Goal: Information Seeking & Learning: Learn about a topic

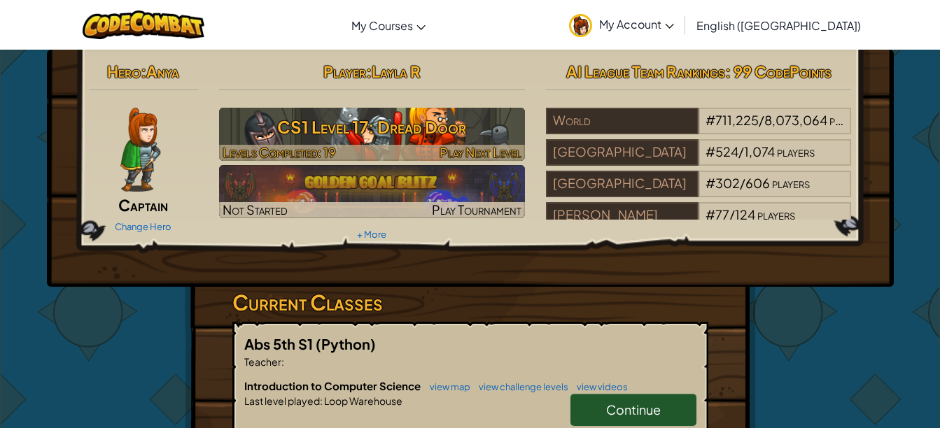
click at [419, 137] on h3 "CS1 Level 17: Dread Door" at bounding box center [372, 126] width 306 height 31
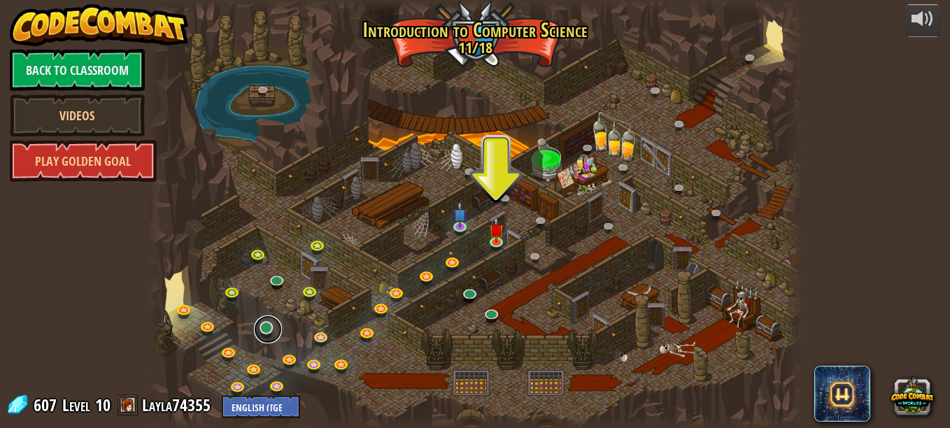
click at [263, 328] on link at bounding box center [268, 330] width 28 height 28
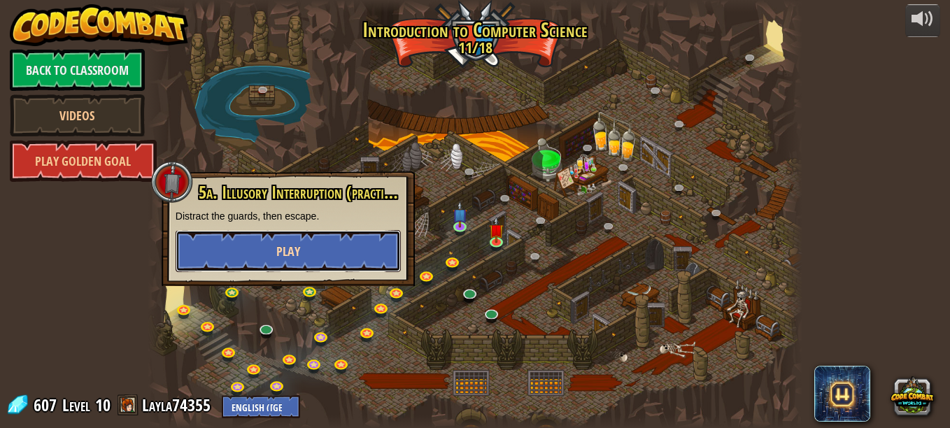
click at [314, 257] on button "Play" at bounding box center [288, 251] width 225 height 42
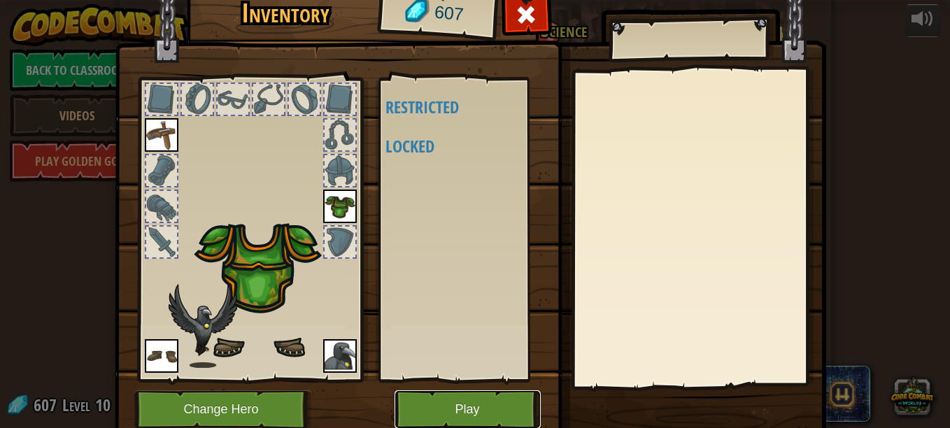
click at [474, 400] on button "Play" at bounding box center [468, 410] width 146 height 38
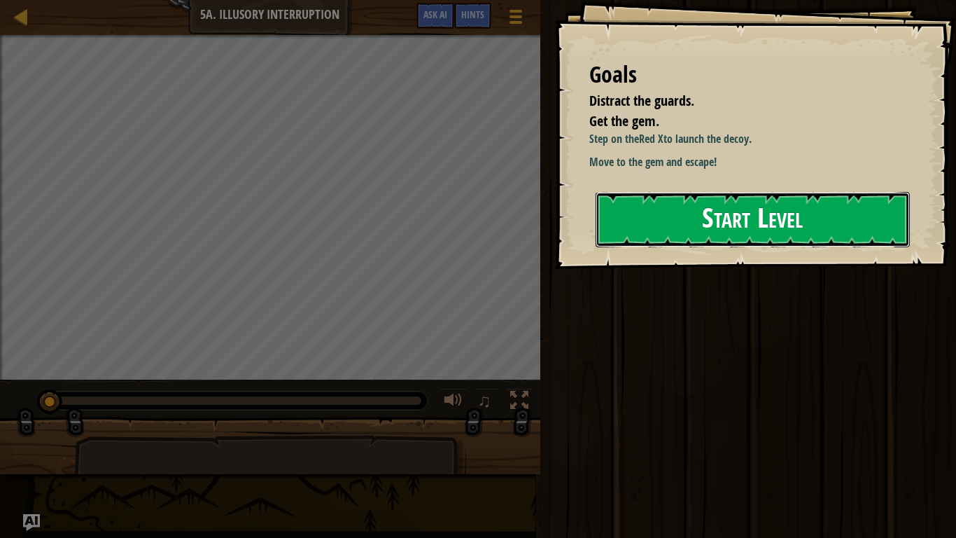
click at [678, 218] on button "Start Level" at bounding box center [753, 219] width 314 height 55
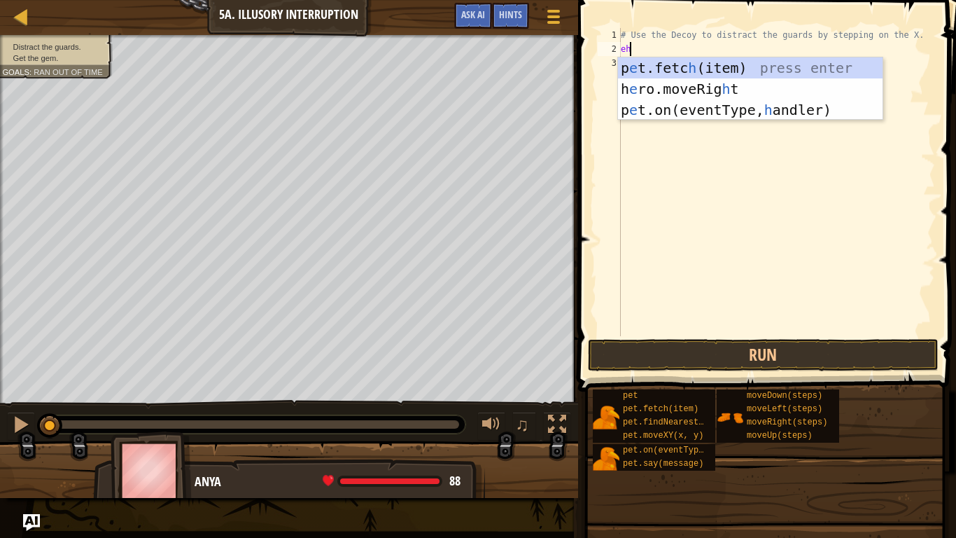
scroll to position [6, 0]
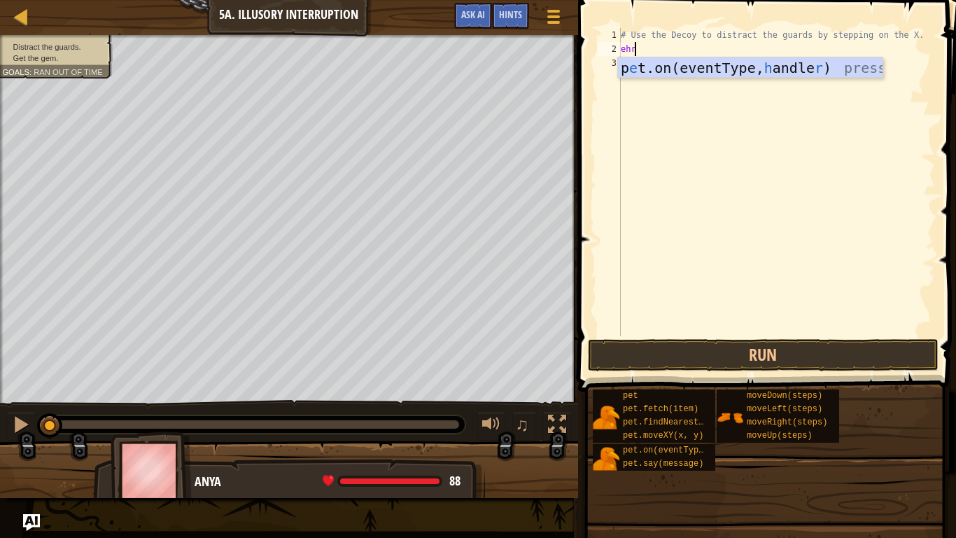
type textarea "e"
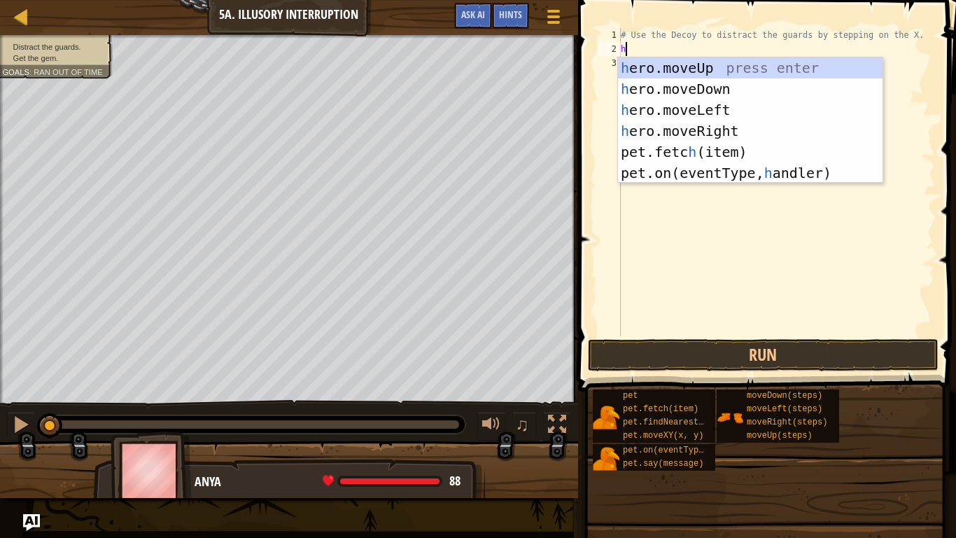
type textarea "her"
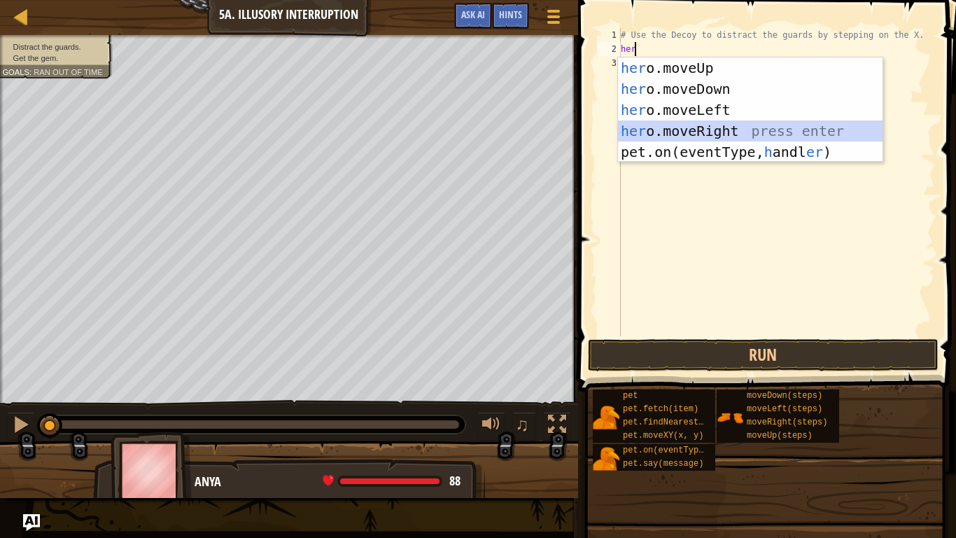
click at [666, 127] on div "her o.moveUp press enter her o.moveDown press enter her o.moveLeft press enter …" at bounding box center [750, 130] width 265 height 147
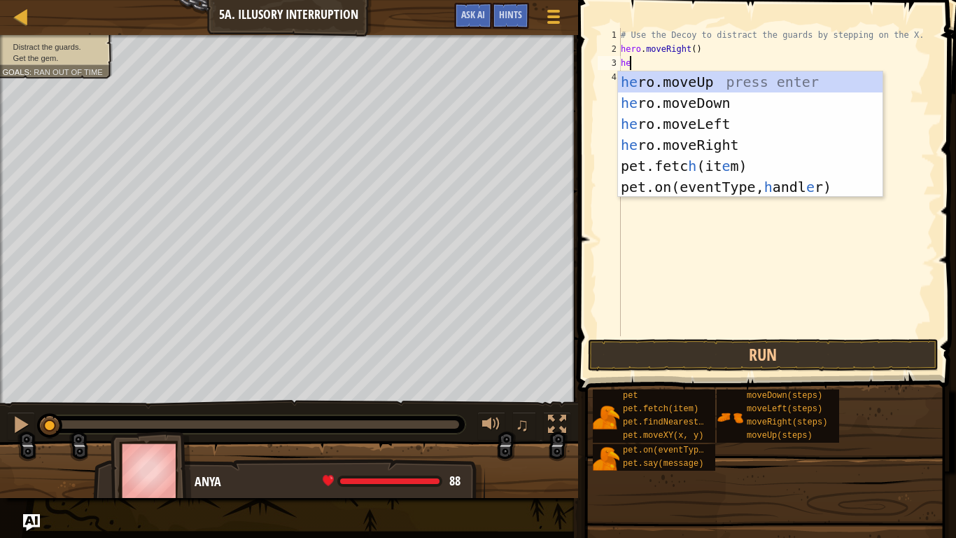
type textarea "her"
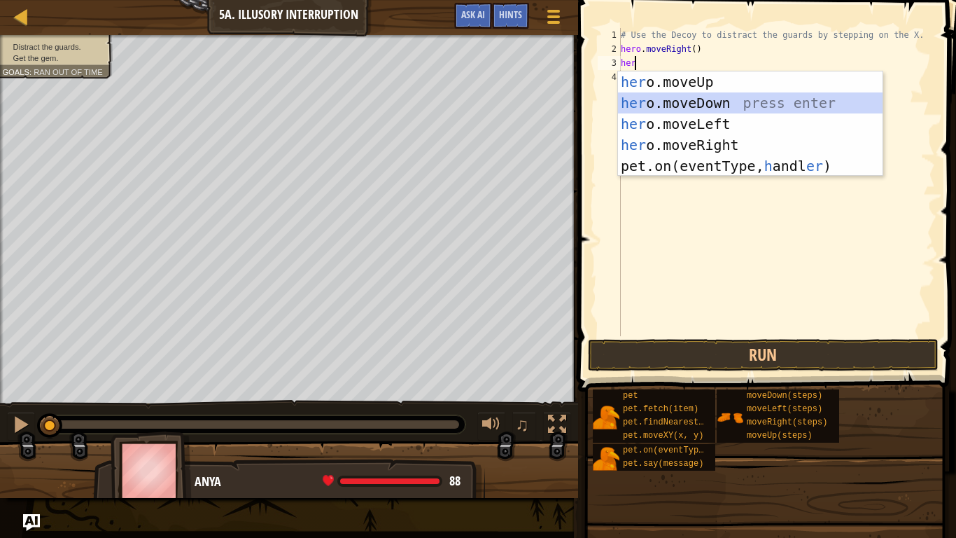
click at [682, 106] on div "her o.moveUp press enter her o.moveDown press enter her o.moveLeft press enter …" at bounding box center [750, 144] width 265 height 147
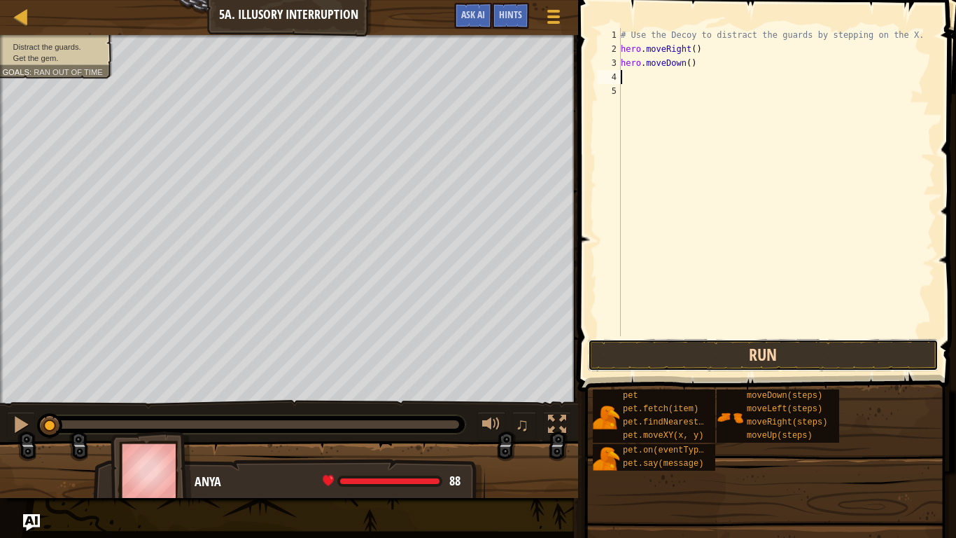
click at [617, 358] on button "Run" at bounding box center [763, 355] width 351 height 32
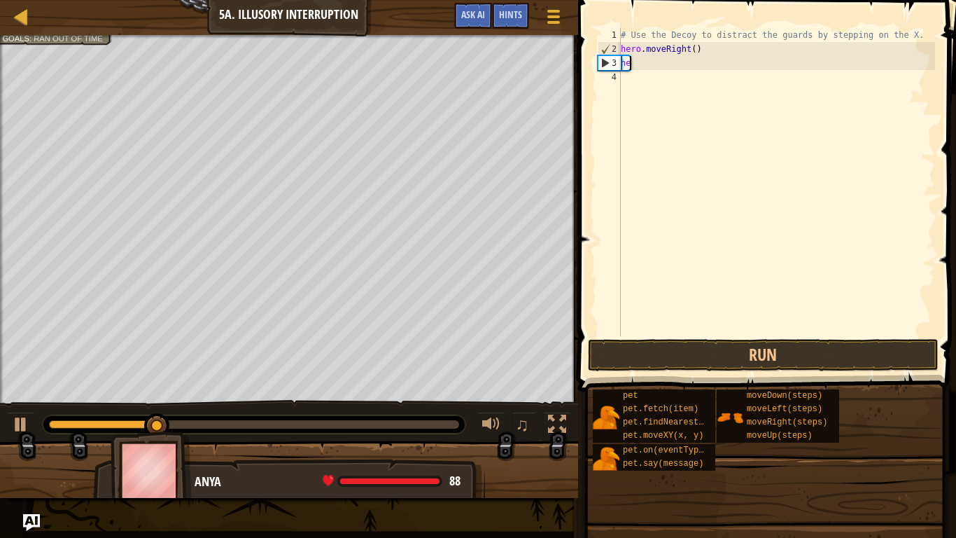
type textarea "h"
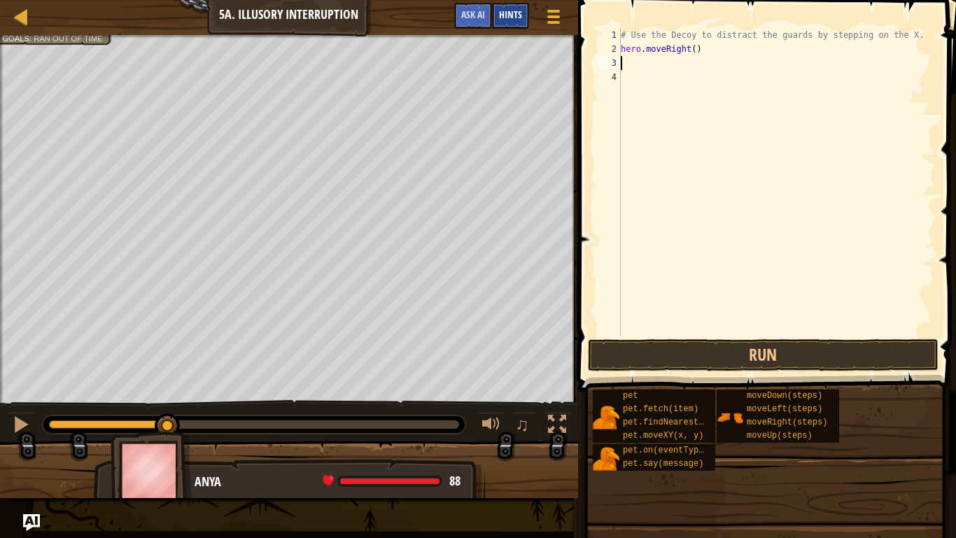
click at [514, 6] on div "Hints" at bounding box center [510, 16] width 37 height 26
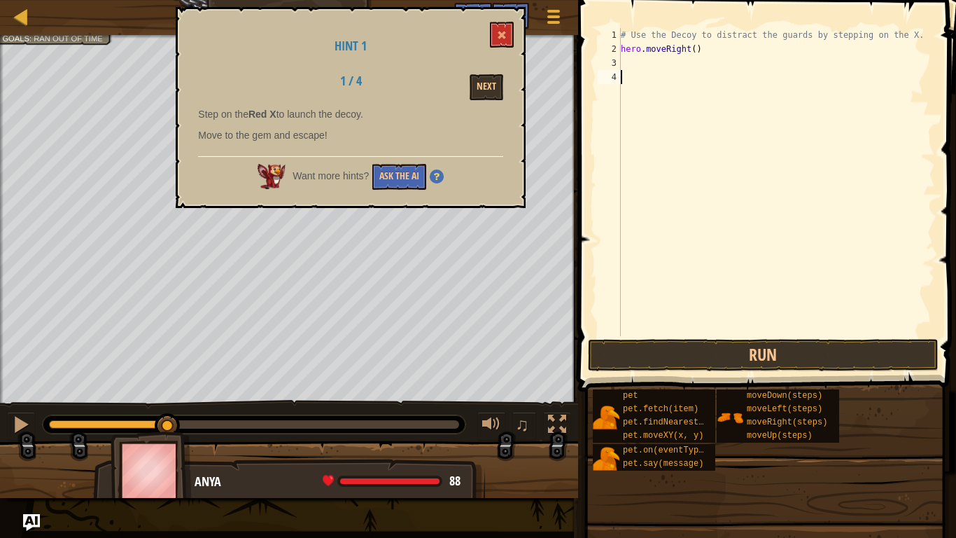
click at [689, 95] on div "# Use the Decoy to distract the guards by stepping on the X. hero . moveRight (…" at bounding box center [776, 196] width 317 height 336
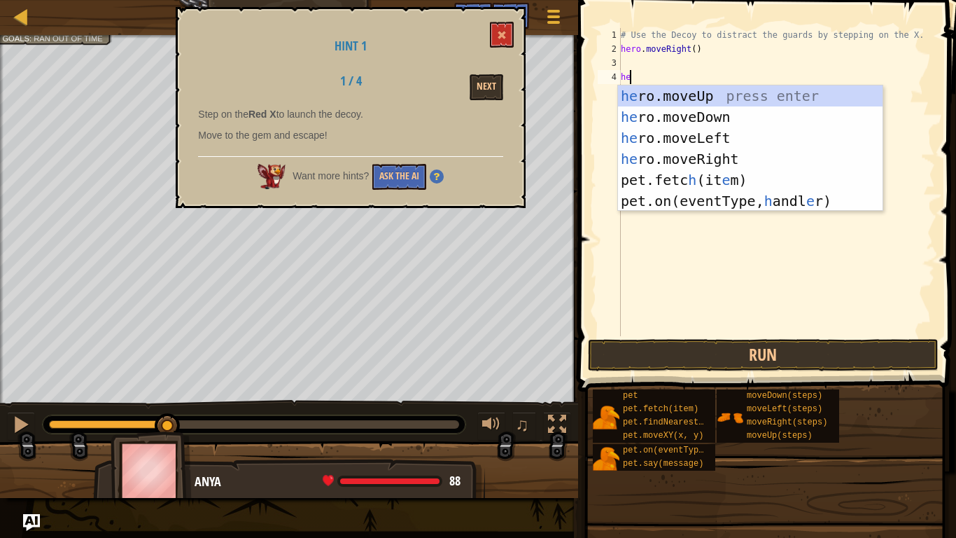
type textarea "her"
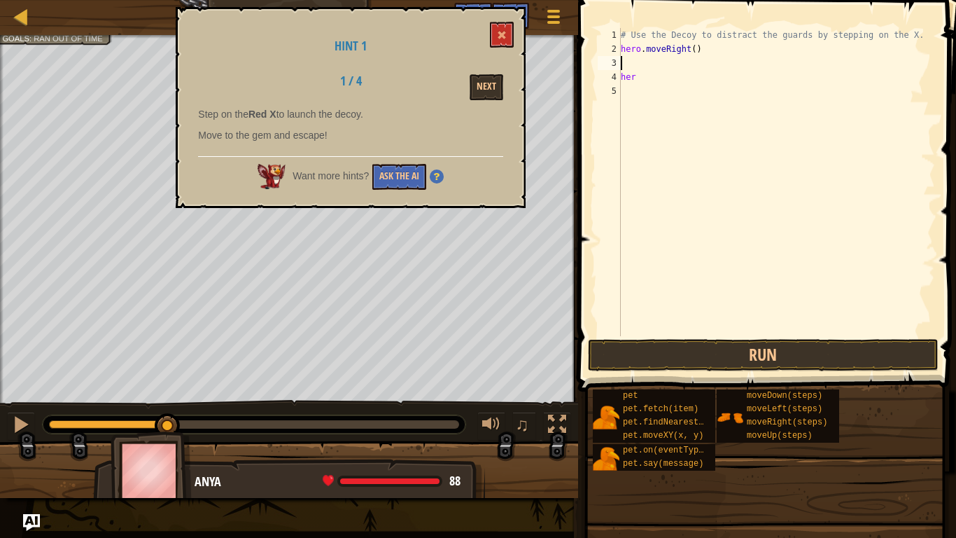
click at [654, 64] on div "# Use the Decoy to distract the guards by stepping on the X. hero . moveRight (…" at bounding box center [776, 196] width 317 height 336
type textarea "h"
click at [654, 64] on div "# Use the Decoy to distract the guards by stepping on the X. her" at bounding box center [776, 196] width 317 height 336
type textarea "h"
click at [505, 30] on button at bounding box center [502, 35] width 24 height 26
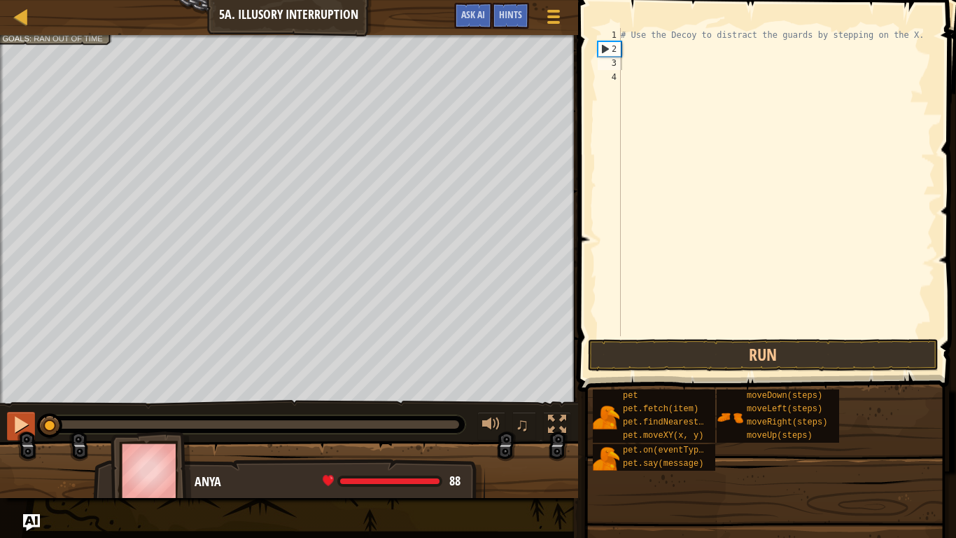
drag, startPoint x: 172, startPoint y: 420, endPoint x: 27, endPoint y: 417, distance: 145.6
click at [27, 417] on div "♫" at bounding box center [289, 421] width 578 height 42
click at [645, 43] on div "# Use the Decoy to distract the guards by stepping on the X." at bounding box center [776, 196] width 317 height 336
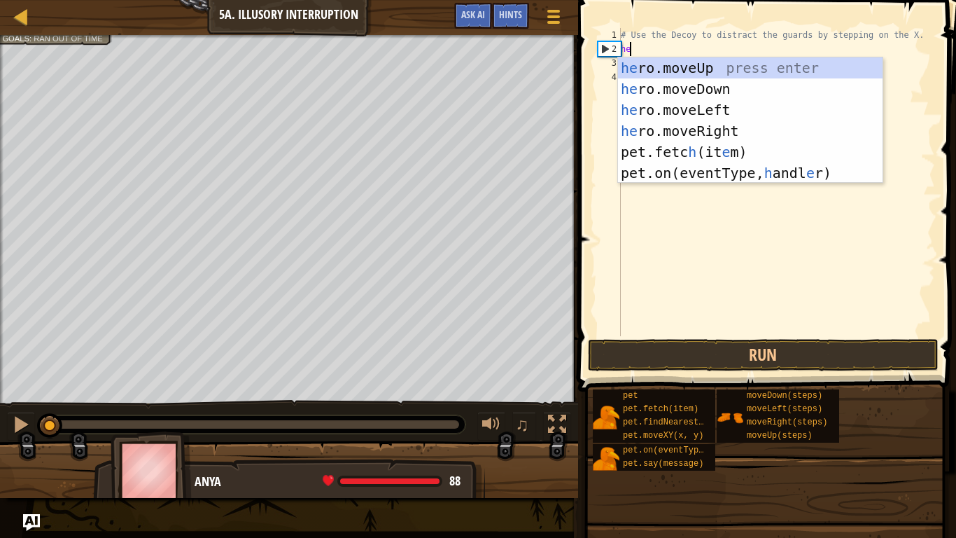
type textarea "her"
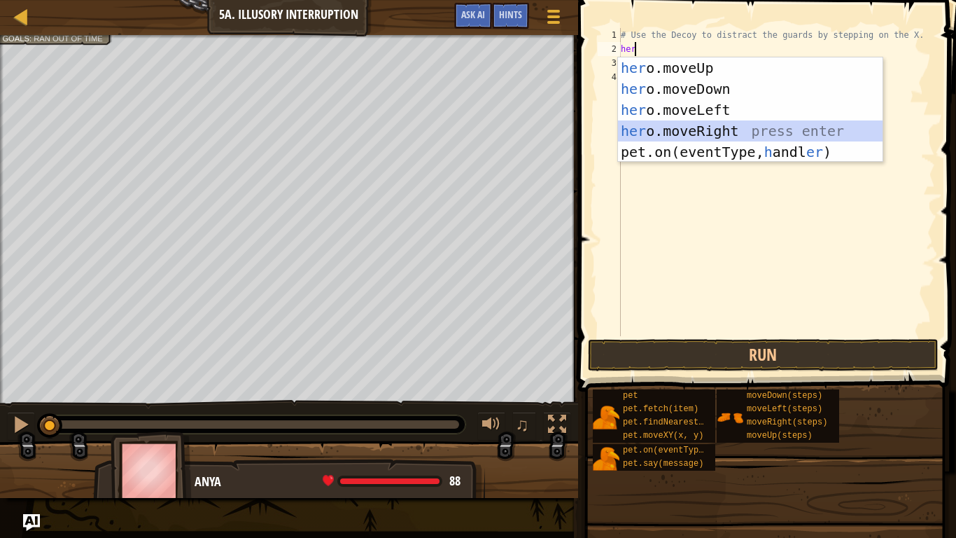
click at [674, 124] on div "her o.moveUp press enter her o.moveDown press enter her o.moveLeft press enter …" at bounding box center [750, 130] width 265 height 147
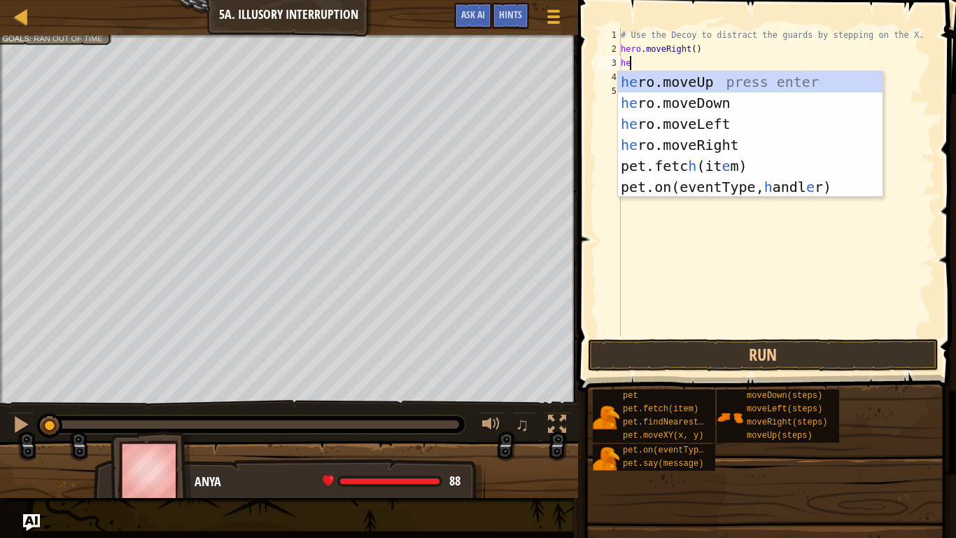
type textarea "her"
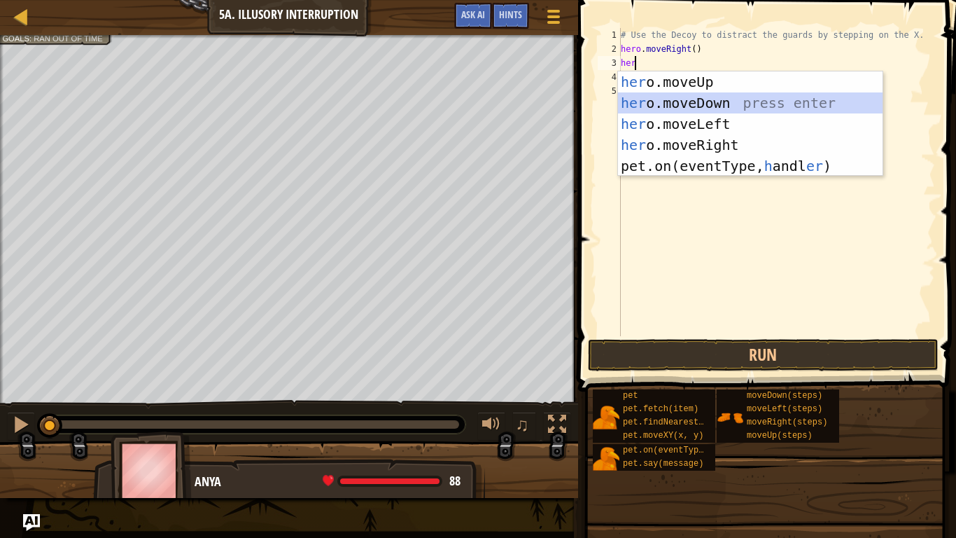
click at [696, 99] on div "her o.moveUp press enter her o.moveDown press enter her o.moveLeft press enter …" at bounding box center [750, 144] width 265 height 147
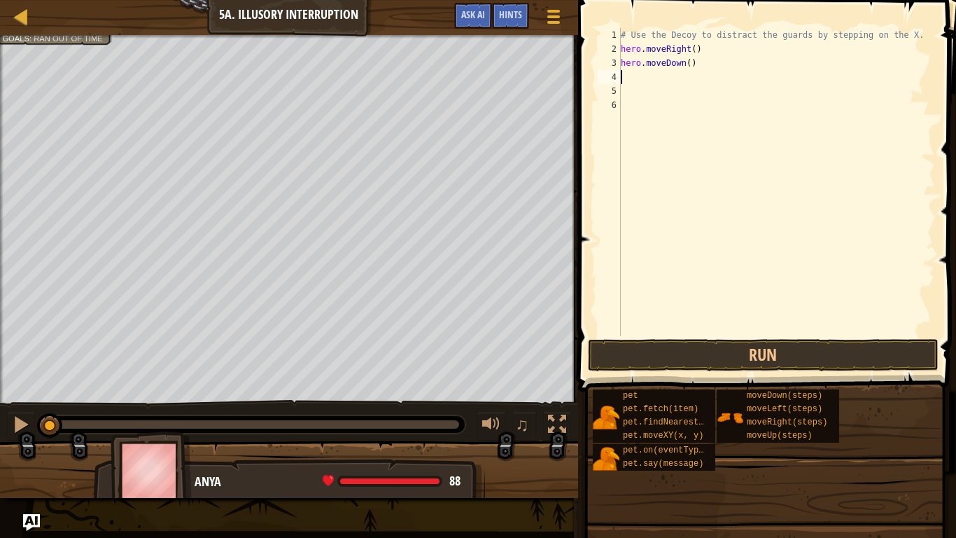
click at [685, 63] on div "# Use the Decoy to distract the guards by stepping on the X. hero . moveRight (…" at bounding box center [776, 196] width 317 height 336
type textarea "hero.moveDown(2)"
click at [631, 78] on div "# Use the Decoy to distract the guards by stepping on the X. hero . moveRight (…" at bounding box center [776, 196] width 317 height 336
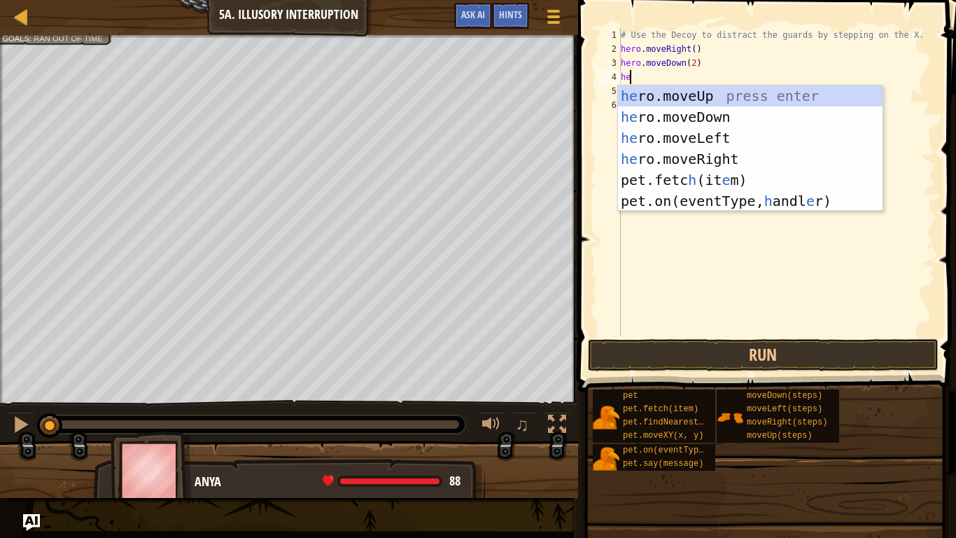
type textarea "her"
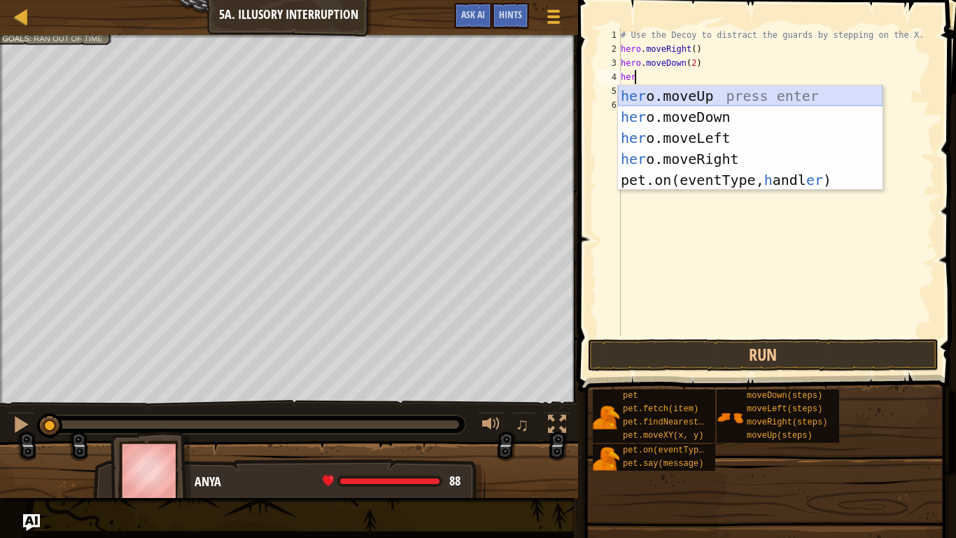
click at [690, 90] on div "her o.moveUp press enter her o.moveDown press enter her o.moveLeft press enter …" at bounding box center [750, 158] width 265 height 147
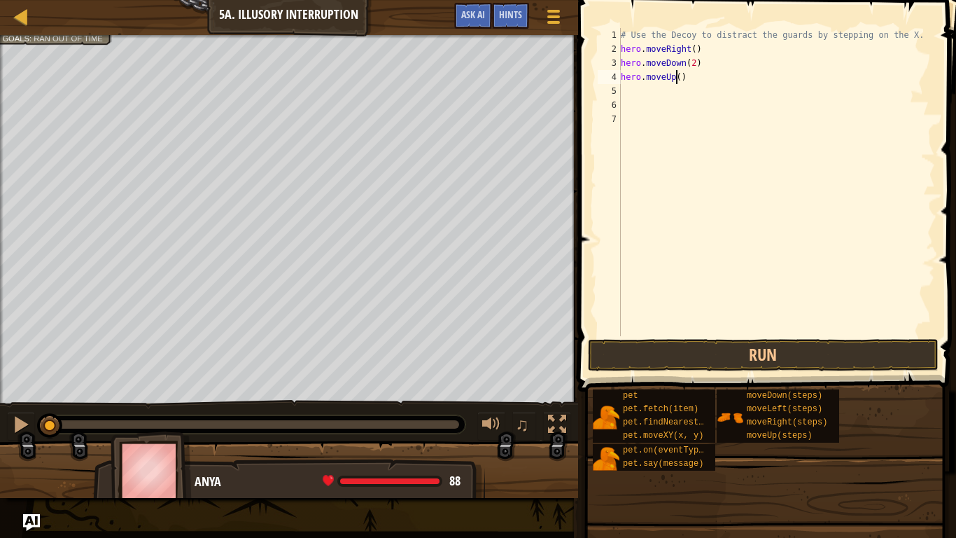
click at [675, 76] on div "# Use the Decoy to distract the guards by stepping on the X. hero . moveRight (…" at bounding box center [776, 196] width 317 height 336
type textarea "hero.moveUp(2)"
click at [639, 89] on div "# Use the Decoy to distract the guards by stepping on the X. hero . moveRight (…" at bounding box center [776, 196] width 317 height 336
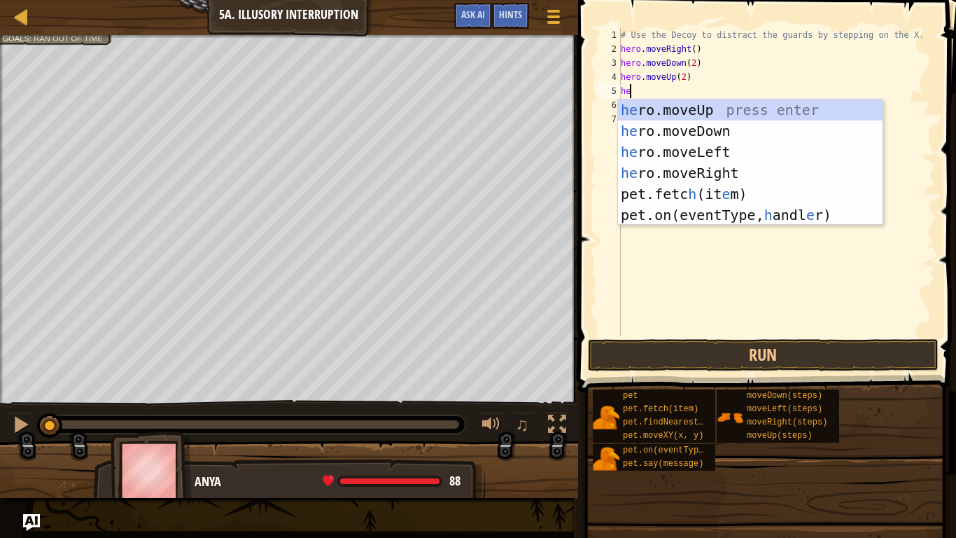
type textarea "her"
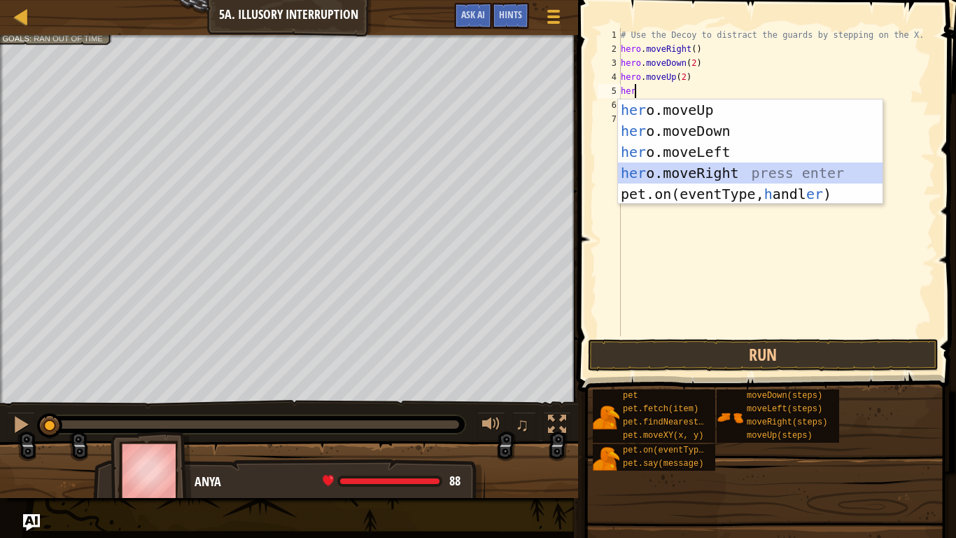
click at [692, 169] on div "her o.moveUp press enter her o.moveDown press enter her o.moveLeft press enter …" at bounding box center [750, 172] width 265 height 147
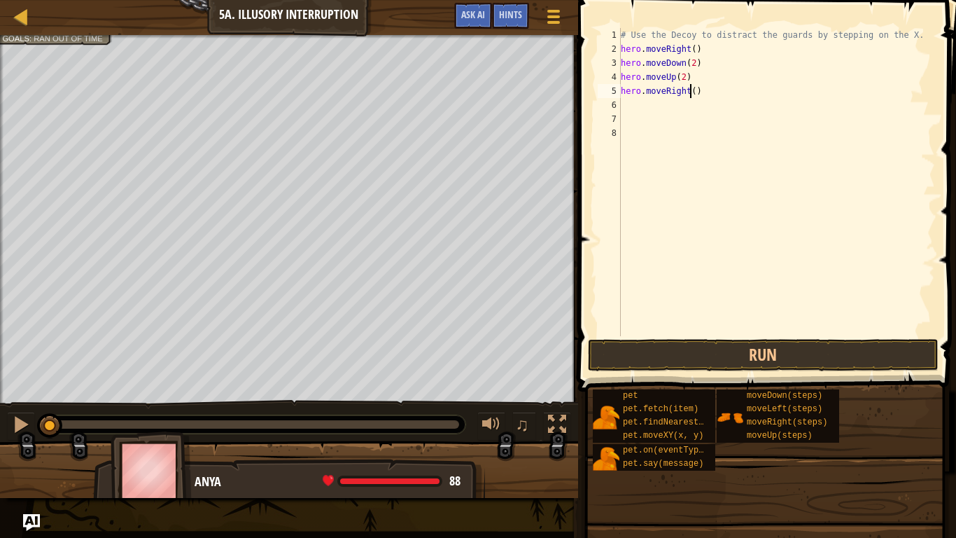
click at [690, 87] on div "# Use the Decoy to distract the guards by stepping on the X. hero . moveRight (…" at bounding box center [776, 196] width 317 height 336
type textarea "hero.moveRight(3)"
click at [749, 353] on button "Run" at bounding box center [763, 355] width 351 height 32
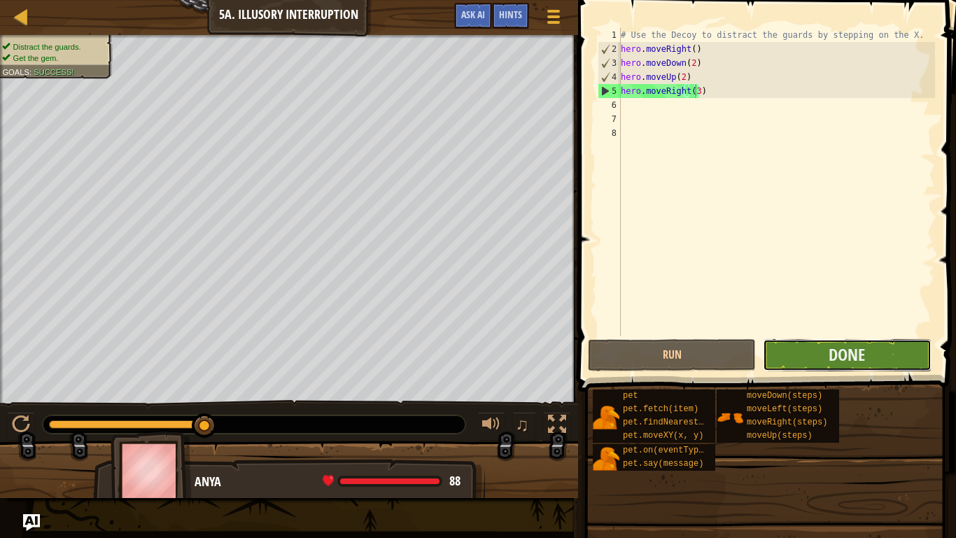
click at [808, 349] on button "Done" at bounding box center [847, 355] width 168 height 32
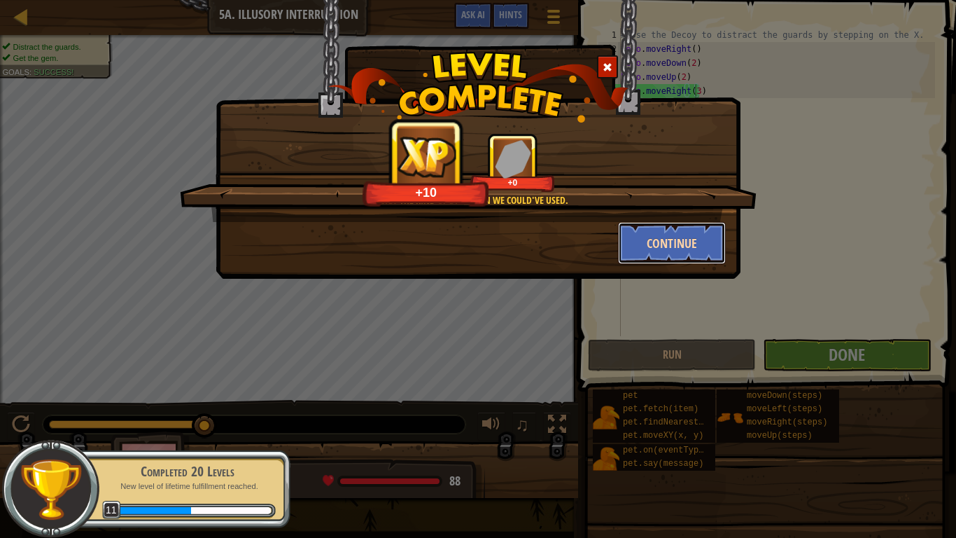
click at [655, 251] on button "Continue" at bounding box center [672, 243] width 108 height 42
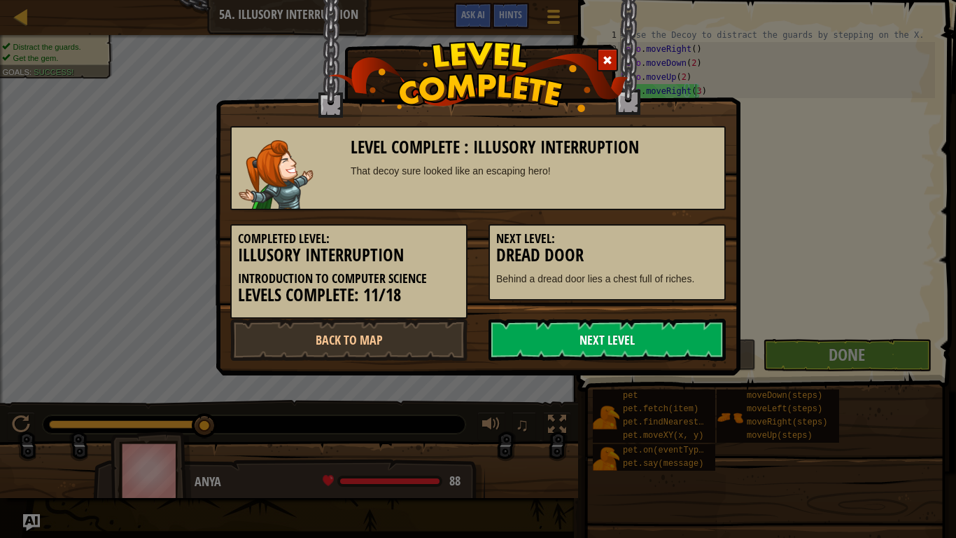
click at [584, 341] on link "Next Level" at bounding box center [607, 339] width 237 height 42
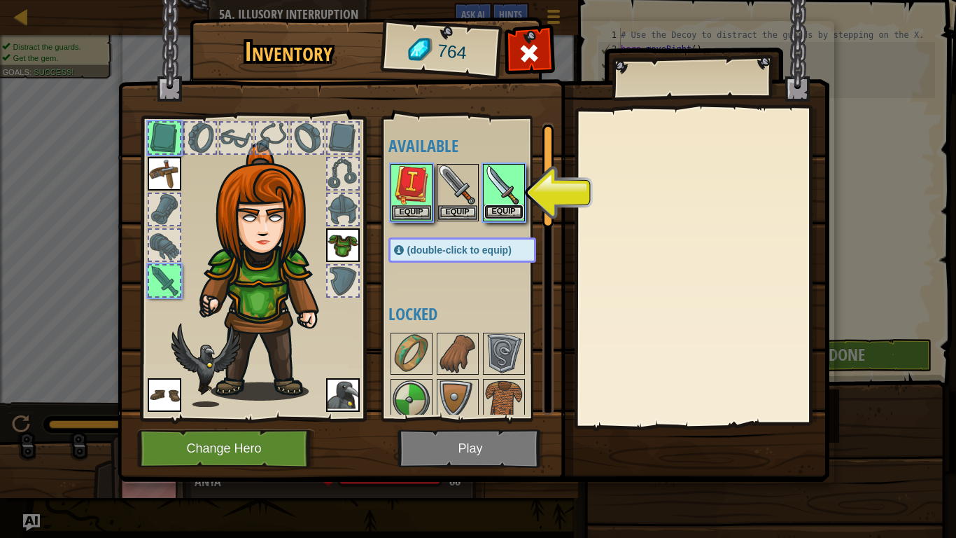
click at [498, 205] on button "Equip" at bounding box center [503, 211] width 39 height 15
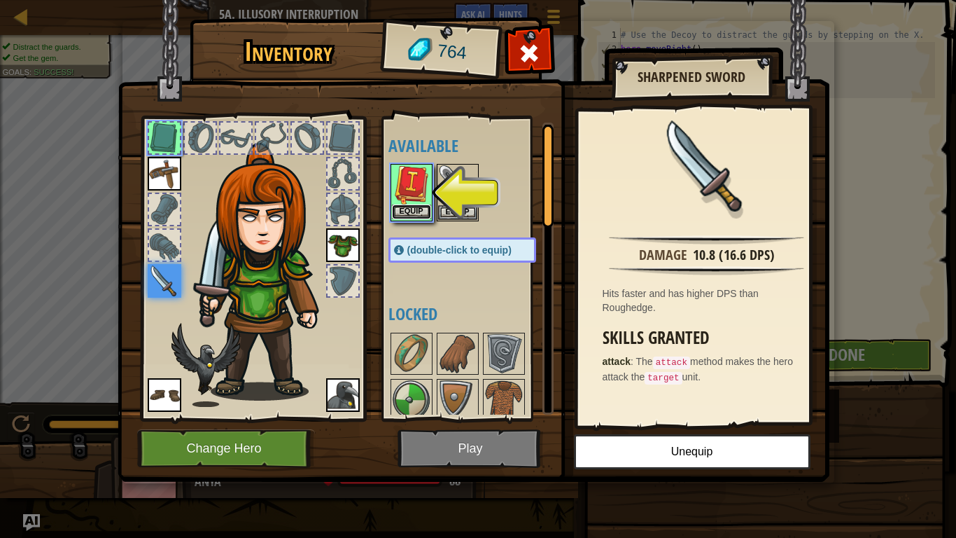
click at [419, 211] on button "Equip" at bounding box center [411, 211] width 39 height 15
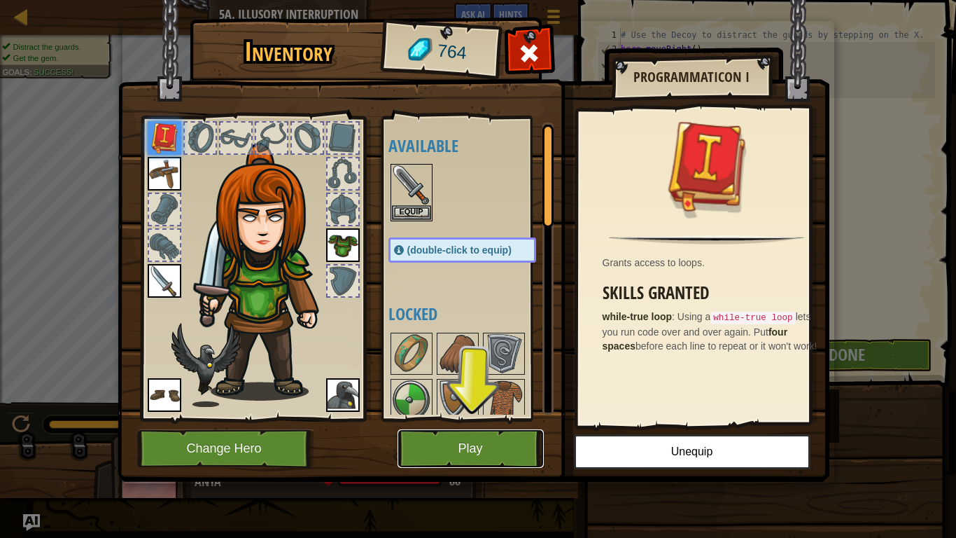
click at [503, 428] on button "Play" at bounding box center [471, 448] width 146 height 38
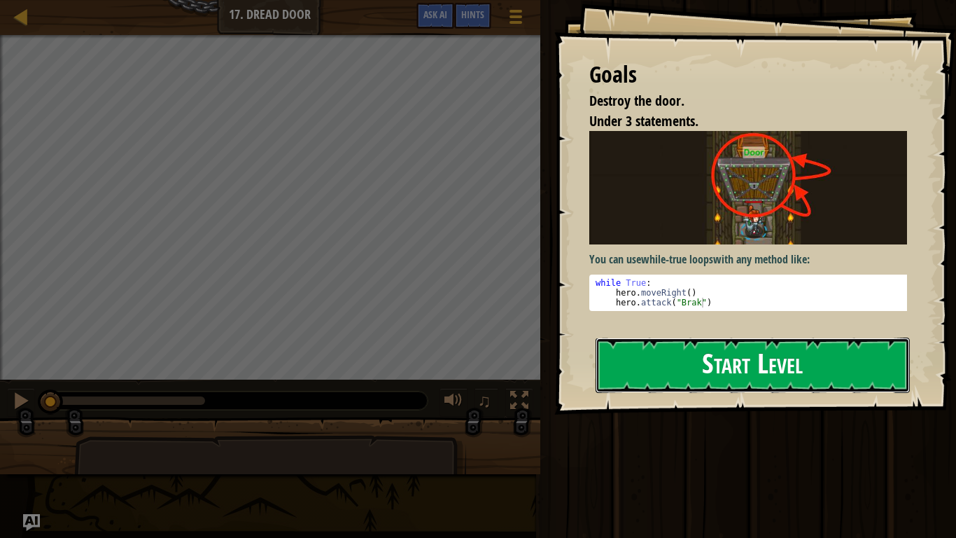
click at [715, 370] on button "Start Level" at bounding box center [753, 364] width 314 height 55
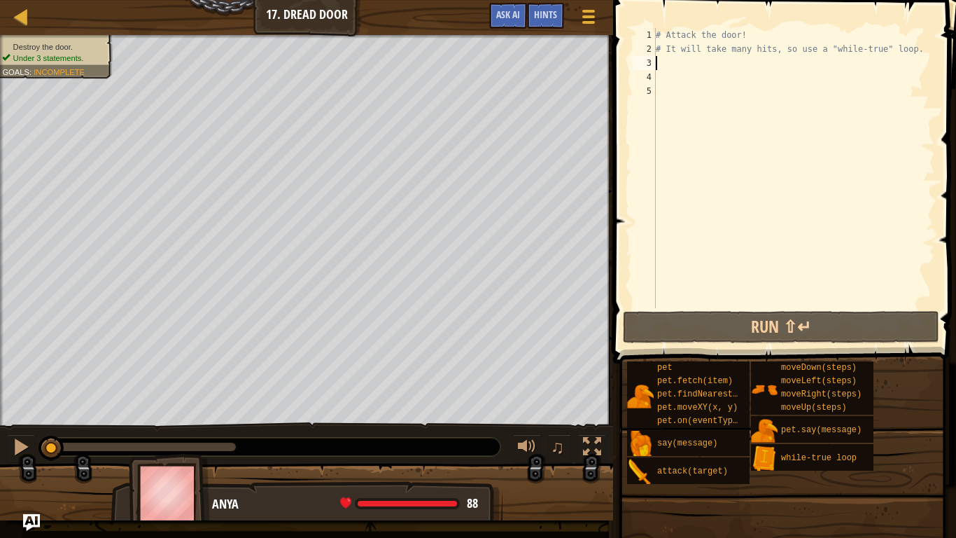
click at [671, 68] on div "# Attack the door! # It will take many hits, so use a "while-true" loop." at bounding box center [794, 182] width 282 height 308
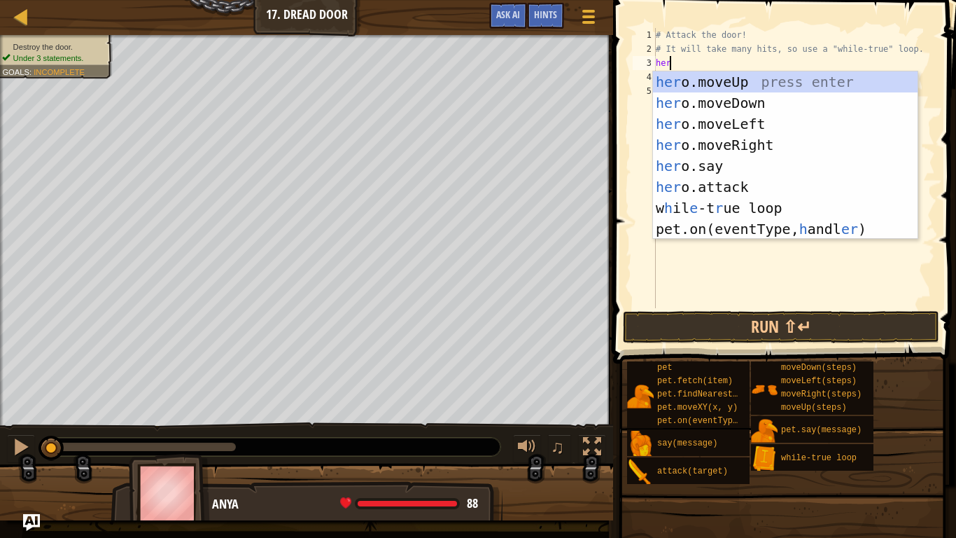
scroll to position [6, 0]
type textarea "h"
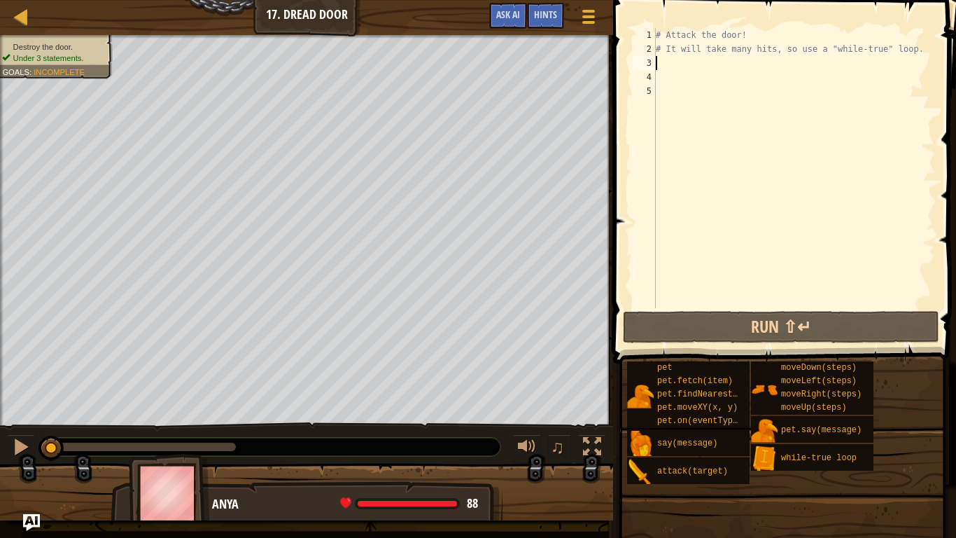
type textarea "w"
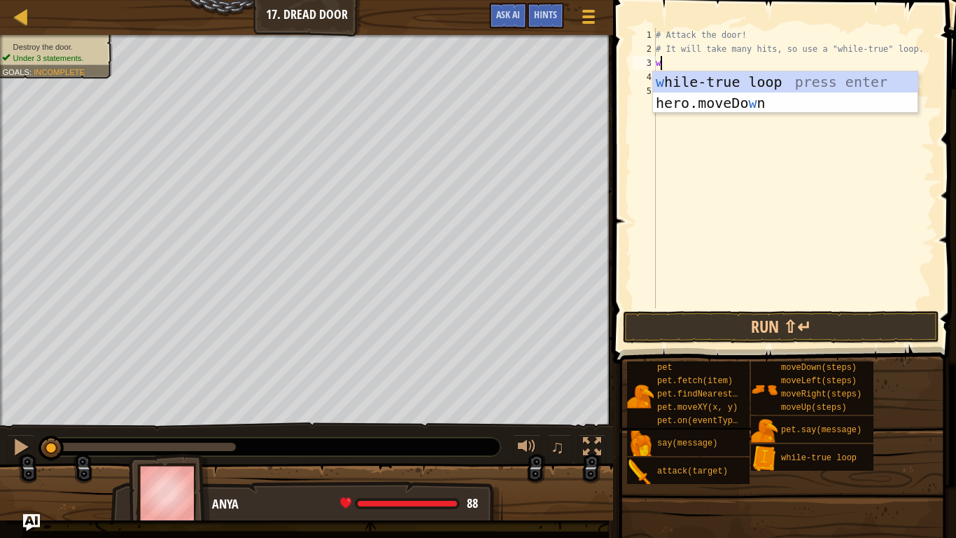
click at [687, 88] on div "w [PERSON_NAME]-true loop press enter hero.moveDo w n press enter" at bounding box center [785, 113] width 265 height 84
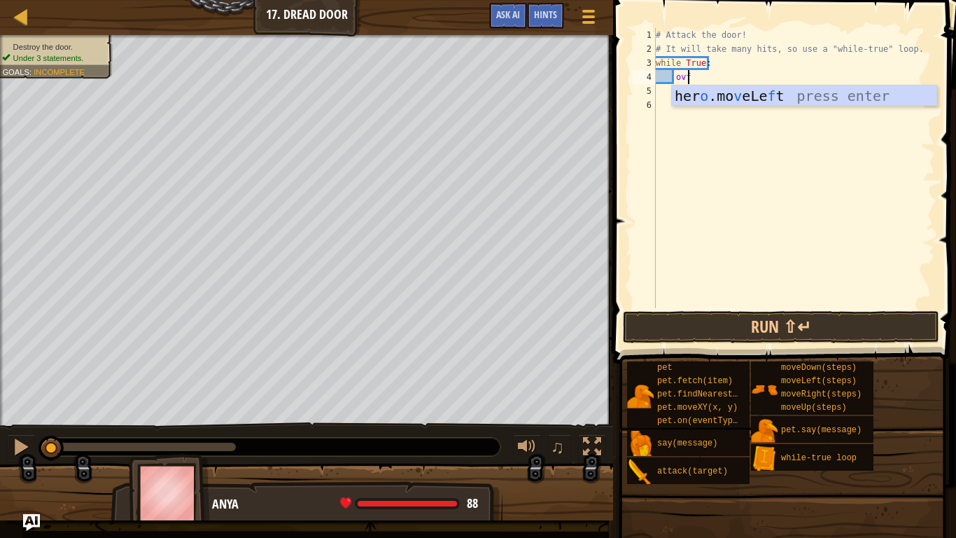
scroll to position [6, 1]
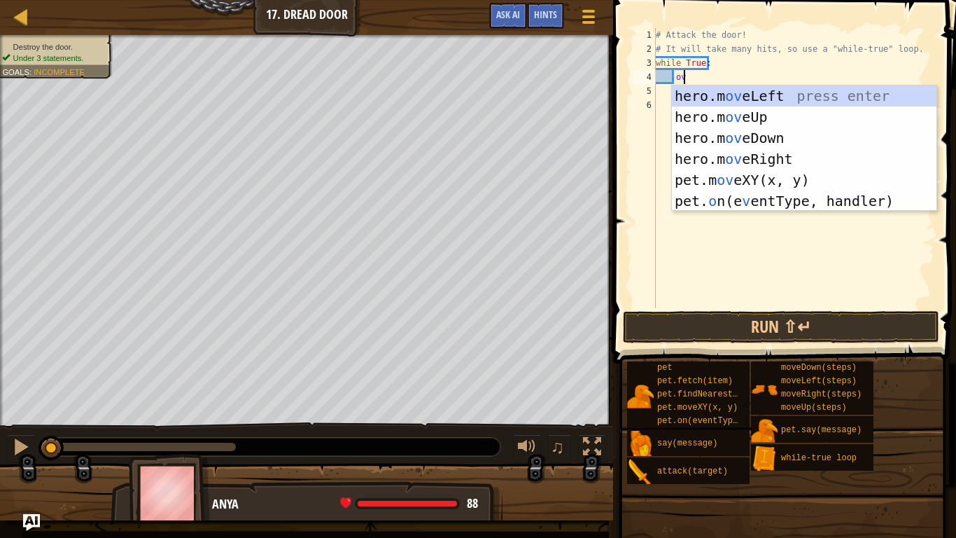
type textarea "o"
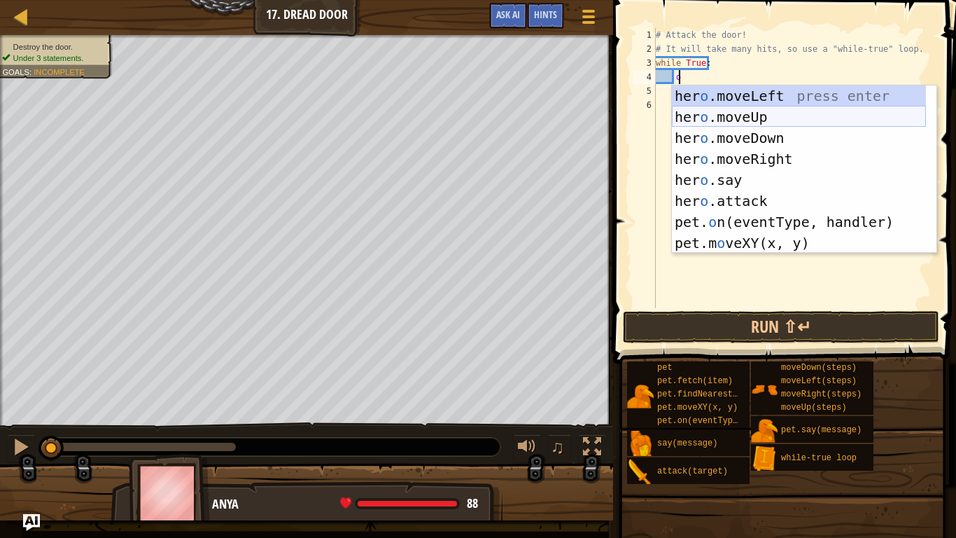
click at [689, 111] on div "her o .moveLeft press enter her o .moveUp press enter her o .moveDown press ent…" at bounding box center [799, 190] width 254 height 210
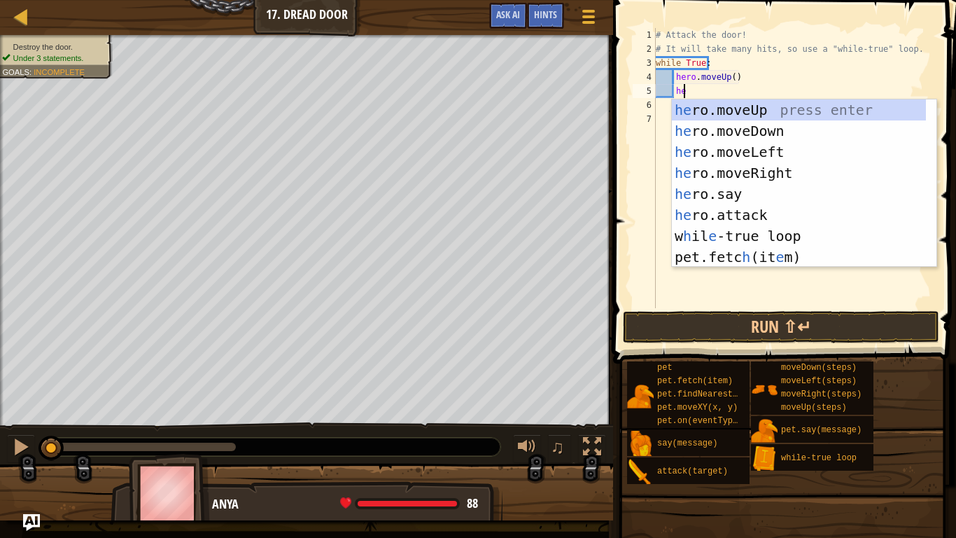
scroll to position [6, 2]
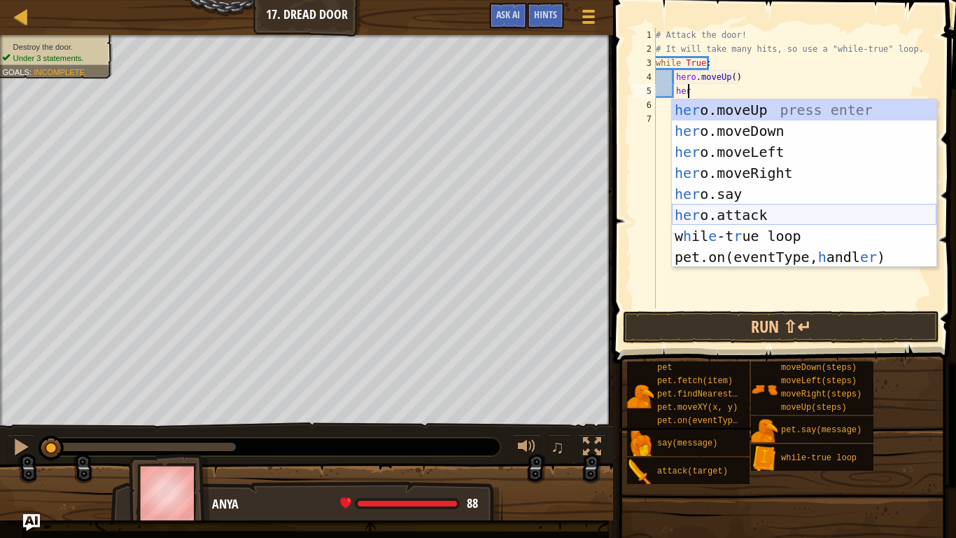
click at [718, 214] on div "her o.moveUp press enter her o.moveDown press enter her o.moveLeft press enter …" at bounding box center [804, 204] width 265 height 210
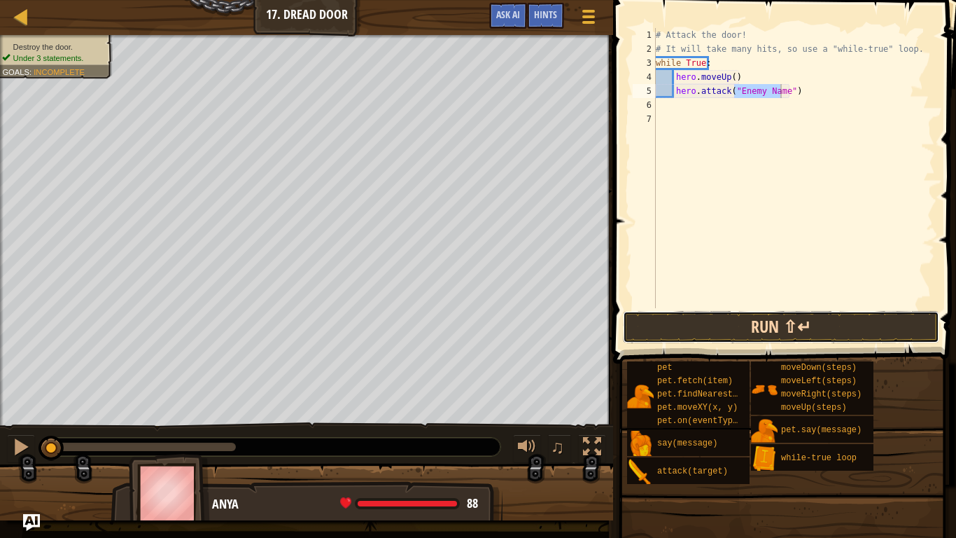
click at [747, 330] on button "Run ⇧↵" at bounding box center [781, 327] width 316 height 32
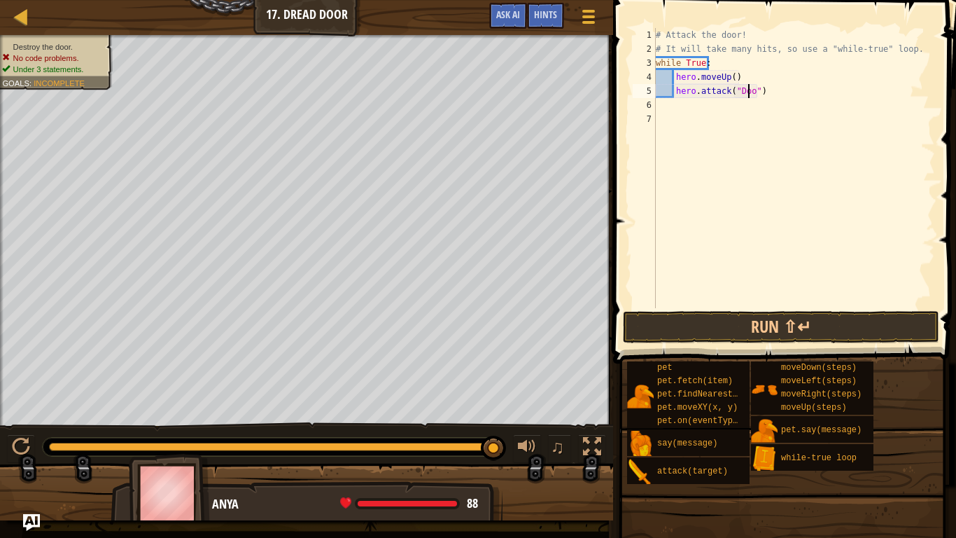
scroll to position [6, 8]
click at [739, 331] on button "Run ⇧↵" at bounding box center [781, 327] width 316 height 32
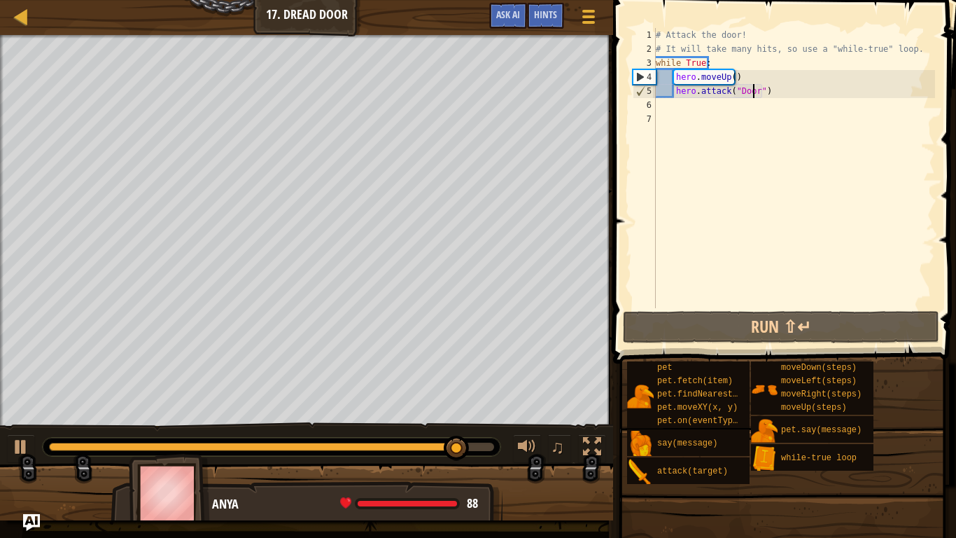
click at [739, 78] on div "# Attack the door! # It will take many hits, so use a "while-true" loop. while …" at bounding box center [794, 182] width 282 height 308
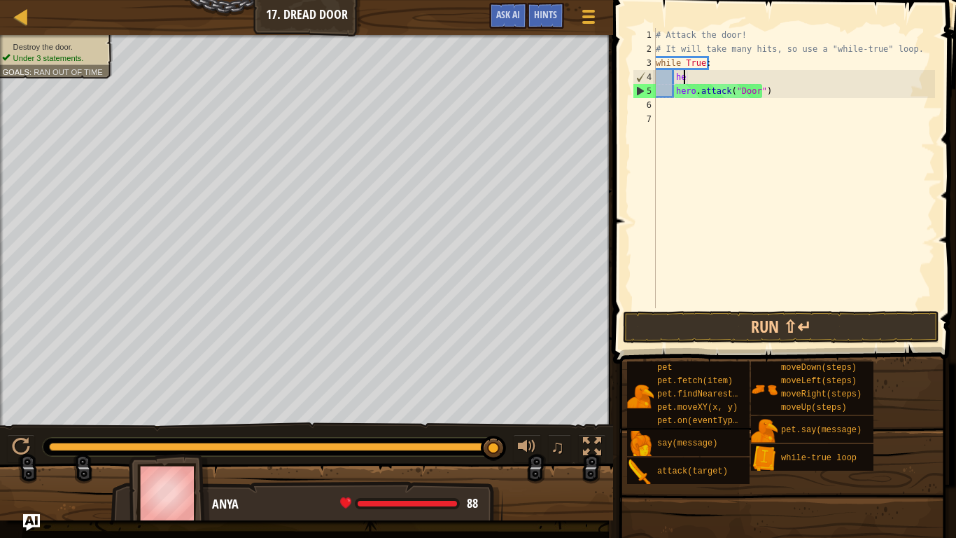
type textarea "h"
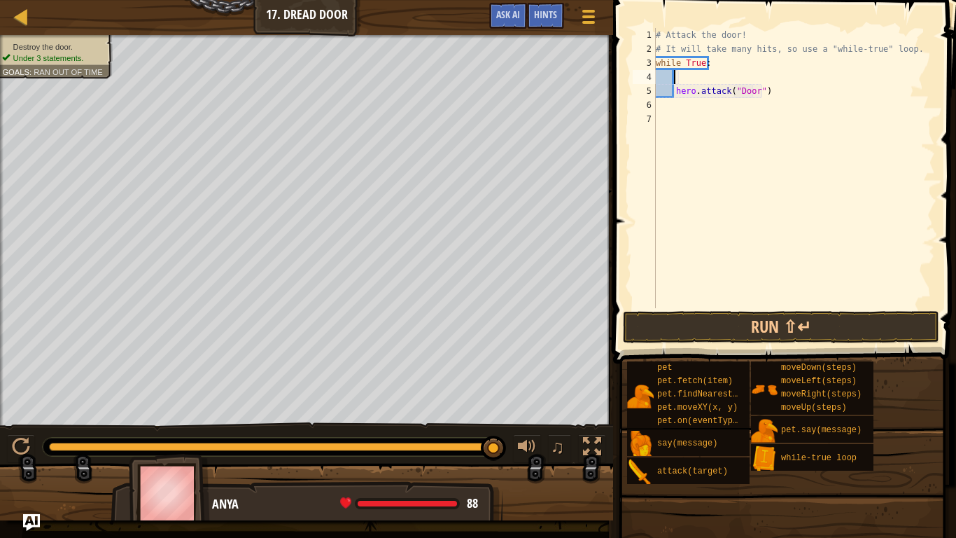
scroll to position [6, 1]
click at [806, 89] on div "# Attack the door! # It will take many hits, so use a "while-true" loop. while …" at bounding box center [794, 182] width 282 height 308
type textarea "h"
click at [698, 76] on div "# Attack the door! # It will take many hits, so use a "while-true" loop. while …" at bounding box center [794, 182] width 282 height 308
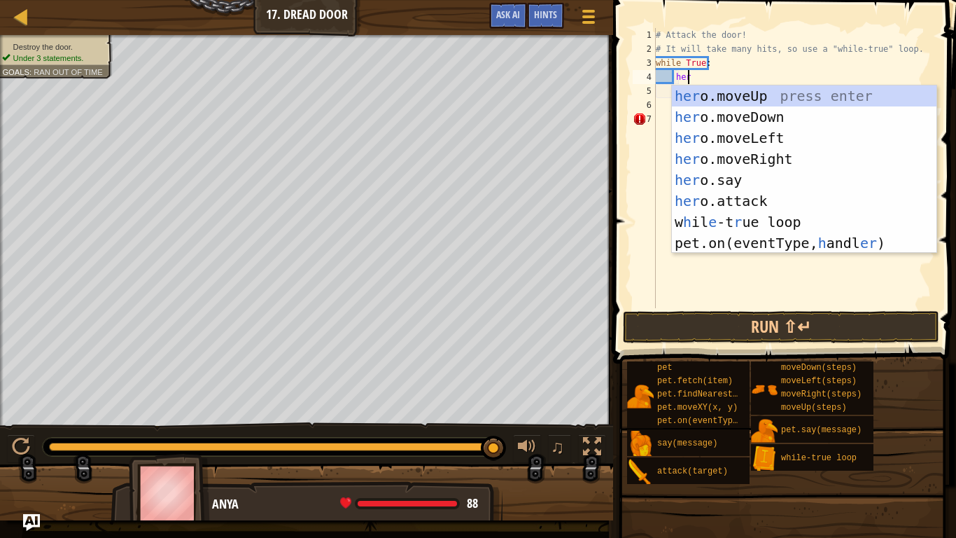
scroll to position [6, 2]
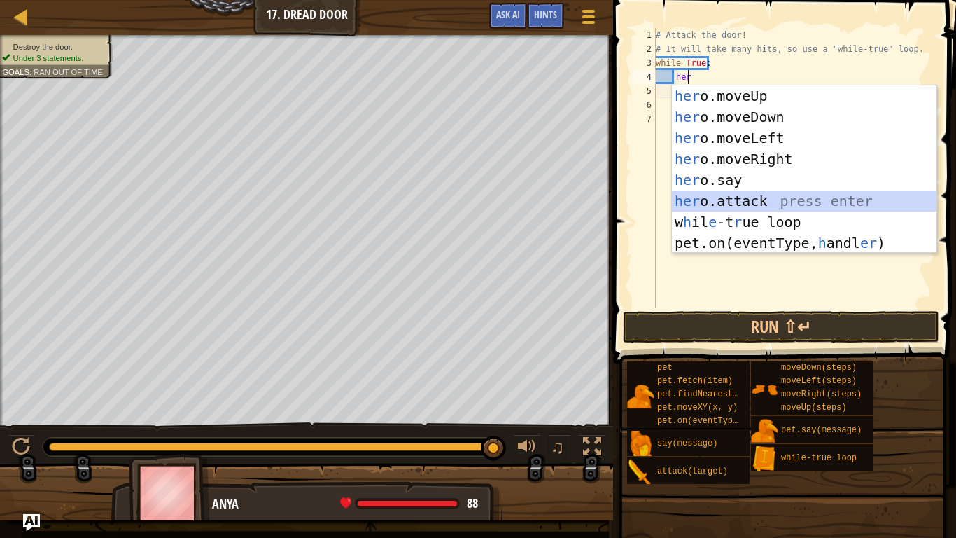
click at [748, 197] on div "her o.moveUp press enter her o.moveDown press enter her o.moveLeft press enter …" at bounding box center [804, 190] width 265 height 210
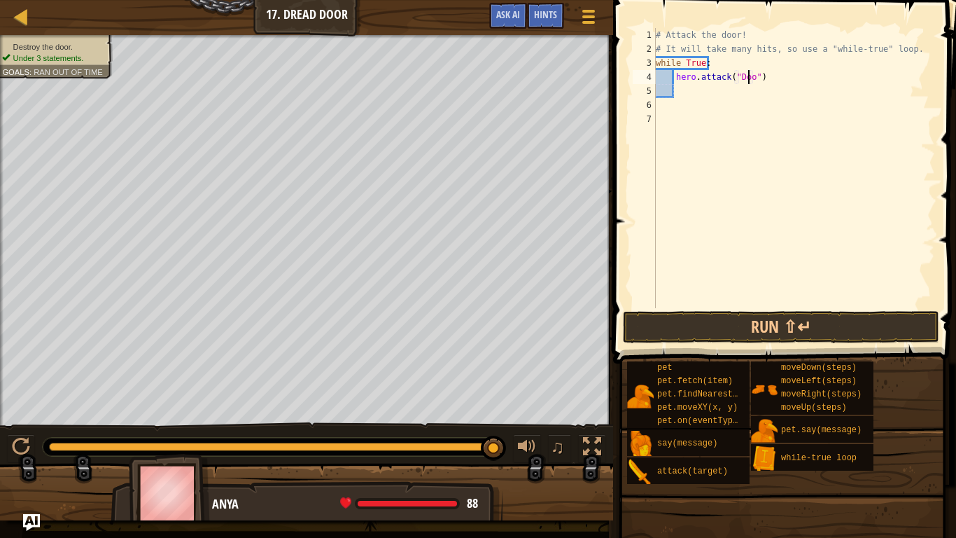
type textarea "hero.attack("Door")"
click at [692, 98] on div "# Attack the door! # It will take many hits, so use a "while-true" loop. while …" at bounding box center [794, 182] width 282 height 308
click at [694, 86] on div "# Attack the door! # It will take many hits, so use a "while-true" loop. while …" at bounding box center [794, 182] width 282 height 308
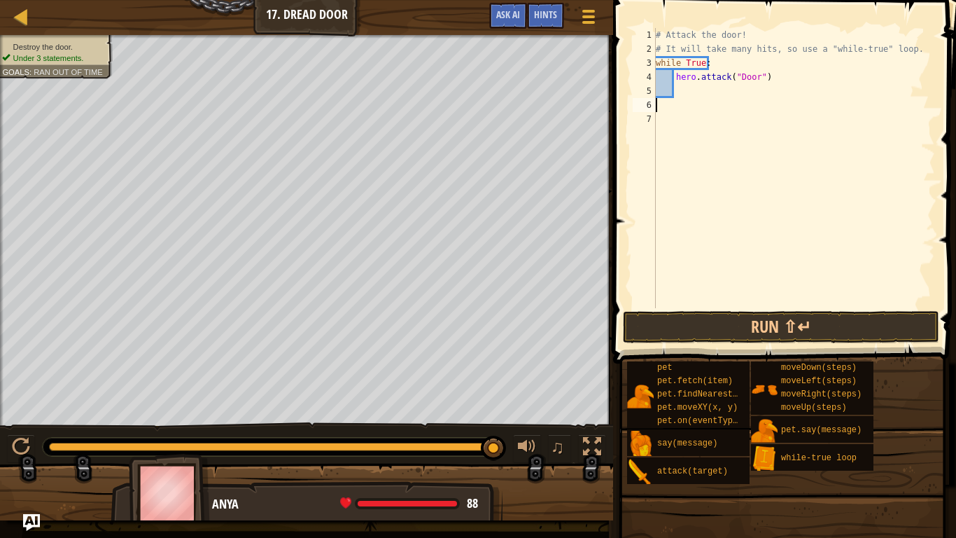
click at [674, 111] on div "# Attack the door! # It will take many hits, so use a "while-true" loop. while …" at bounding box center [794, 182] width 282 height 308
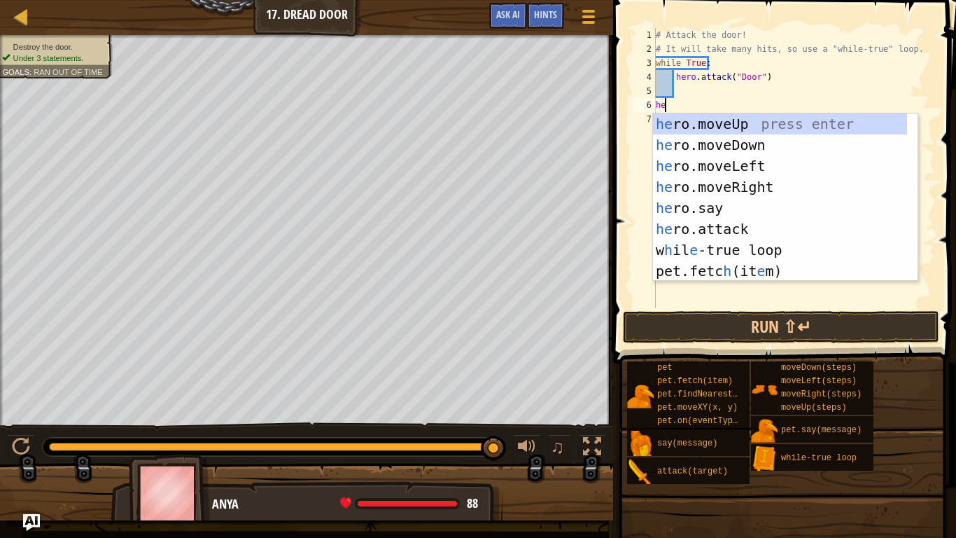
type textarea "her"
click at [715, 124] on div "her o.moveUp press enter her o.moveDown press enter her o.moveLeft press enter …" at bounding box center [785, 218] width 265 height 210
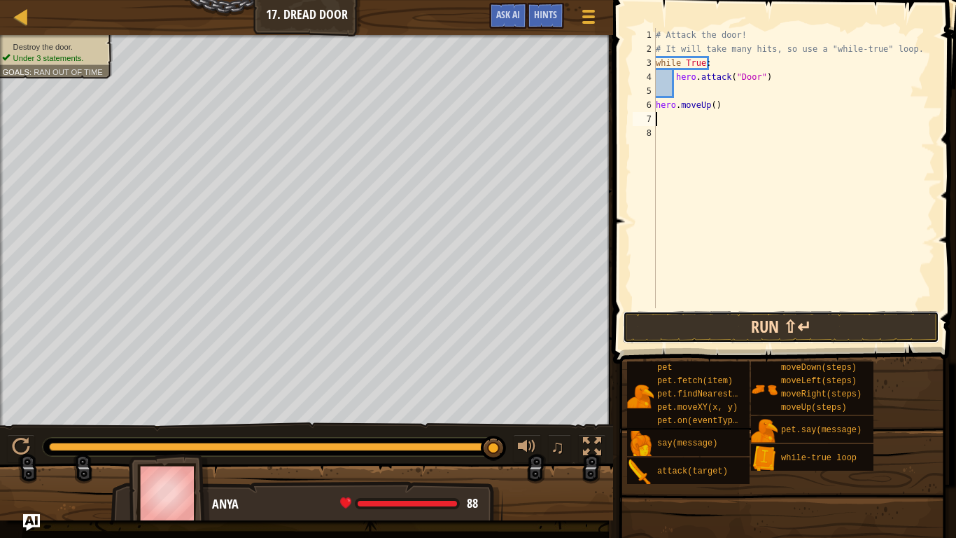
click at [758, 326] on button "Run ⇧↵" at bounding box center [781, 327] width 316 height 32
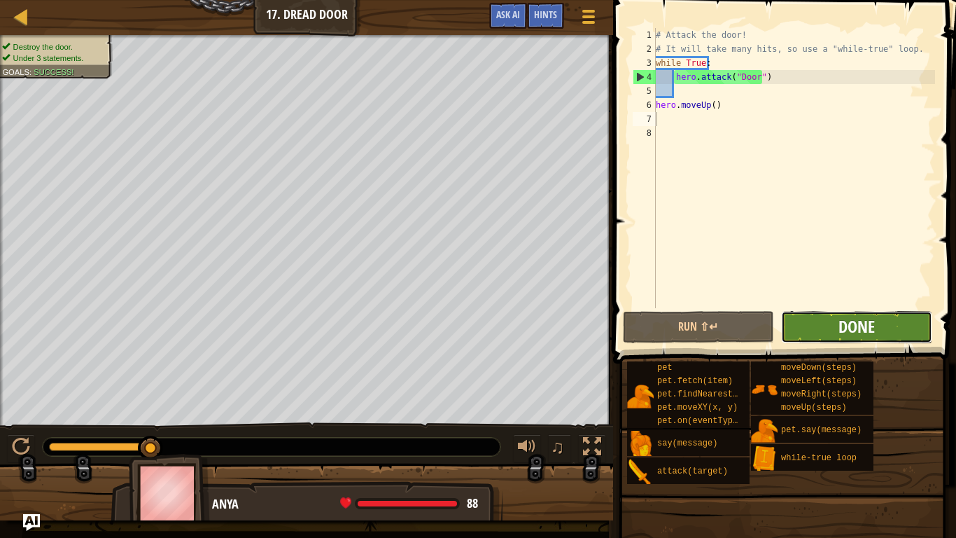
click at [869, 320] on span "Done" at bounding box center [856, 326] width 36 height 22
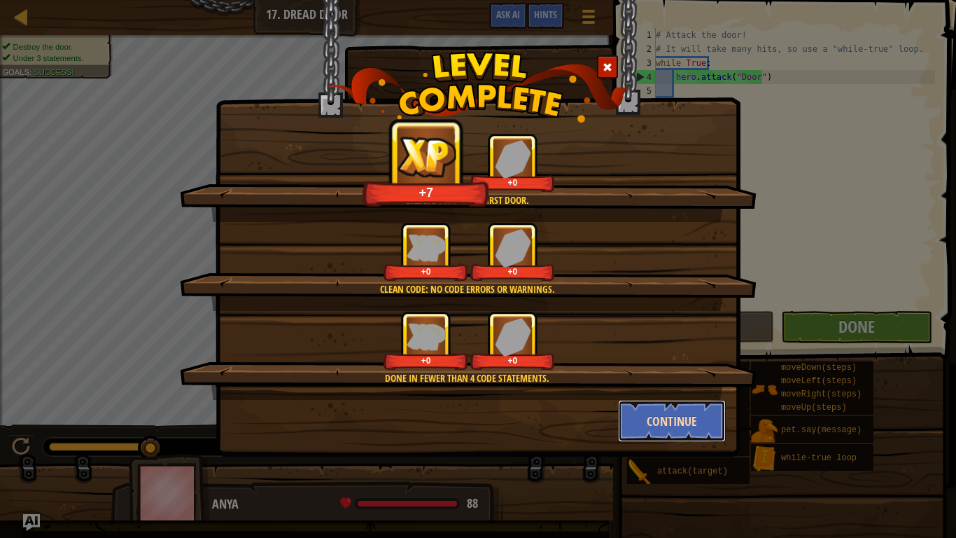
click at [651, 419] on button "Continue" at bounding box center [672, 421] width 108 height 42
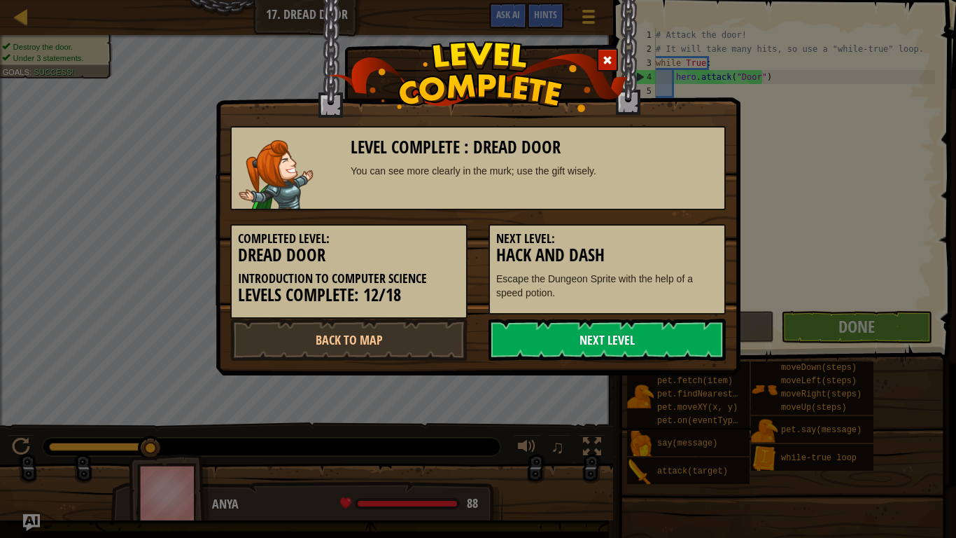
click at [633, 340] on link "Next Level" at bounding box center [607, 339] width 237 height 42
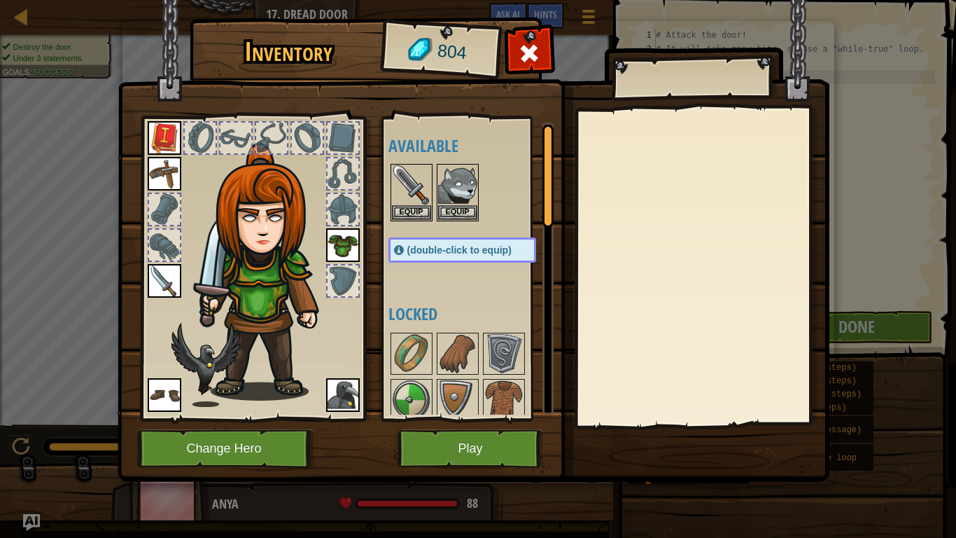
click at [531, 34] on img at bounding box center [474, 227] width 712 height 508
click at [531, 45] on span at bounding box center [529, 53] width 22 height 22
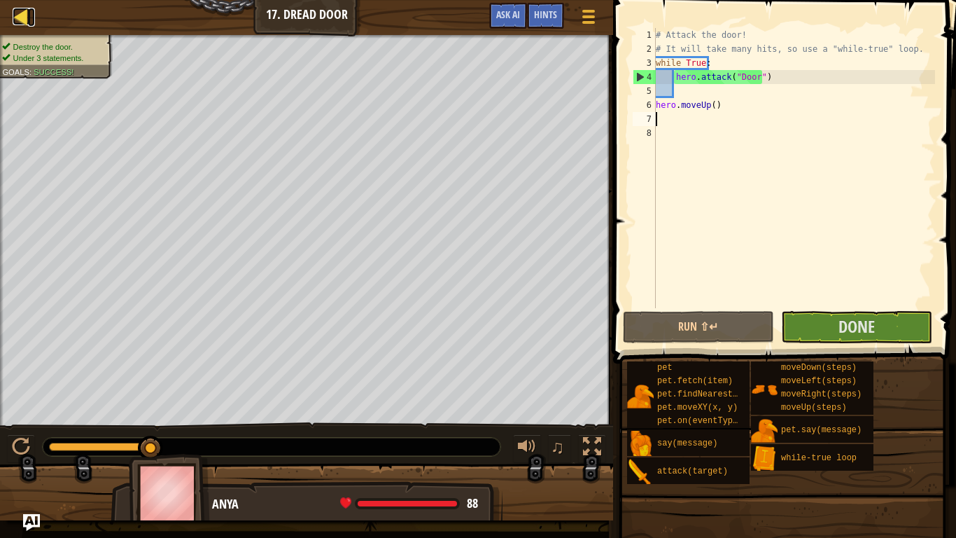
click at [20, 13] on div at bounding box center [21, 16] width 17 height 17
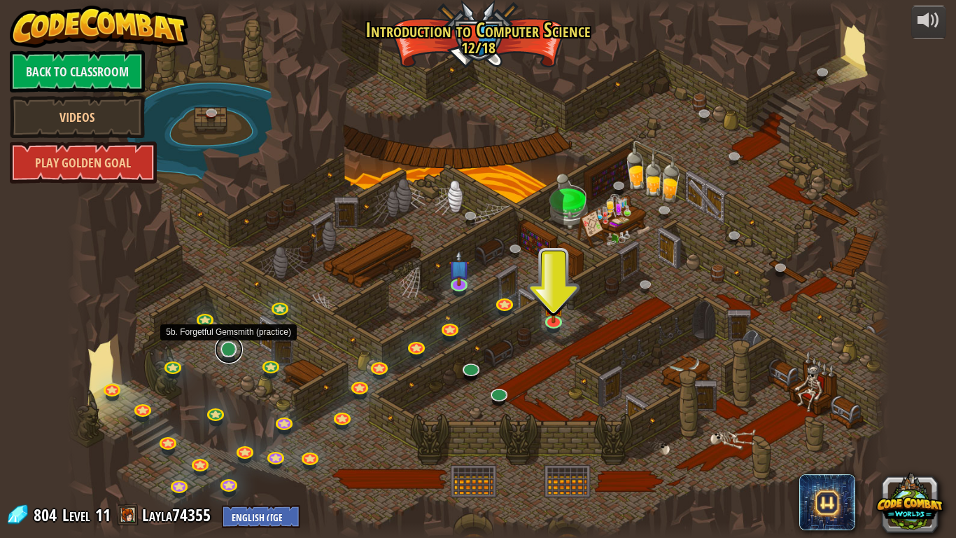
click at [225, 351] on link at bounding box center [229, 349] width 28 height 28
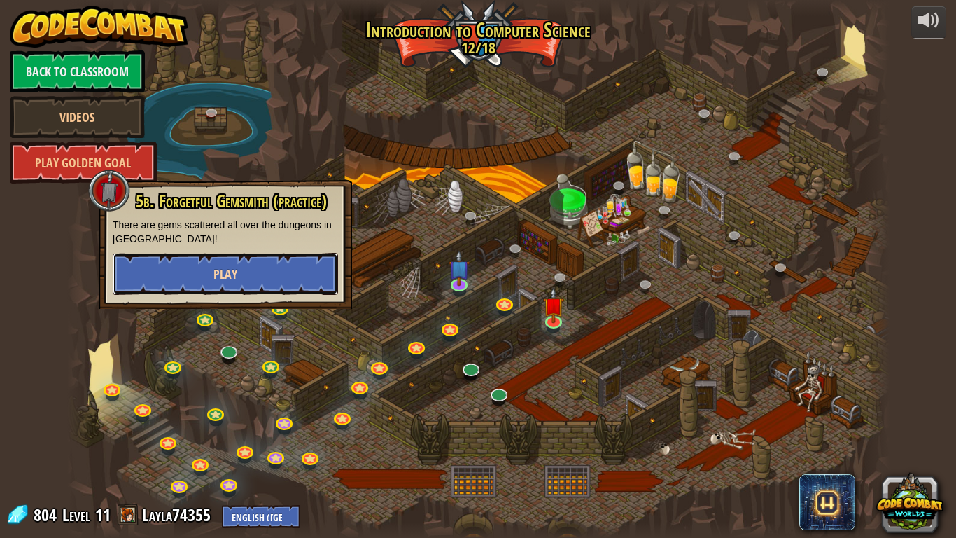
click at [253, 270] on button "Play" at bounding box center [225, 274] width 225 height 42
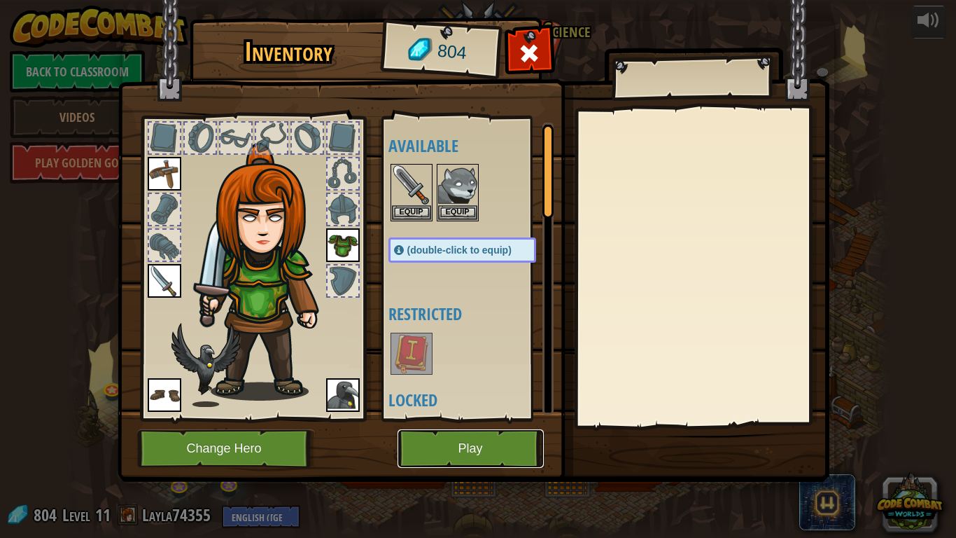
click at [465, 428] on button "Play" at bounding box center [471, 448] width 146 height 38
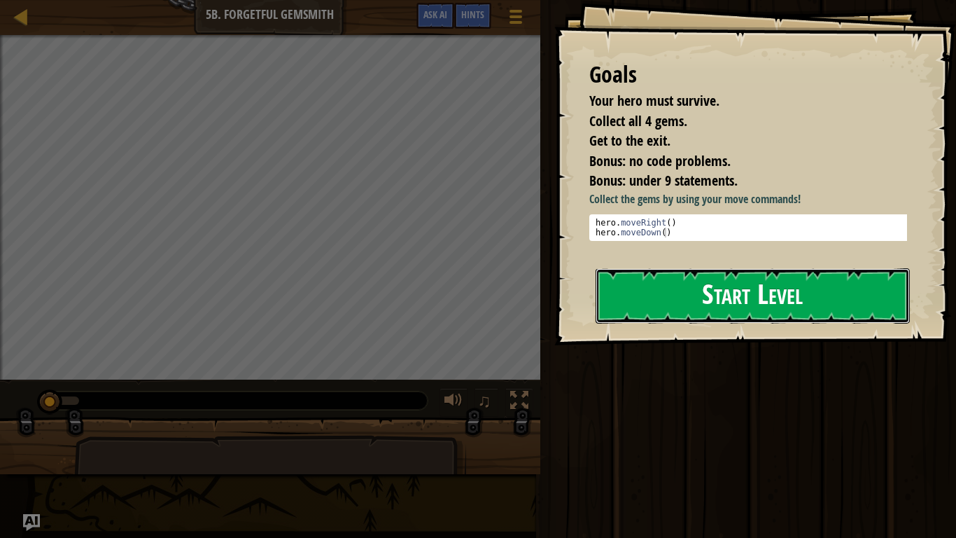
click at [667, 297] on button "Start Level" at bounding box center [753, 295] width 314 height 55
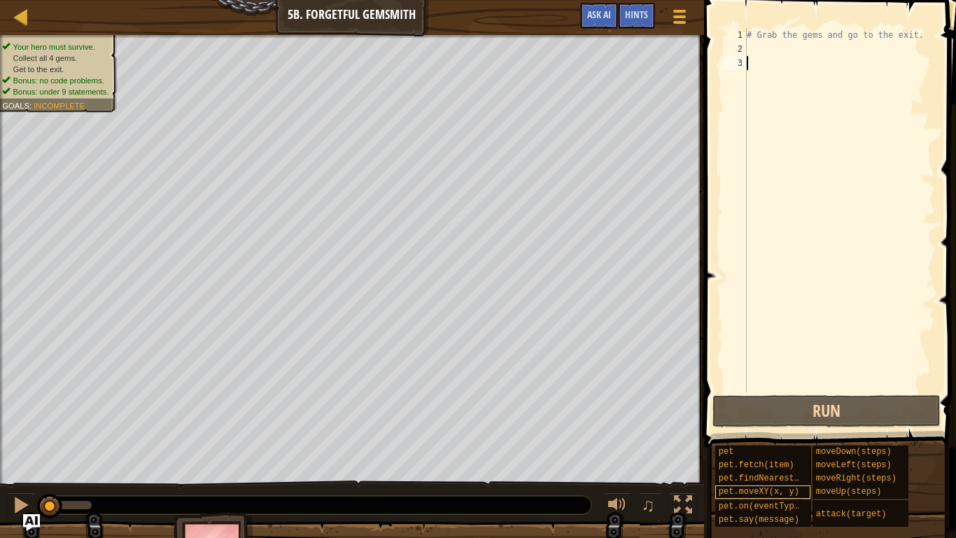
type textarea "he"
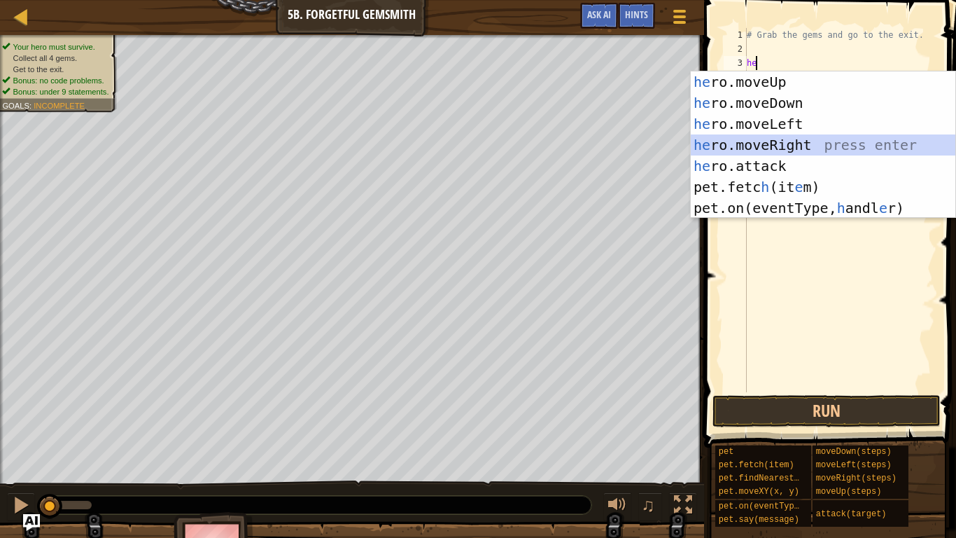
click at [788, 136] on div "he ro.moveUp press enter he ro.moveDown press enter he ro.moveLeft press enter …" at bounding box center [823, 165] width 265 height 189
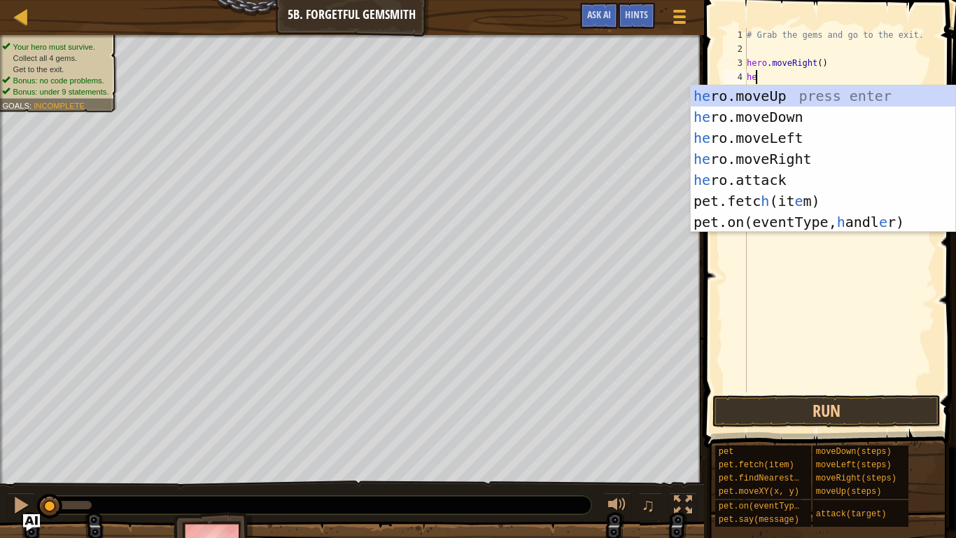
type textarea "her"
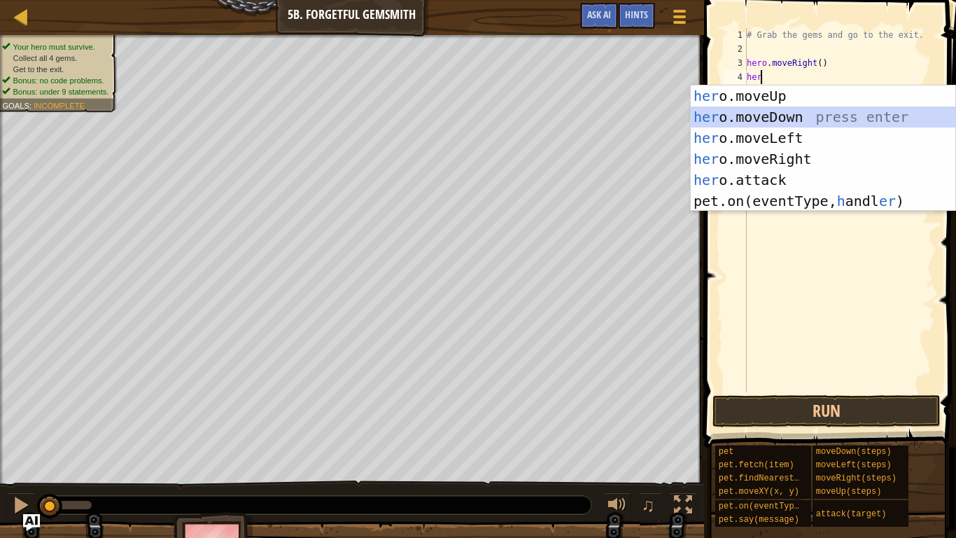
click at [766, 120] on div "her o.moveUp press enter her o.moveDown press enter her o.moveLeft press enter …" at bounding box center [823, 169] width 265 height 168
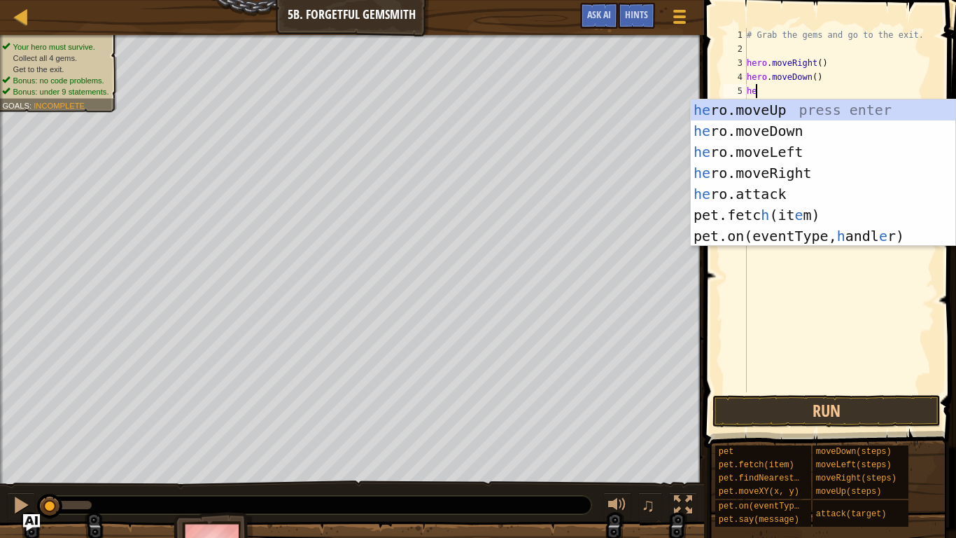
type textarea "her"
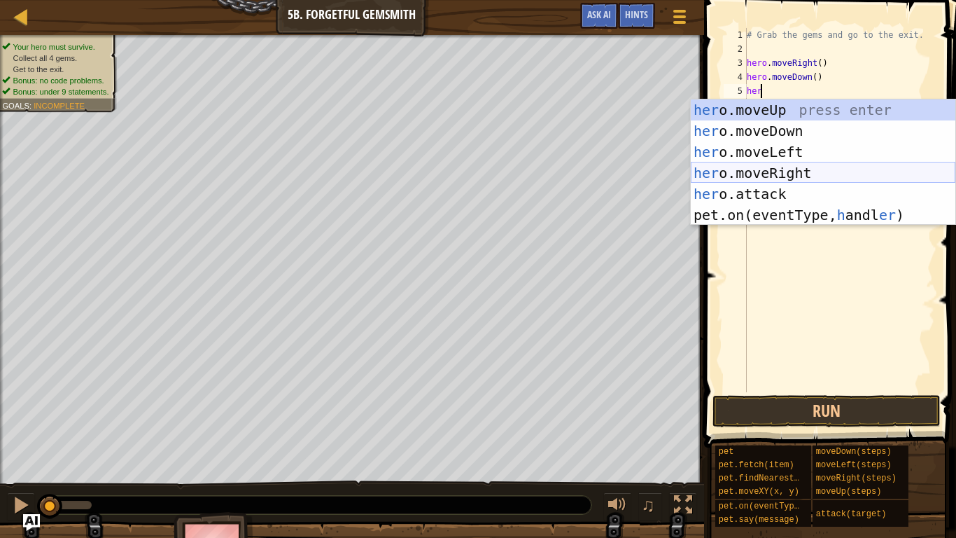
click at [778, 168] on div "her o.moveUp press enter her o.moveDown press enter her o.moveLeft press enter …" at bounding box center [823, 183] width 265 height 168
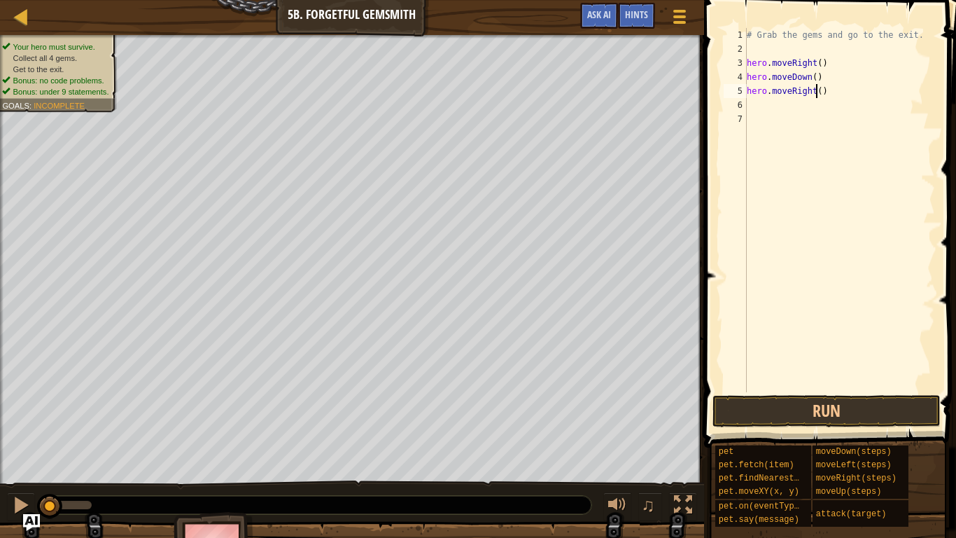
click at [817, 92] on div "# Grab the gems and go to the exit. hero . moveRight ( ) hero . moveDown ( ) he…" at bounding box center [839, 224] width 191 height 392
type textarea "hero.moveRight(2)"
click at [819, 108] on div "# Grab the gems and go to the exit. hero . moveRight ( ) hero . moveDown ( ) he…" at bounding box center [839, 224] width 191 height 392
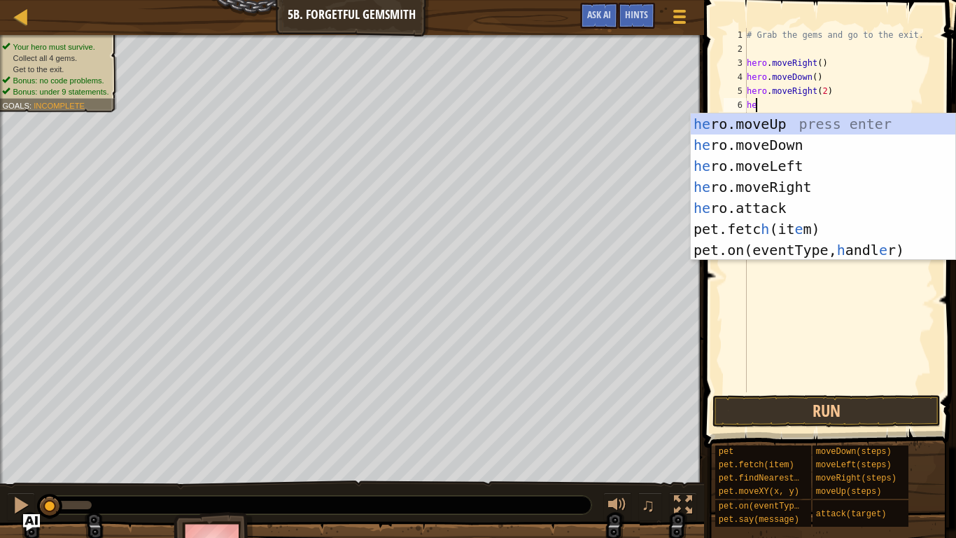
type textarea "her"
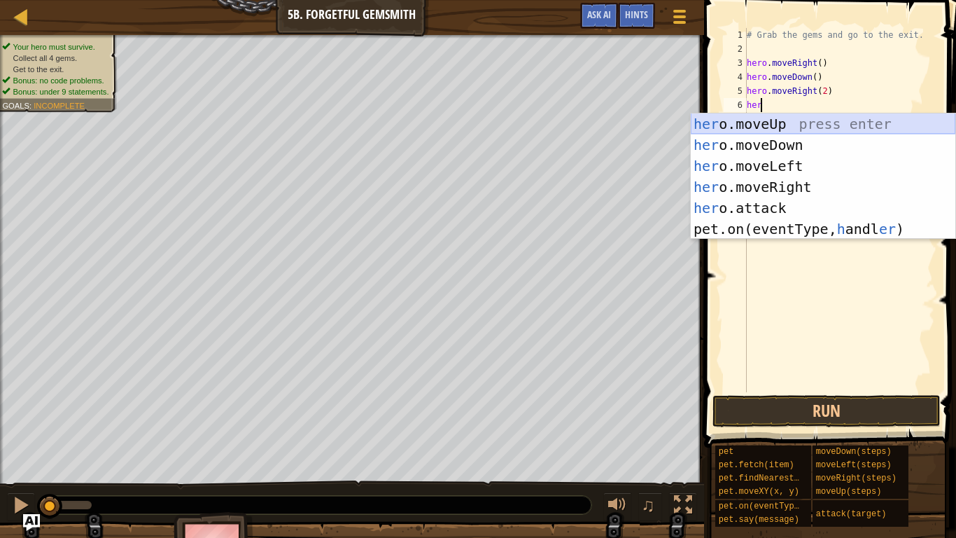
click at [779, 122] on div "her o.moveUp press enter her o.moveDown press enter her o.moveLeft press enter …" at bounding box center [823, 197] width 265 height 168
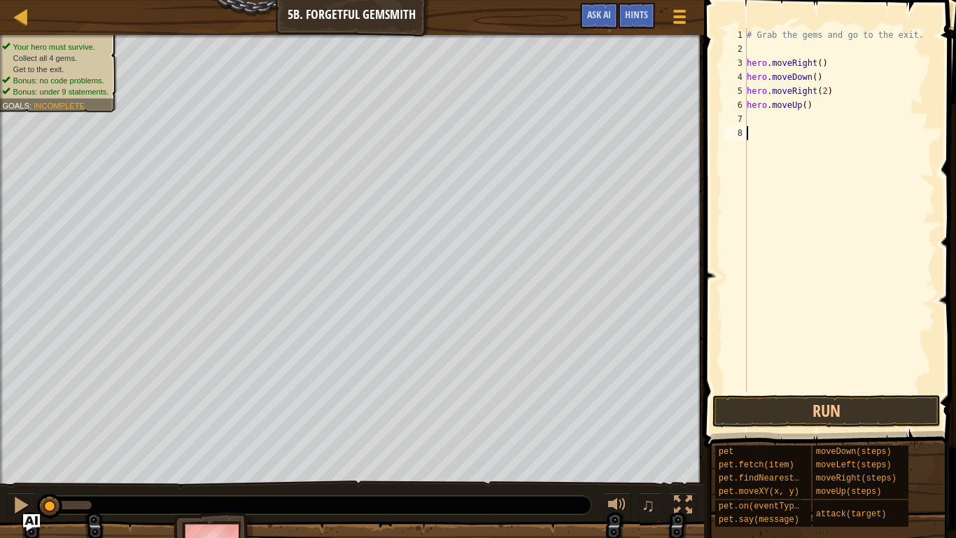
click at [785, 132] on div "# Grab the gems and go to the exit. hero . moveRight ( ) hero . moveDown ( ) he…" at bounding box center [839, 224] width 191 height 392
type textarea "he"
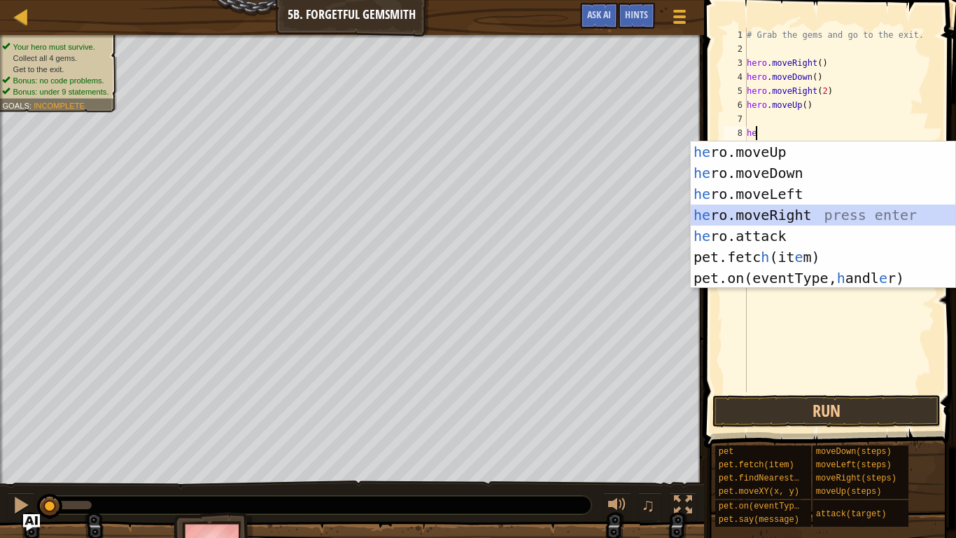
click at [766, 217] on div "he ro.moveUp press enter he ro.moveDown press enter he ro.moveLeft press enter …" at bounding box center [823, 235] width 265 height 189
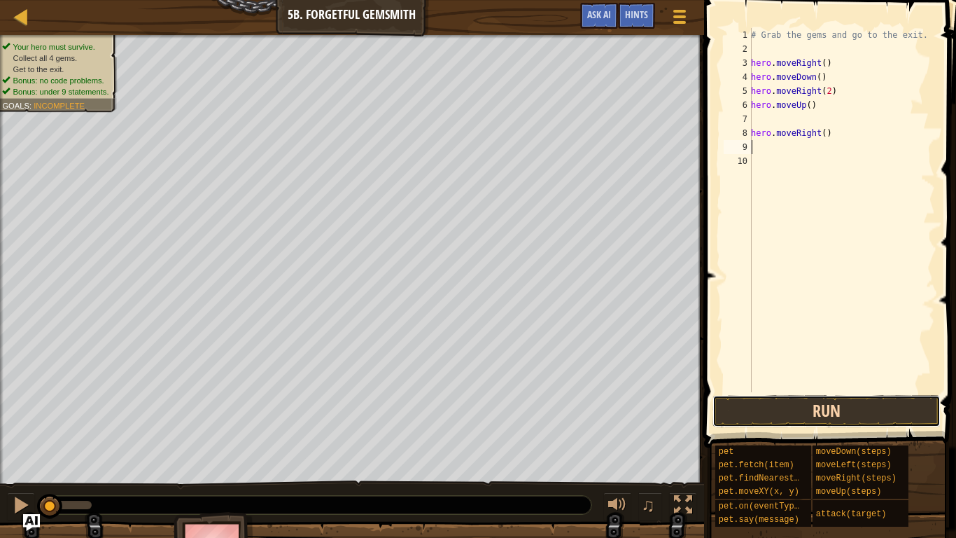
click at [803, 412] on button "Run" at bounding box center [826, 411] width 228 height 32
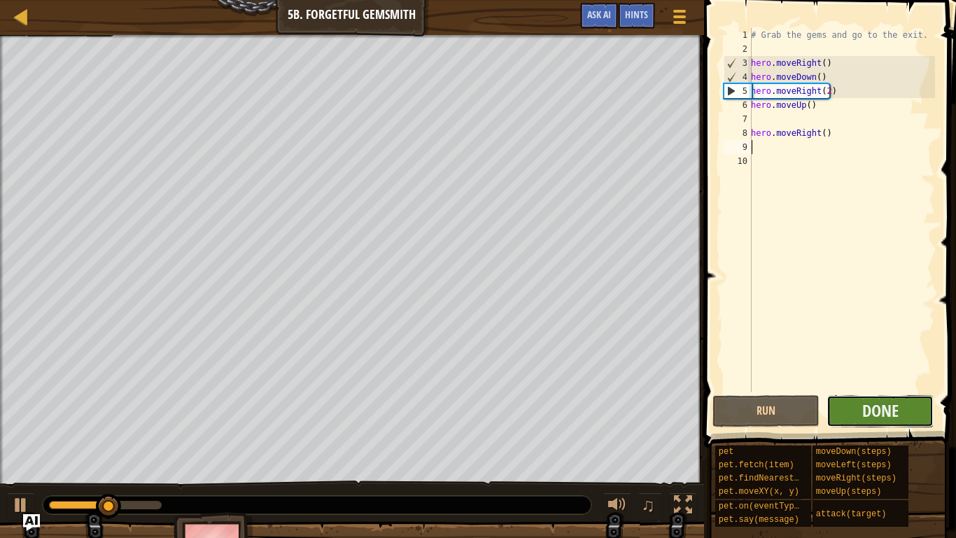
click at [859, 411] on button "Done" at bounding box center [880, 411] width 107 height 32
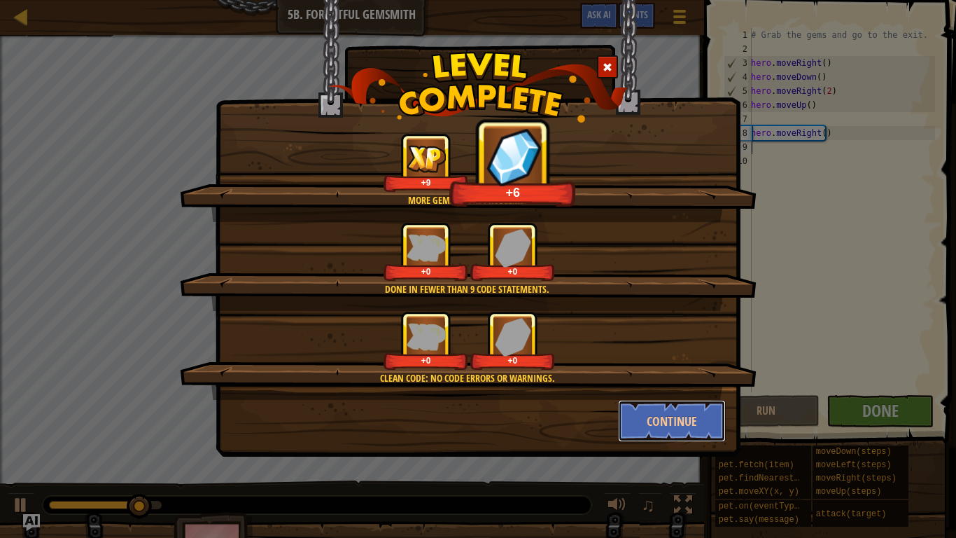
click at [673, 419] on button "Continue" at bounding box center [672, 421] width 108 height 42
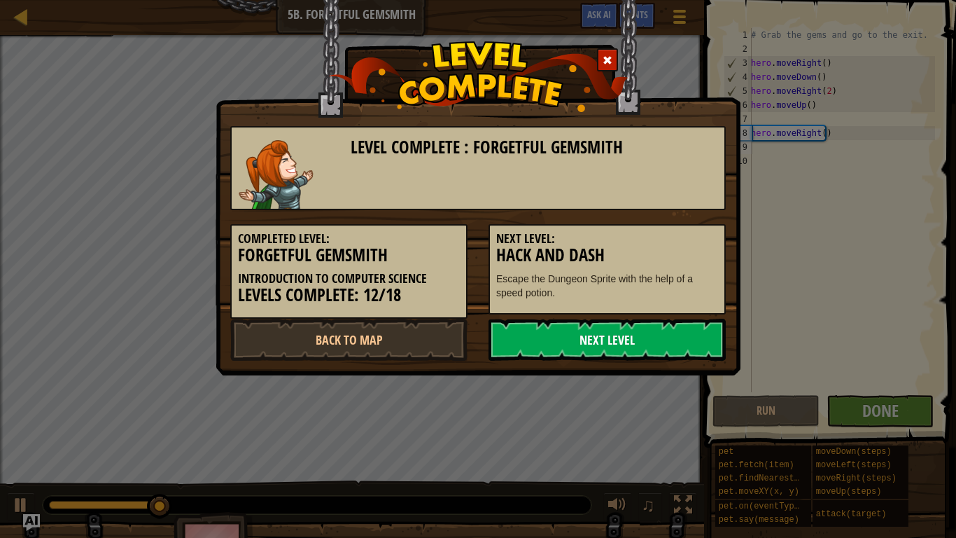
click at [596, 348] on link "Next Level" at bounding box center [607, 339] width 237 height 42
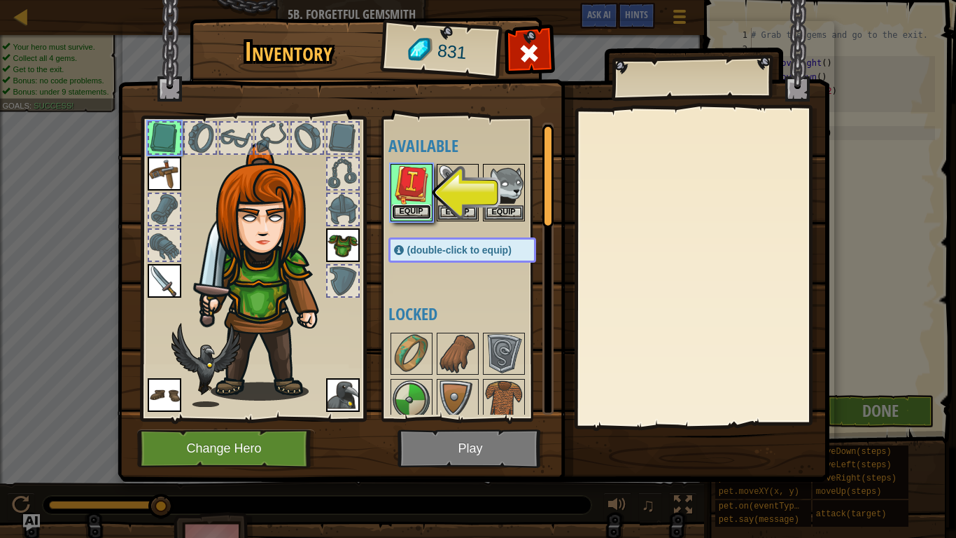
click at [406, 214] on button "Equip" at bounding box center [411, 211] width 39 height 15
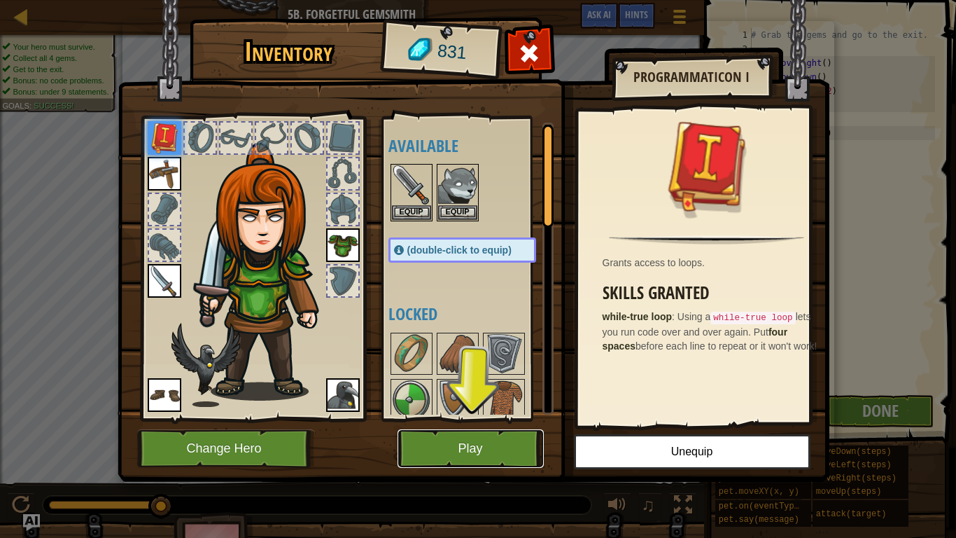
click at [480, 428] on button "Play" at bounding box center [471, 448] width 146 height 38
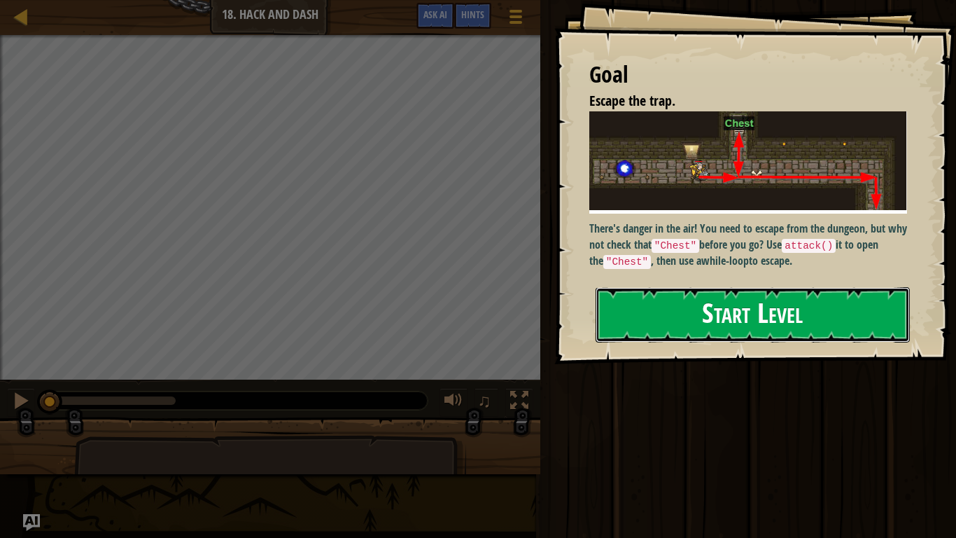
click at [690, 330] on button "Start Level" at bounding box center [753, 314] width 314 height 55
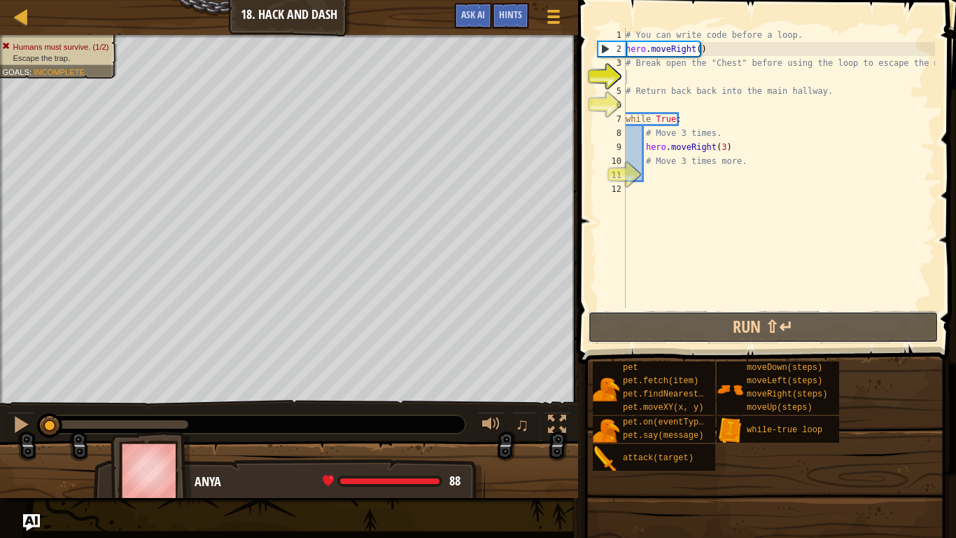
click at [690, 330] on button "Run ⇧↵" at bounding box center [763, 327] width 351 height 32
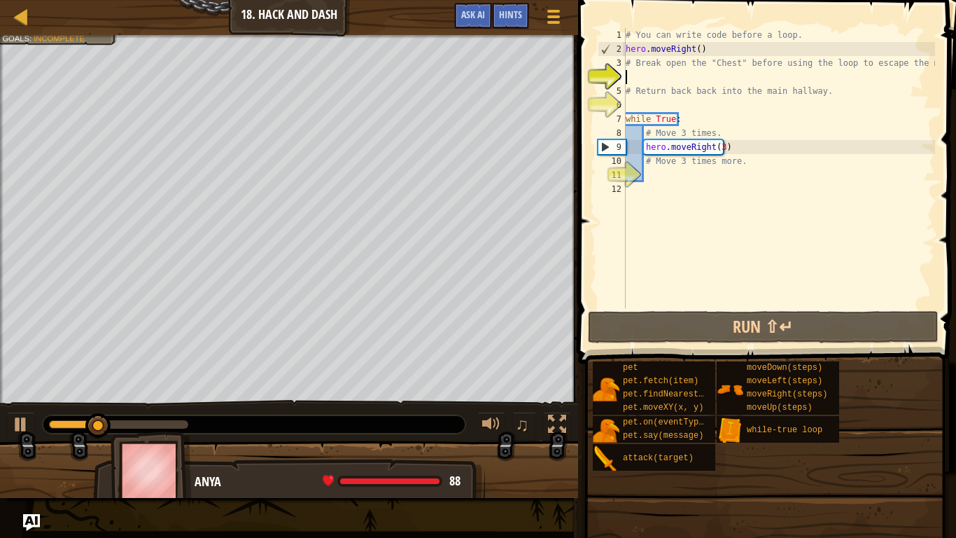
click at [659, 178] on div "# You can write code before a loop. hero . moveRight ( ) # Break open the "Ches…" at bounding box center [779, 182] width 312 height 308
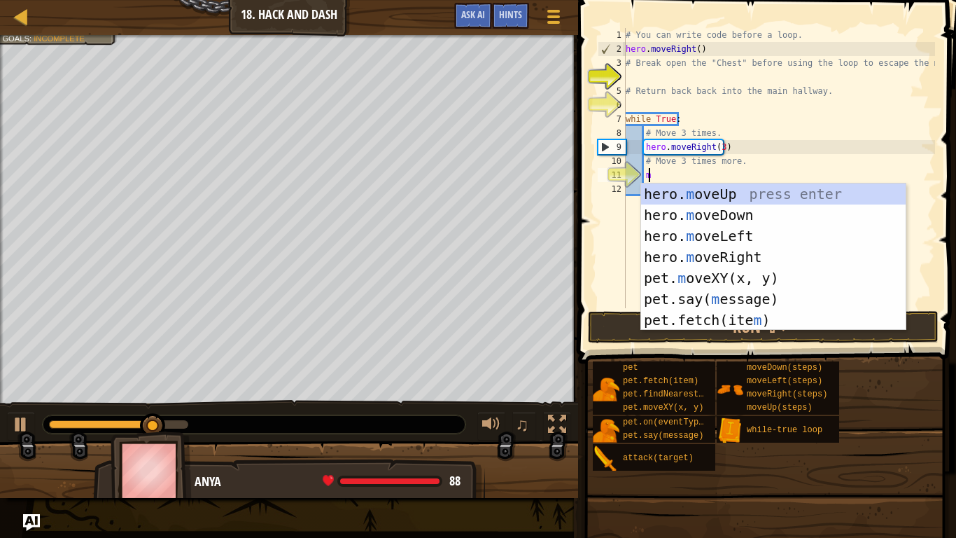
scroll to position [6, 1]
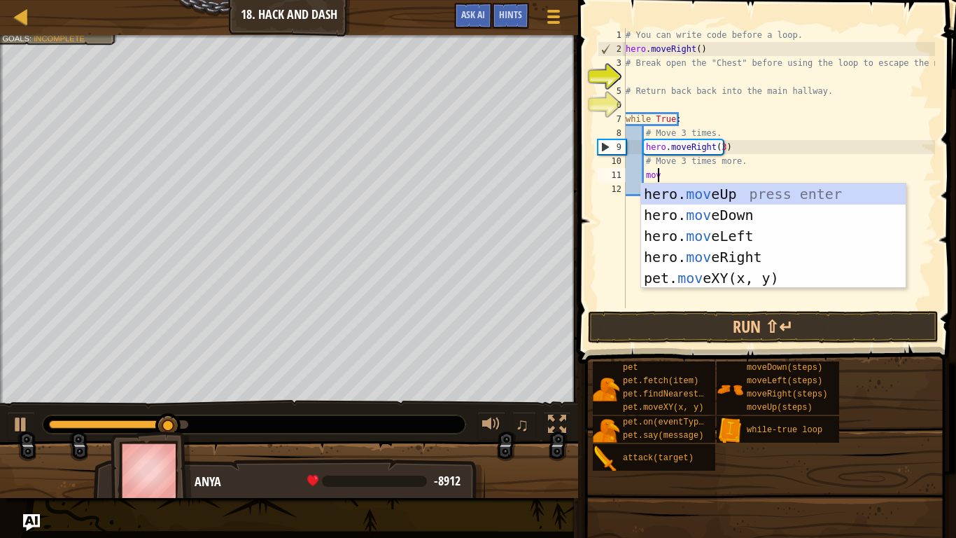
type textarea "move"
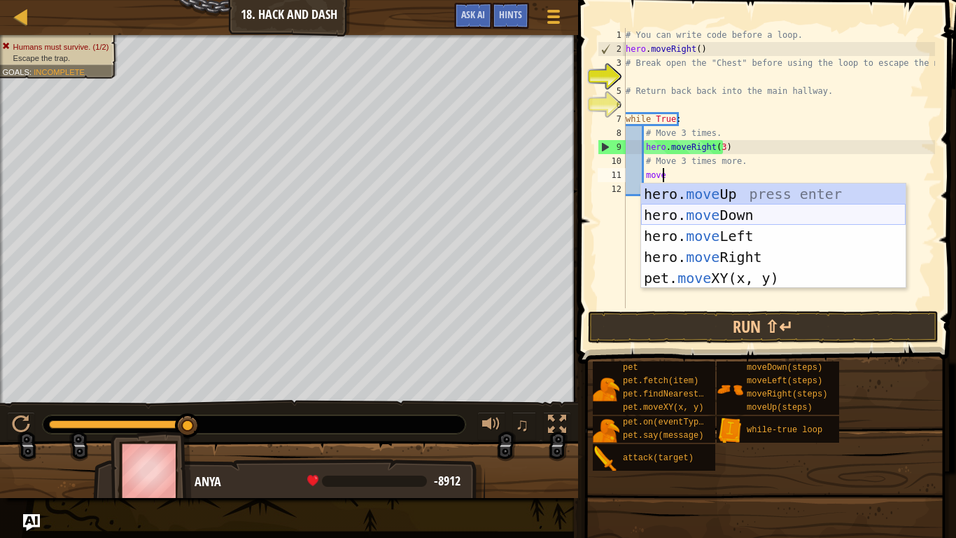
click at [732, 210] on div "hero. move Up press enter hero. move Down press enter hero. move Left press ent…" at bounding box center [773, 256] width 265 height 147
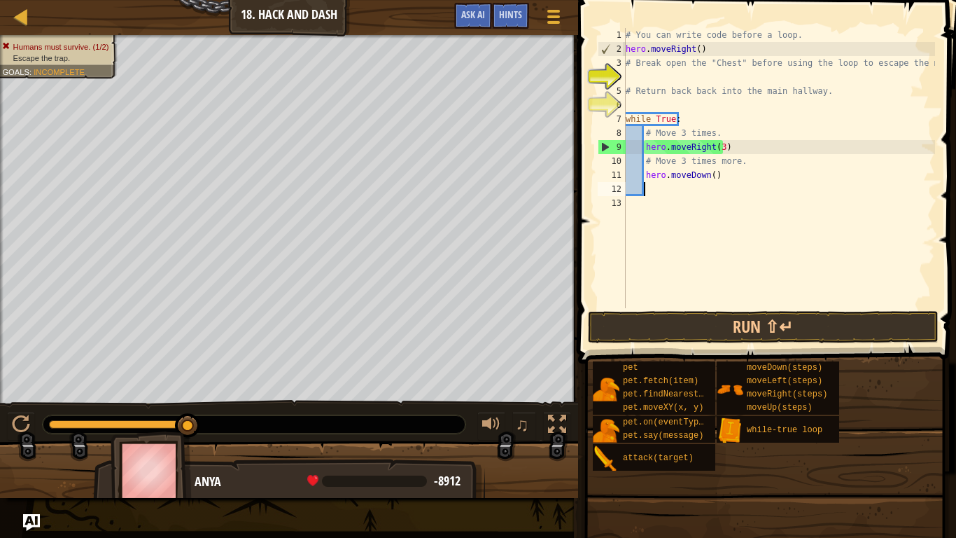
scroll to position [6, 1]
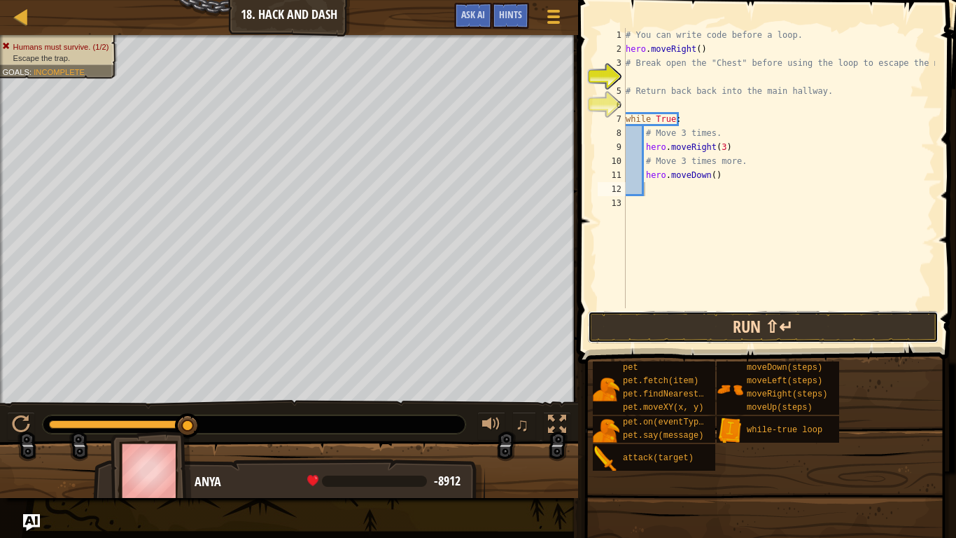
click at [747, 325] on button "Run ⇧↵" at bounding box center [763, 327] width 351 height 32
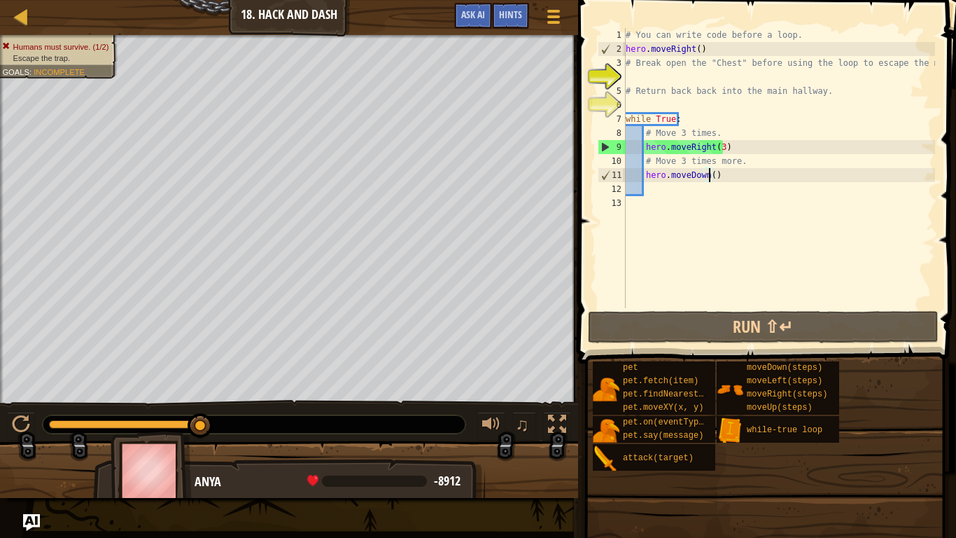
click at [708, 174] on div "# You can write code before a loop. hero . moveRight ( ) # Break open the "Ches…" at bounding box center [779, 182] width 312 height 308
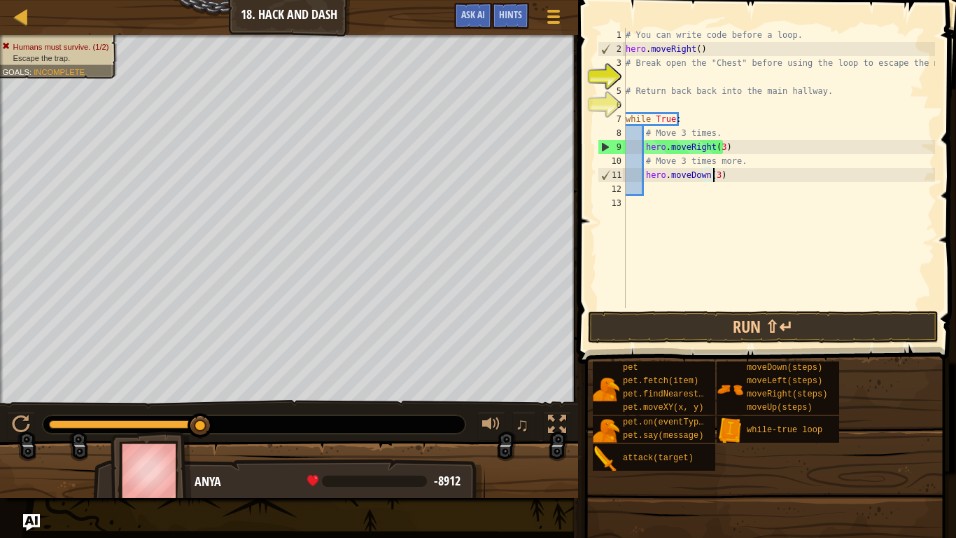
scroll to position [6, 7]
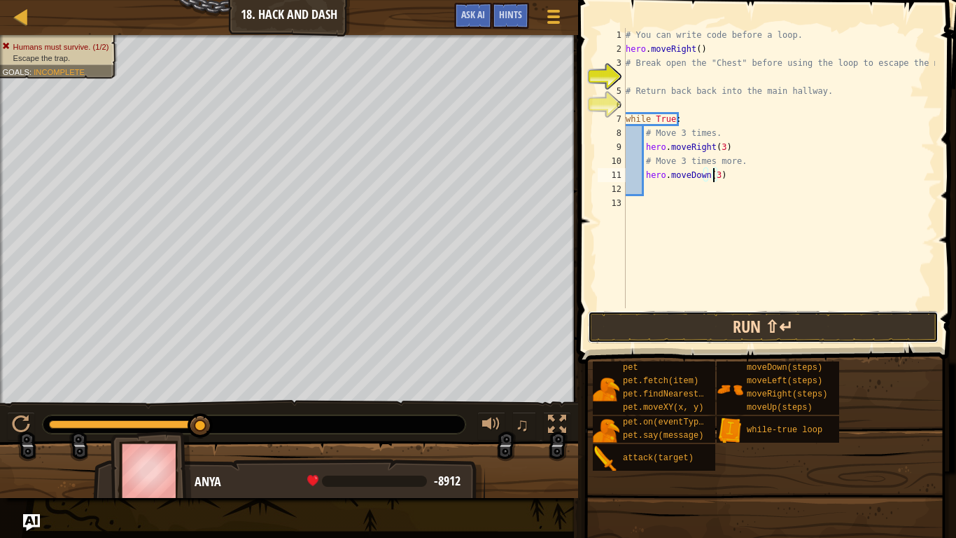
click at [762, 329] on button "Run ⇧↵" at bounding box center [763, 327] width 351 height 32
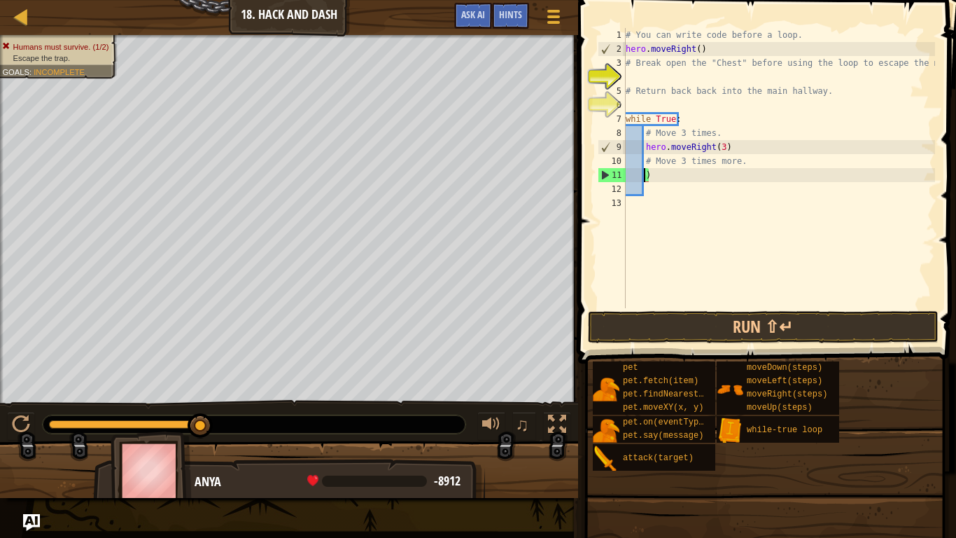
scroll to position [6, 1]
type textarea ")"
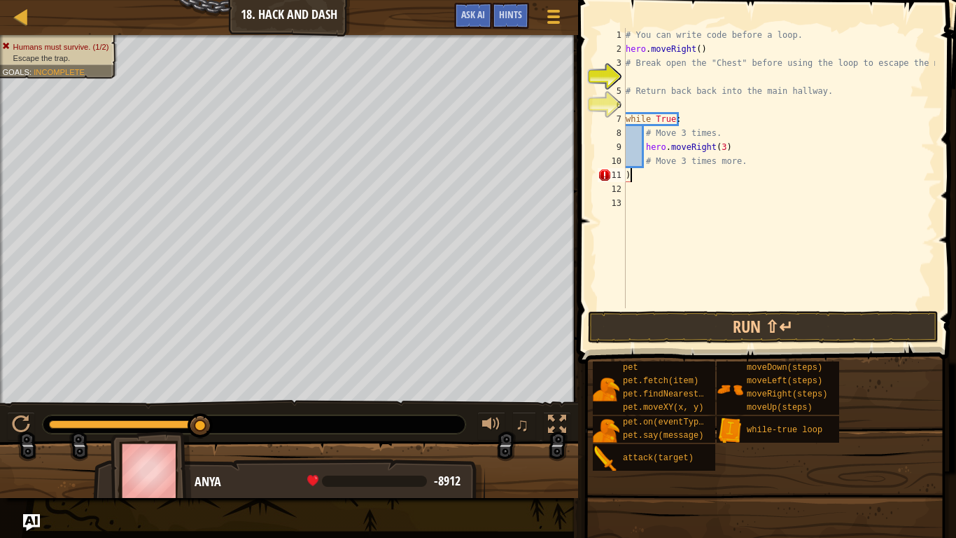
click at [649, 171] on div "# You can write code before a loop. hero . moveRight ( ) # Break open the "Ches…" at bounding box center [779, 182] width 312 height 308
type textarea "# Move 3 times more."
click at [653, 71] on div "# You can write code before a loop. hero . moveRight ( ) # Break open the "Ches…" at bounding box center [779, 182] width 312 height 308
click at [666, 336] on button "Run ⇧↵" at bounding box center [763, 327] width 351 height 32
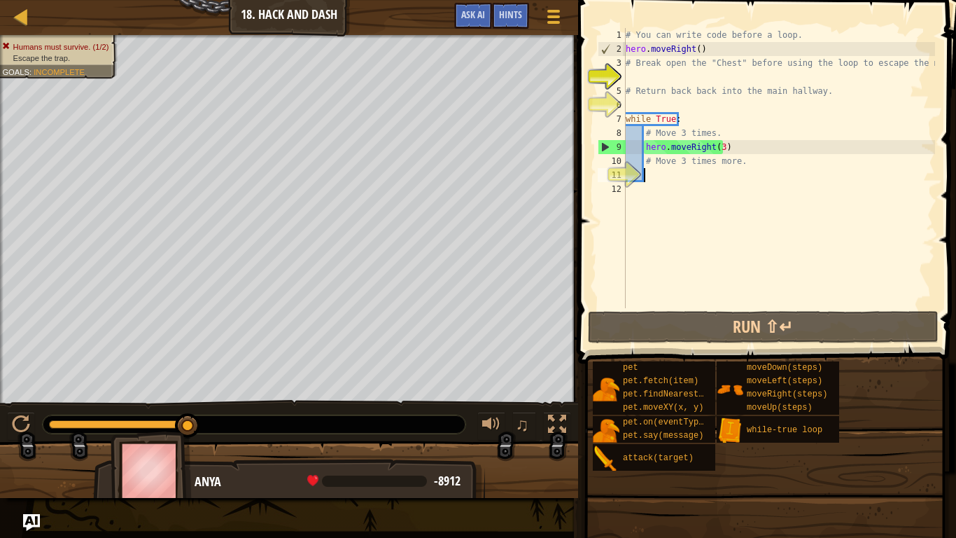
click at [663, 174] on div "# You can write code before a loop. hero . moveRight ( ) # Break open the "Ches…" at bounding box center [779, 182] width 312 height 308
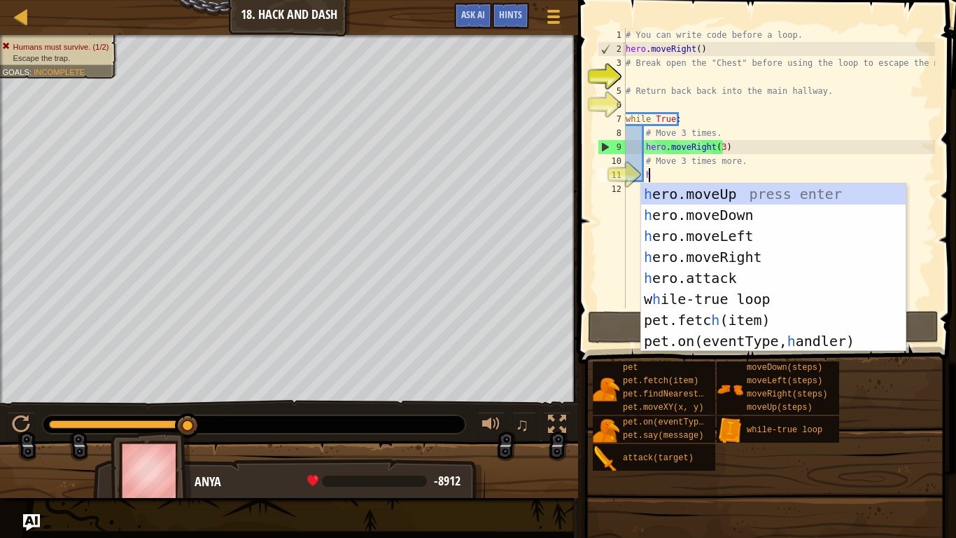
scroll to position [6, 1]
type textarea "her"
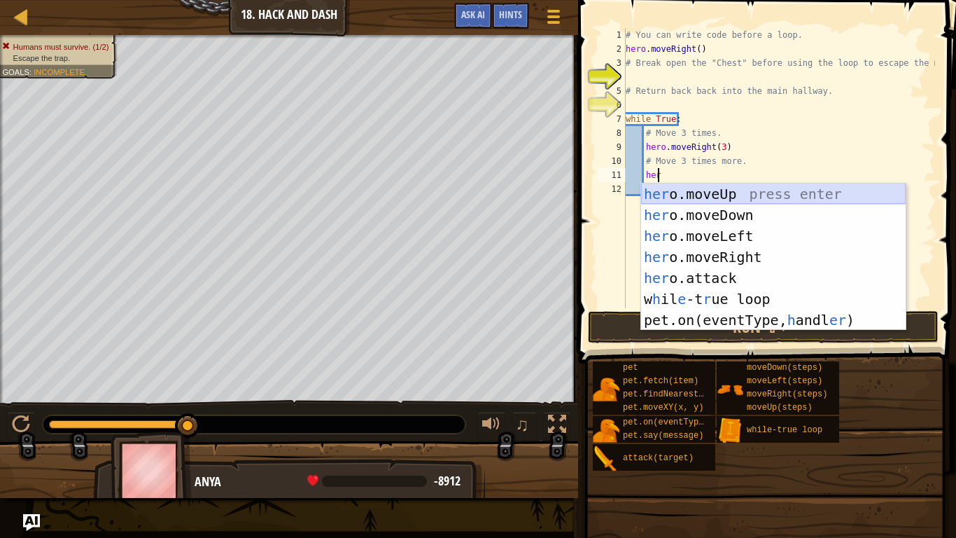
click at [720, 195] on div "her o.moveUp press enter her o.moveDown press enter her o.moveLeft press enter …" at bounding box center [773, 277] width 265 height 189
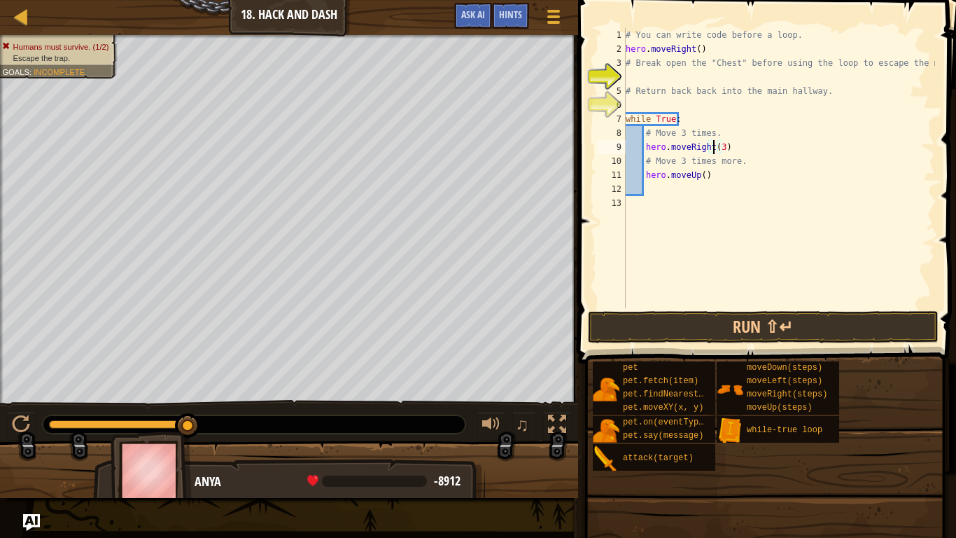
click at [715, 147] on div "# You can write code before a loop. hero . moveRight ( ) # Break open the "Ches…" at bounding box center [779, 182] width 312 height 308
click at [717, 147] on div "# You can write code before a loop. hero . moveRight ( ) # Break open the "Ches…" at bounding box center [779, 182] width 312 height 308
click at [754, 322] on button "Run ⇧↵" at bounding box center [763, 327] width 351 height 32
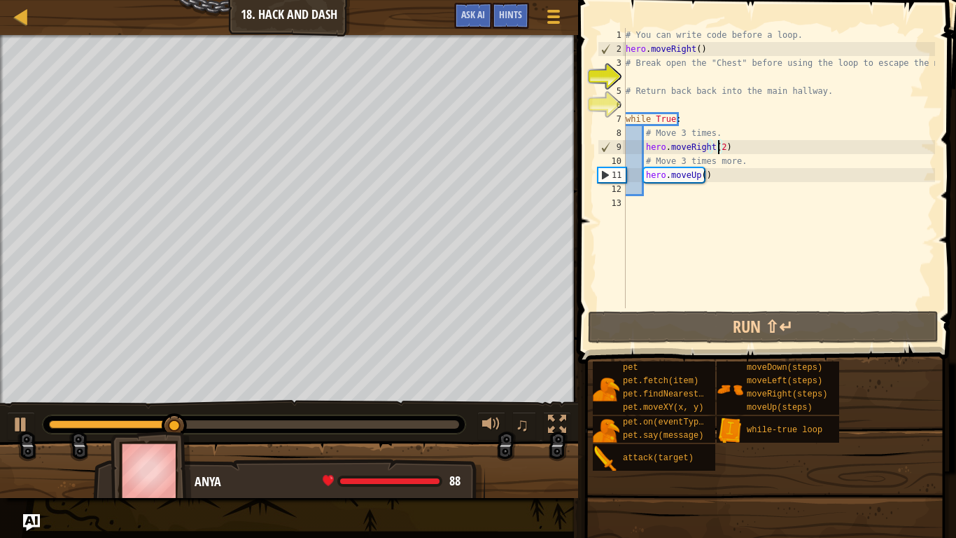
click at [719, 174] on div "# You can write code before a loop. hero . moveRight ( ) # Break open the "Ches…" at bounding box center [779, 182] width 312 height 308
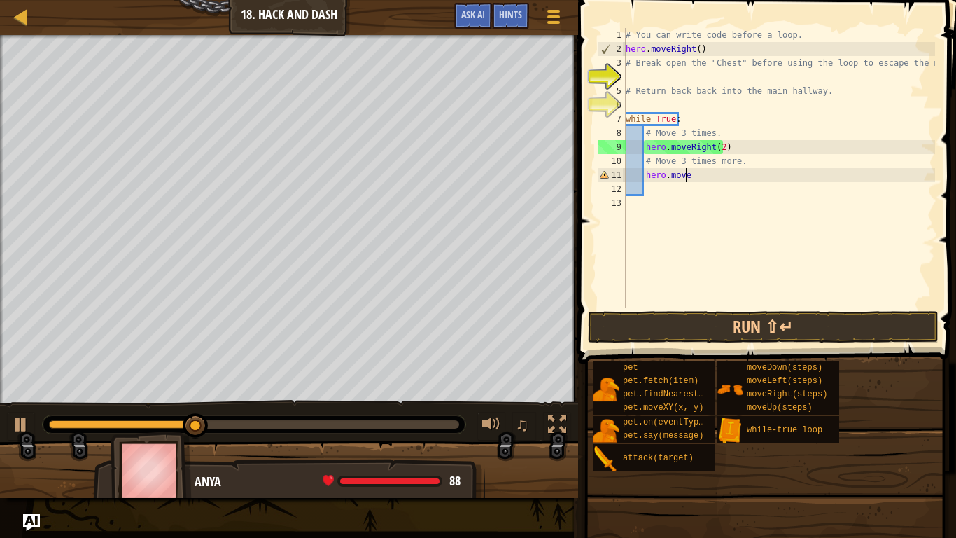
scroll to position [6, 4]
type textarea "h"
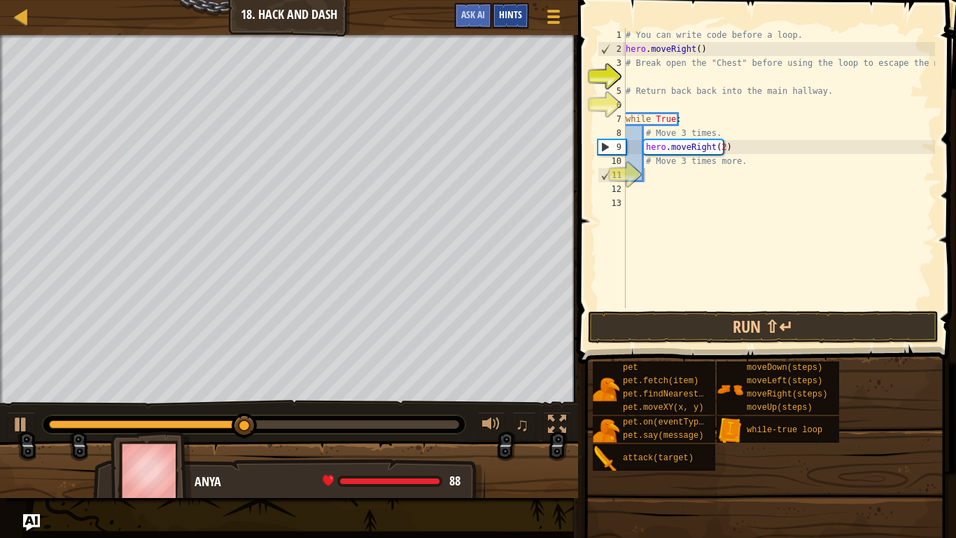
click at [518, 12] on span "Hints" at bounding box center [510, 14] width 23 height 13
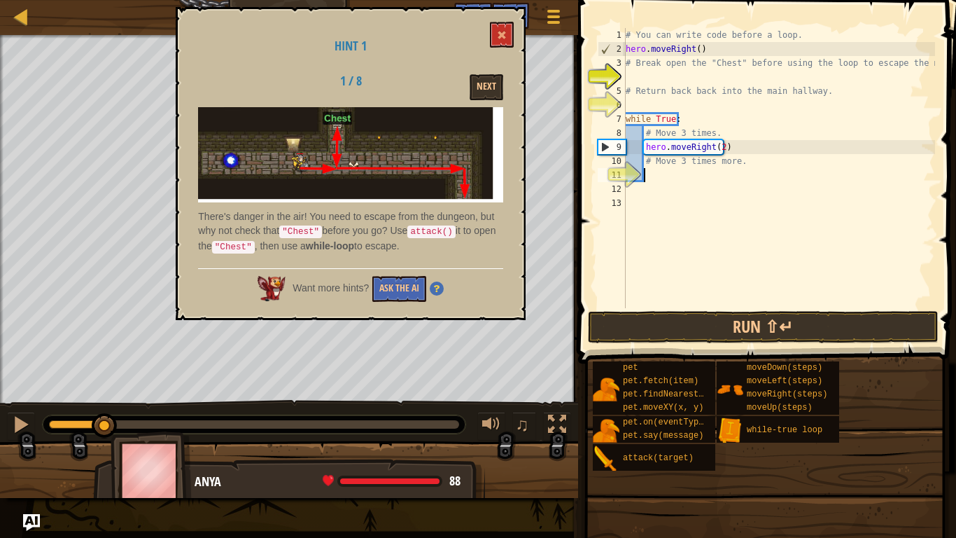
drag, startPoint x: 263, startPoint y: 422, endPoint x: 94, endPoint y: 412, distance: 169.7
click at [94, 412] on div "♫" at bounding box center [289, 421] width 578 height 42
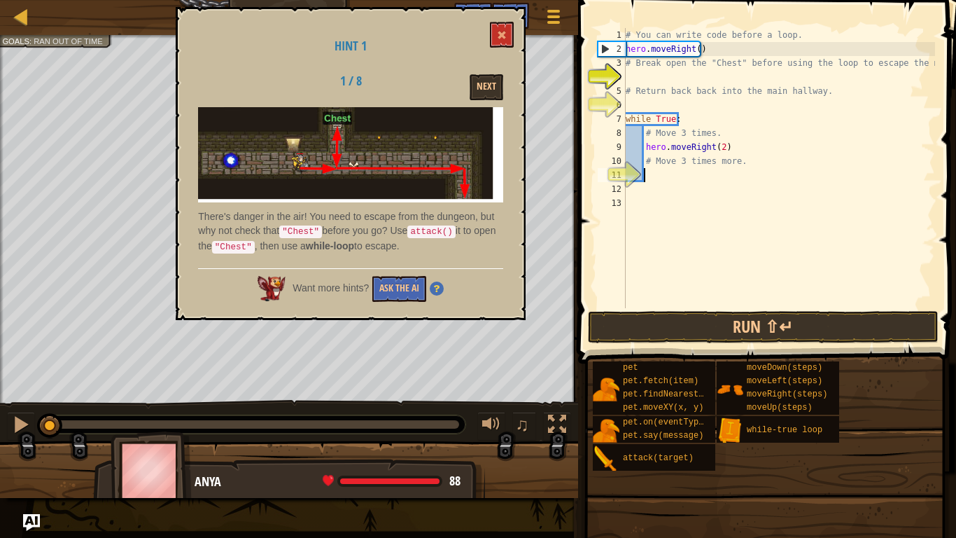
drag, startPoint x: 105, startPoint y: 421, endPoint x: 0, endPoint y: 429, distance: 105.3
click at [0, 428] on div "♫" at bounding box center [289, 421] width 578 height 42
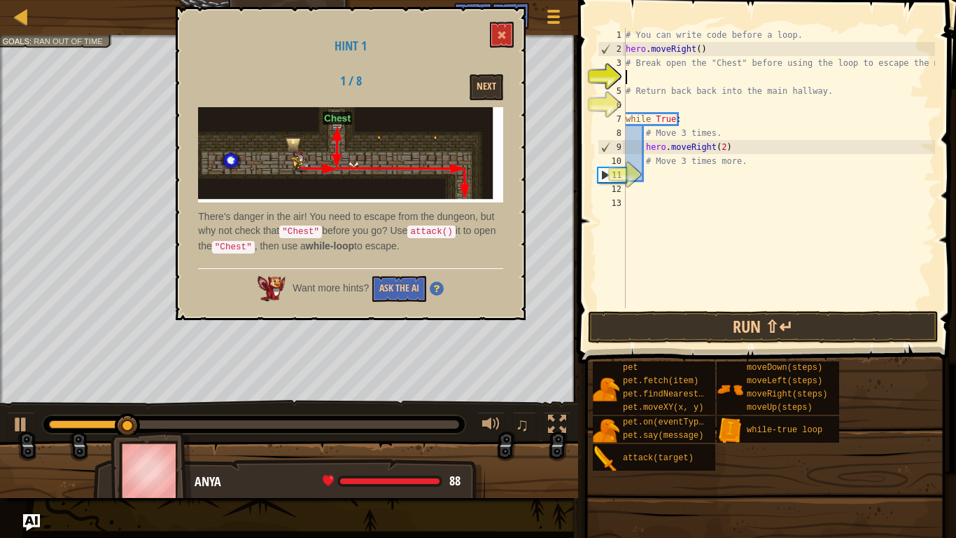
click at [719, 75] on div "# You can write code before a loop. hero . moveRight ( ) # Break open the "Ches…" at bounding box center [779, 182] width 312 height 308
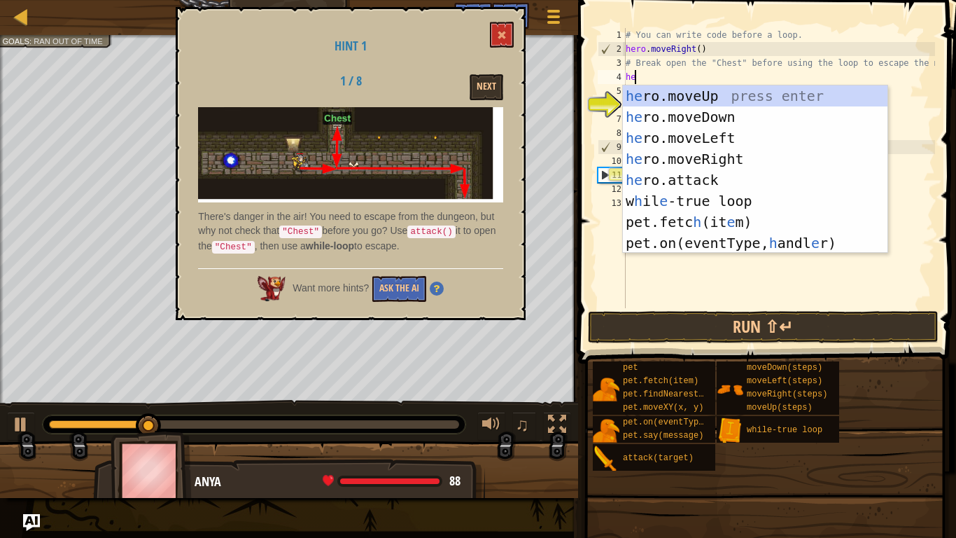
type textarea "her"
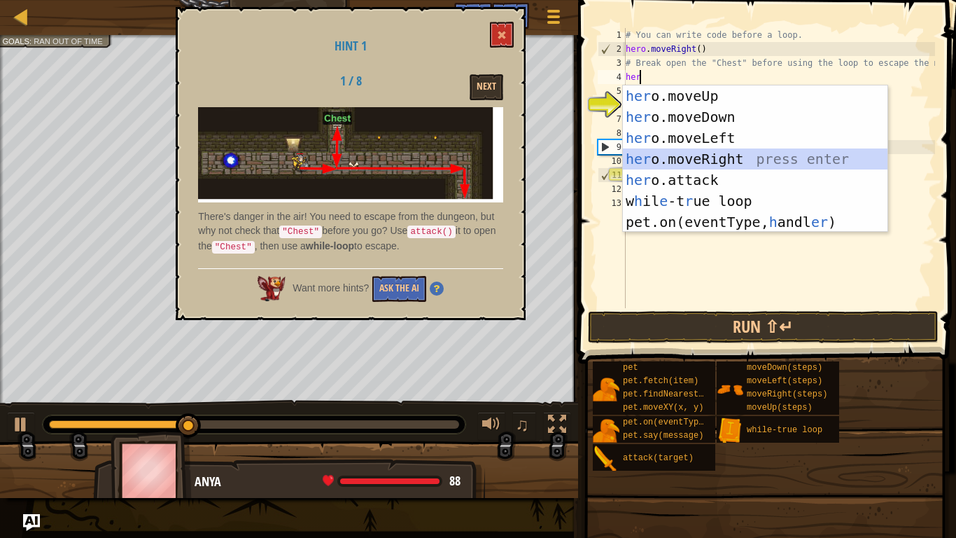
click at [717, 157] on div "her o.moveUp press enter her o.moveDown press enter her o.moveLeft press enter …" at bounding box center [755, 179] width 265 height 189
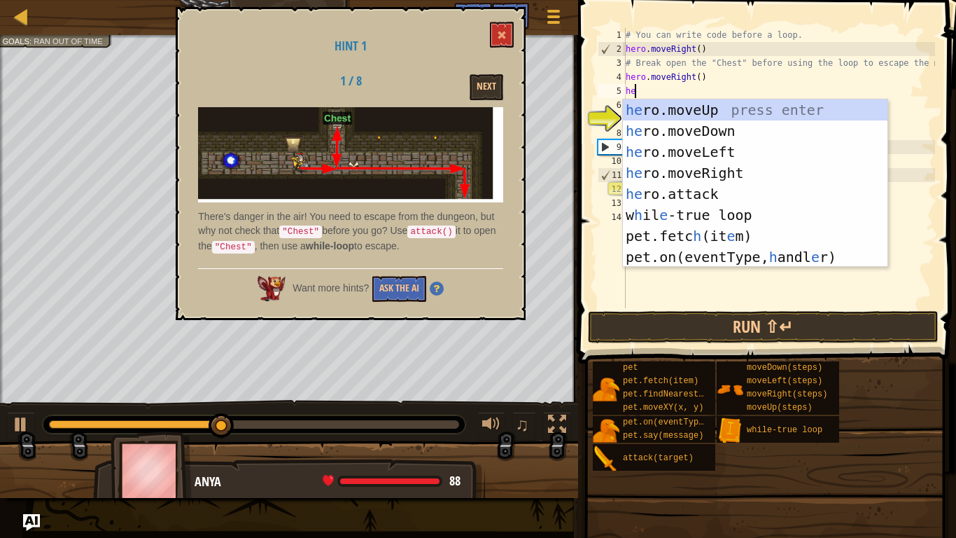
type textarea "her"
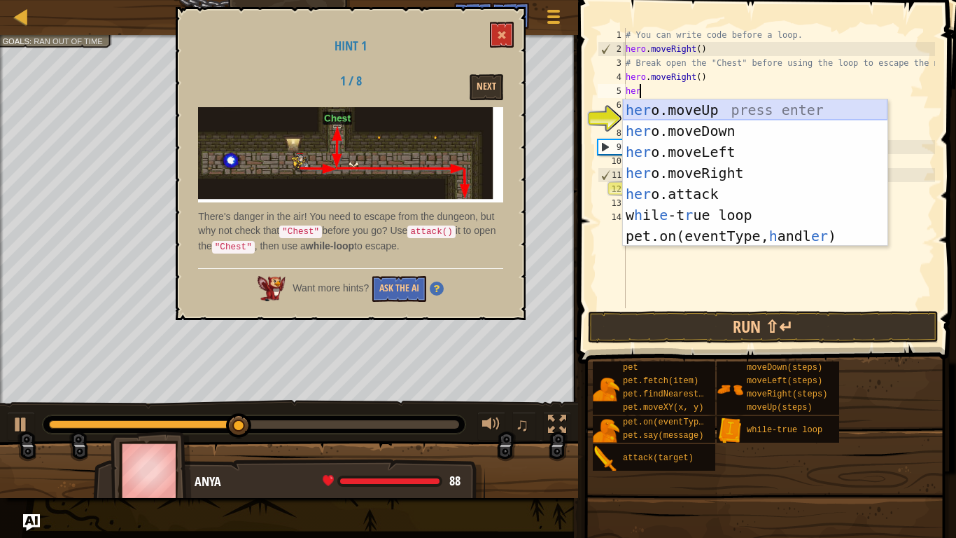
click at [696, 104] on div "her o.moveUp press enter her o.moveDown press enter her o.moveLeft press enter …" at bounding box center [755, 193] width 265 height 189
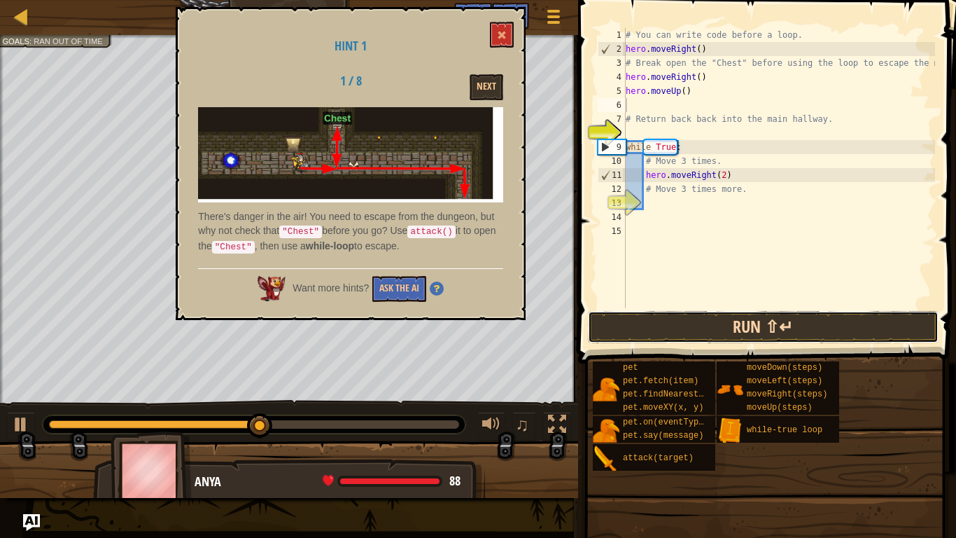
click at [700, 314] on button "Run ⇧↵" at bounding box center [763, 327] width 351 height 32
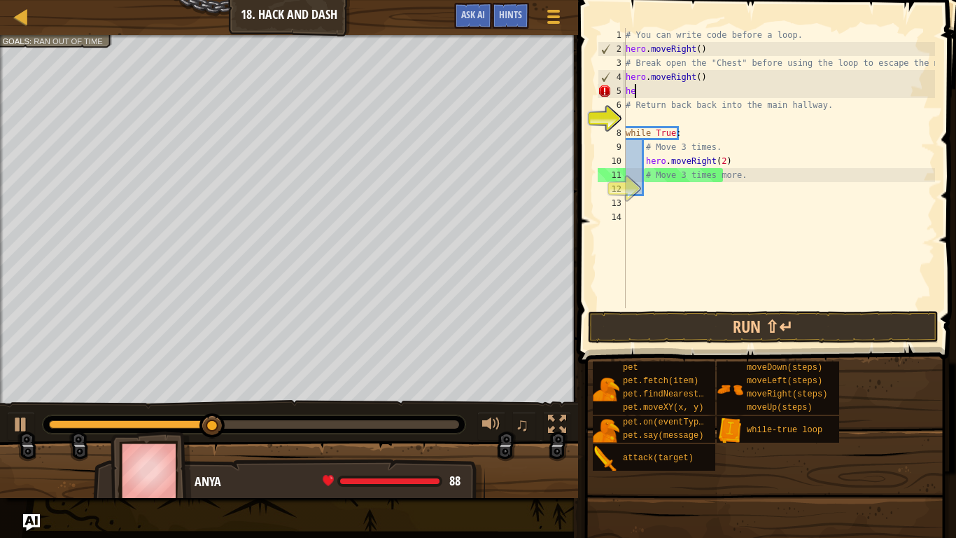
type textarea "h"
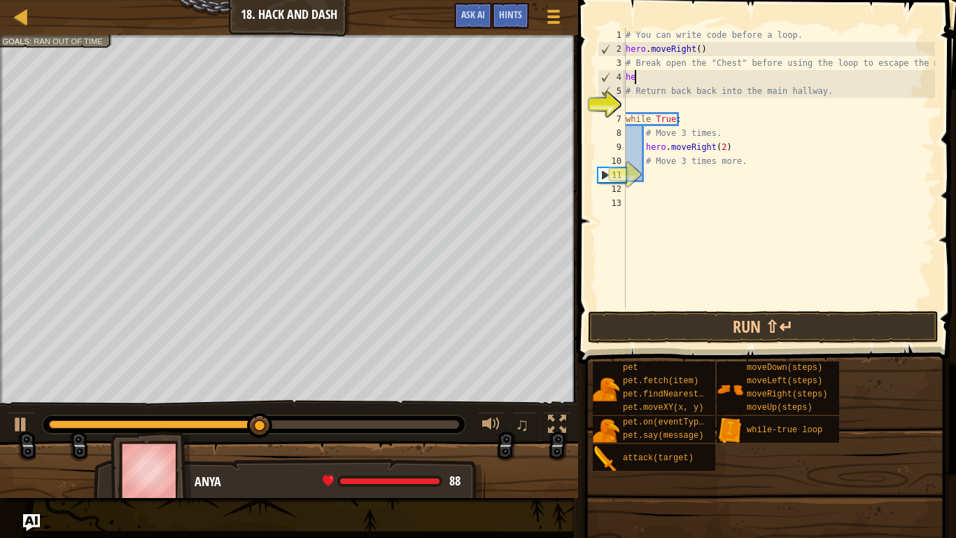
type textarea "h"
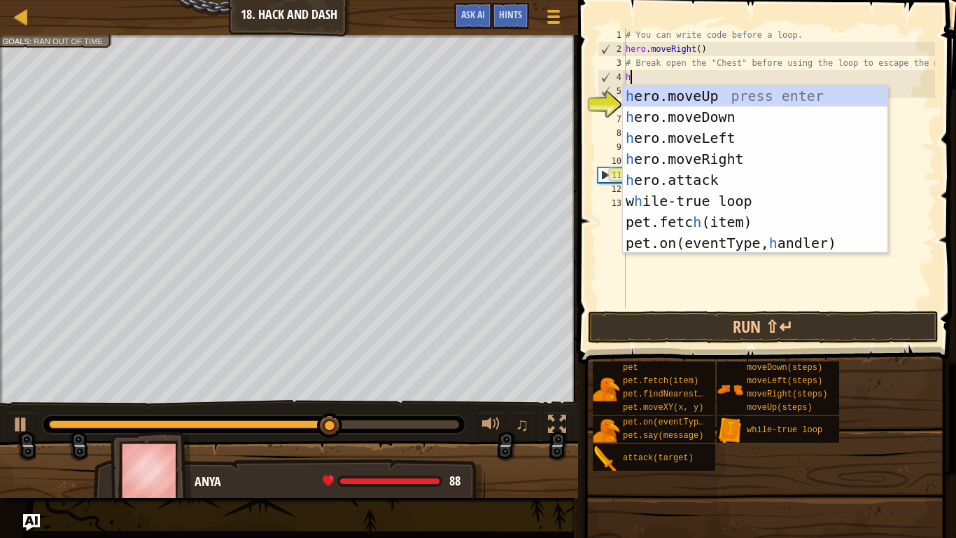
type textarea "her"
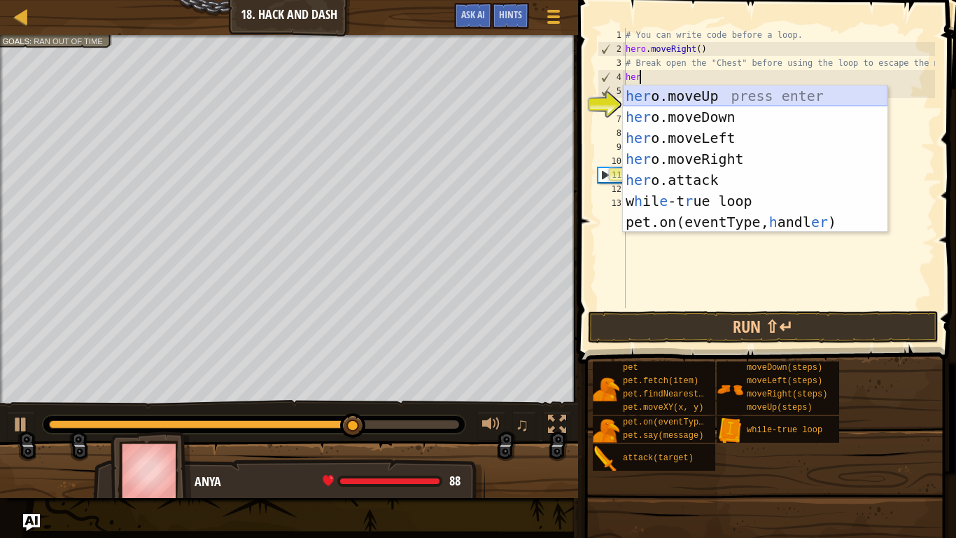
click at [701, 94] on div "her o.moveUp press enter her o.moveDown press enter her o.moveLeft press enter …" at bounding box center [755, 179] width 265 height 189
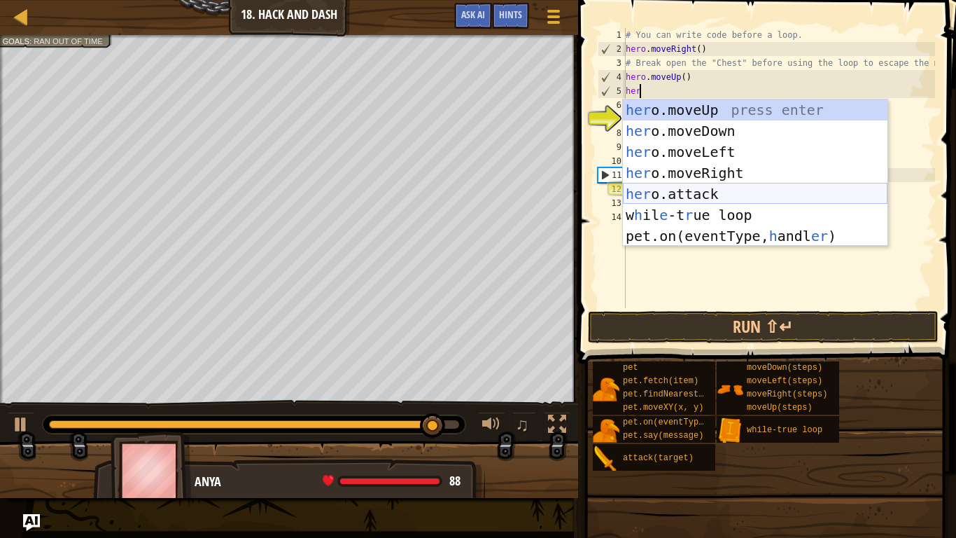
click at [689, 187] on div "her o.moveUp press enter her o.moveDown press enter her o.moveLeft press enter …" at bounding box center [755, 193] width 265 height 189
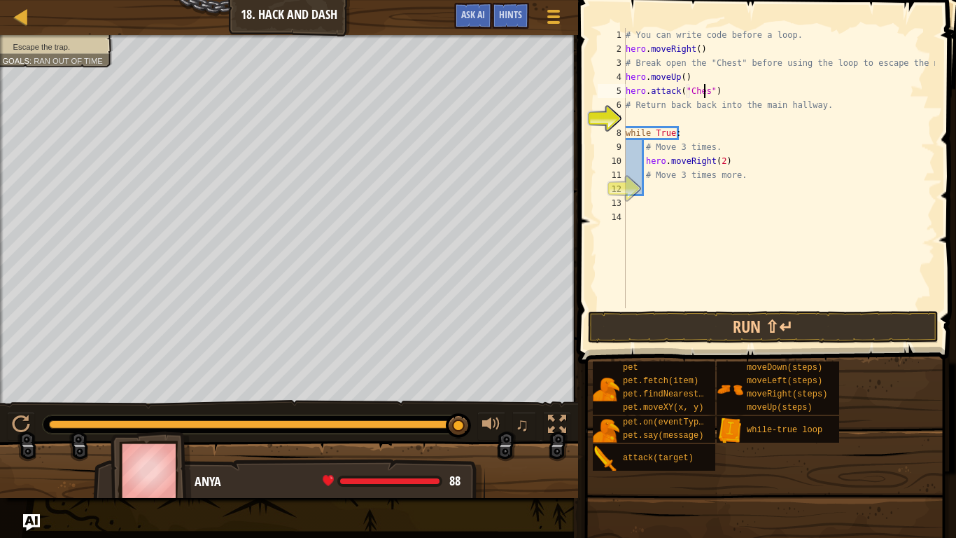
scroll to position [6, 6]
click at [732, 162] on div "# You can write code before a loop. hero . moveRight ( ) # Break open the "Ches…" at bounding box center [779, 182] width 312 height 308
type textarea "hero.moveRight(3)"
click at [769, 323] on button "Run ⇧↵" at bounding box center [763, 327] width 351 height 32
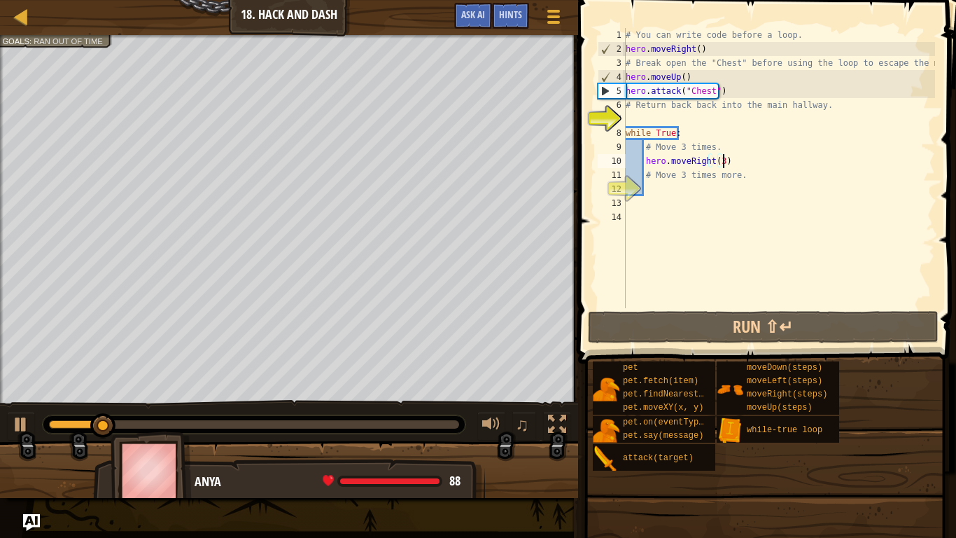
click at [645, 115] on div "# You can write code before a loop. hero . moveRight ( ) # Break open the "Ches…" at bounding box center [779, 182] width 312 height 308
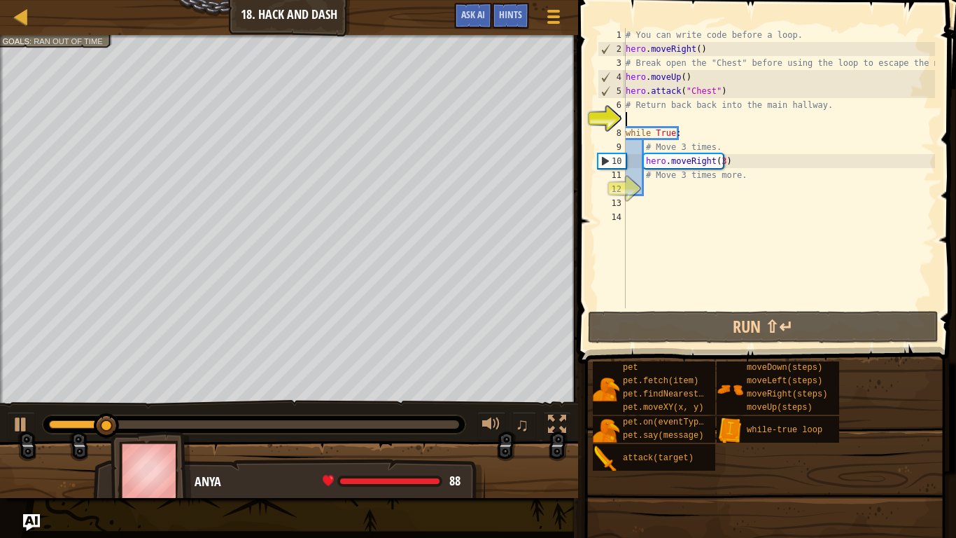
scroll to position [6, 0]
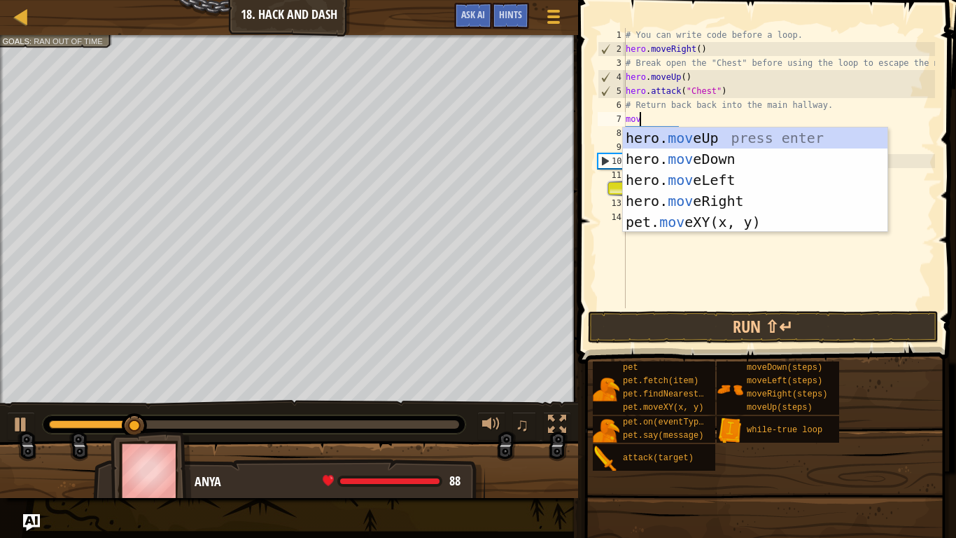
type textarea "move"
click at [687, 156] on div "hero. move Up press enter hero. move Down press enter hero. move Left press ent…" at bounding box center [755, 200] width 265 height 147
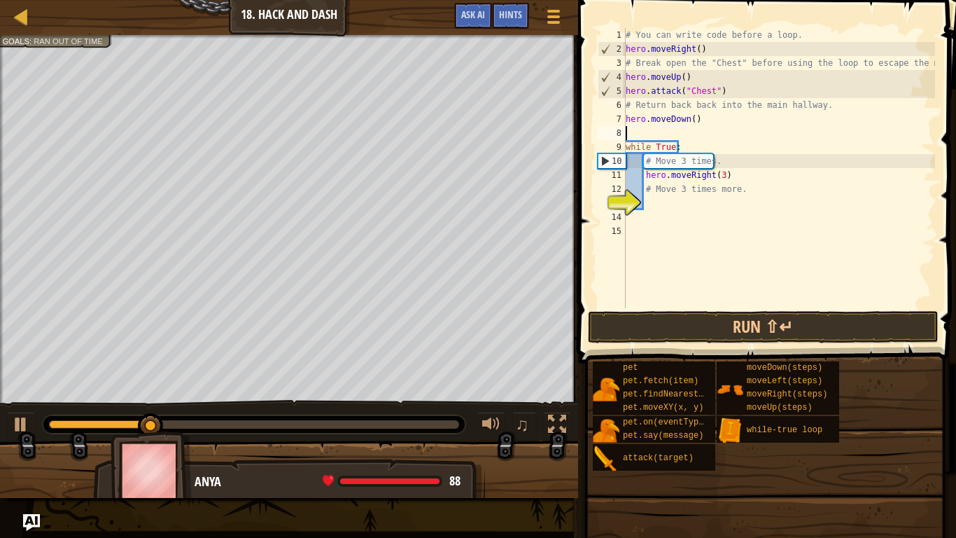
scroll to position [6, 0]
click at [724, 332] on button "Run ⇧↵" at bounding box center [763, 327] width 351 height 32
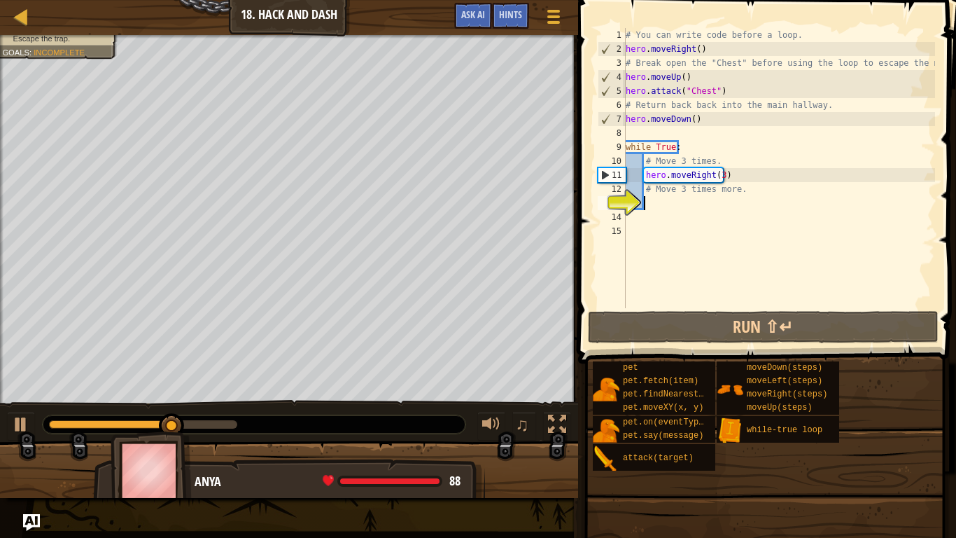
click at [673, 208] on div "# You can write code before a loop. hero . moveRight ( ) # Break open the "Ches…" at bounding box center [779, 182] width 312 height 308
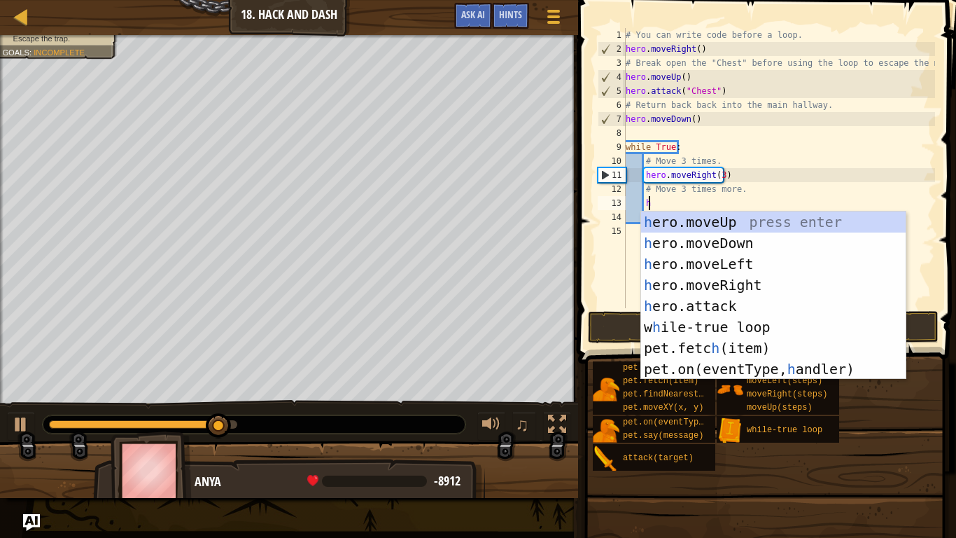
type textarea "her"
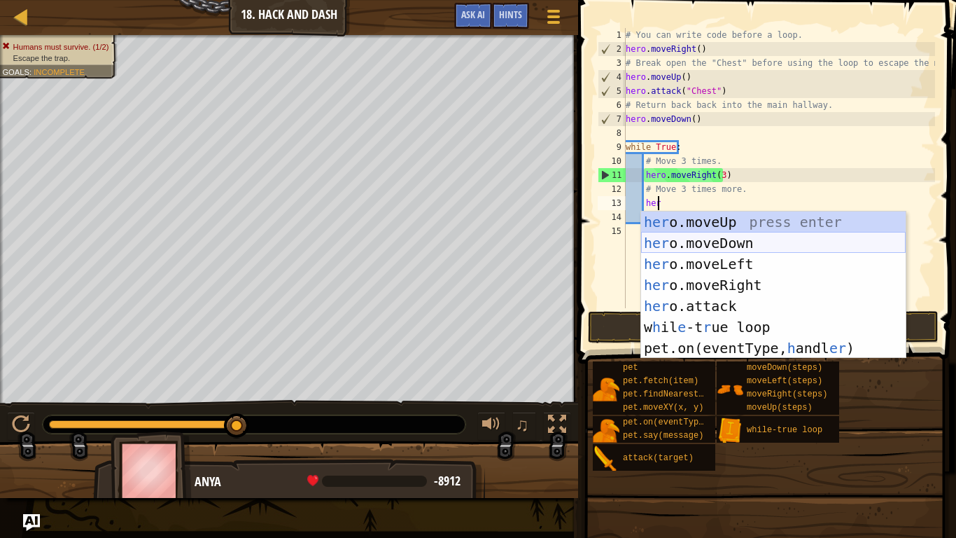
click at [734, 244] on div "her o.moveUp press enter her o.moveDown press enter her o.moveLeft press enter …" at bounding box center [773, 305] width 265 height 189
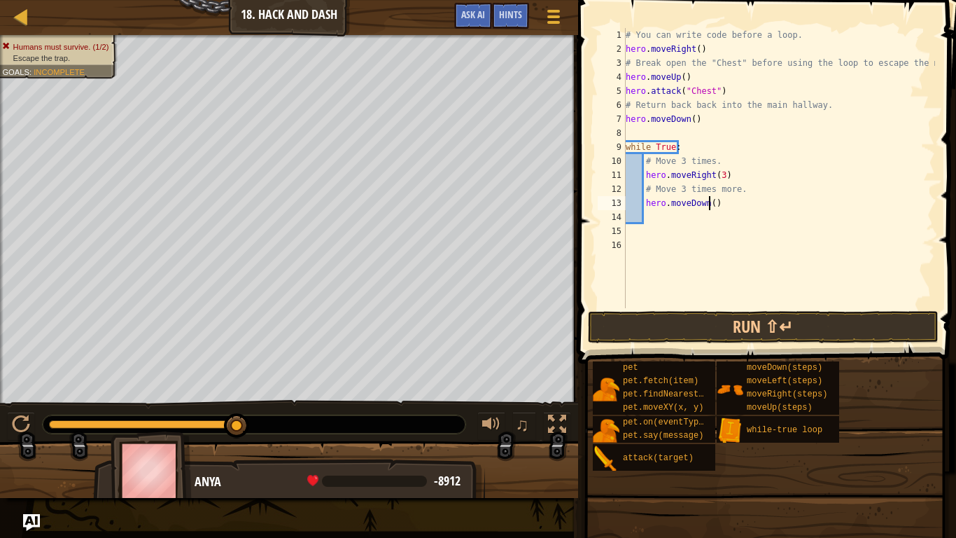
click at [710, 203] on div "# You can write code before a loop. hero . moveRight ( ) # Break open the "Ches…" at bounding box center [779, 182] width 312 height 308
type textarea "hero.moveDown(3)"
click at [764, 323] on button "Run ⇧↵" at bounding box center [763, 327] width 351 height 32
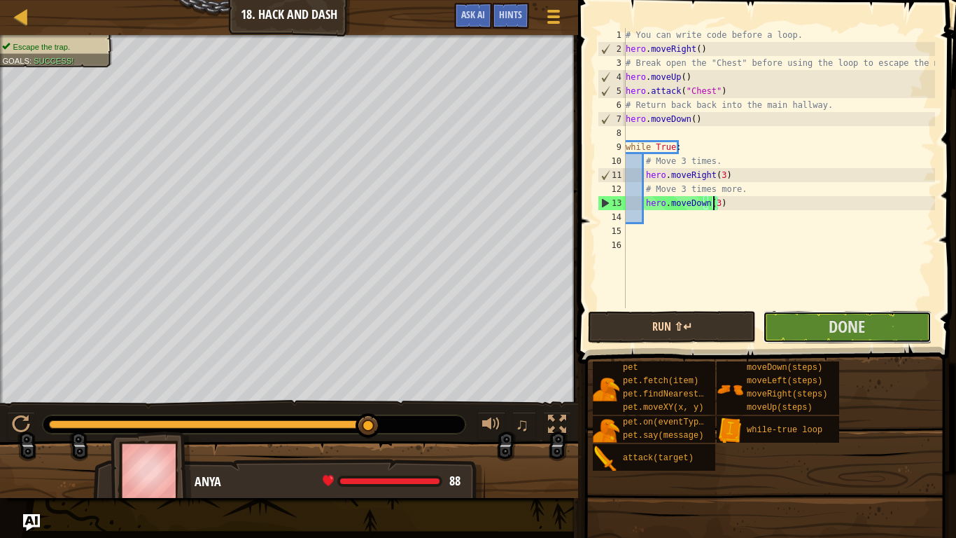
click at [820, 327] on button "Done" at bounding box center [847, 327] width 168 height 32
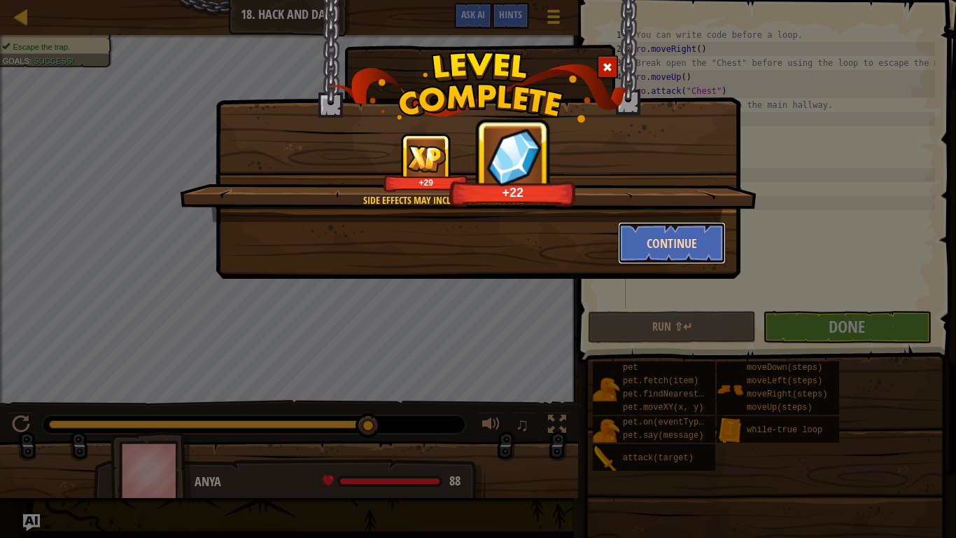
click at [664, 236] on button "Continue" at bounding box center [672, 243] width 108 height 42
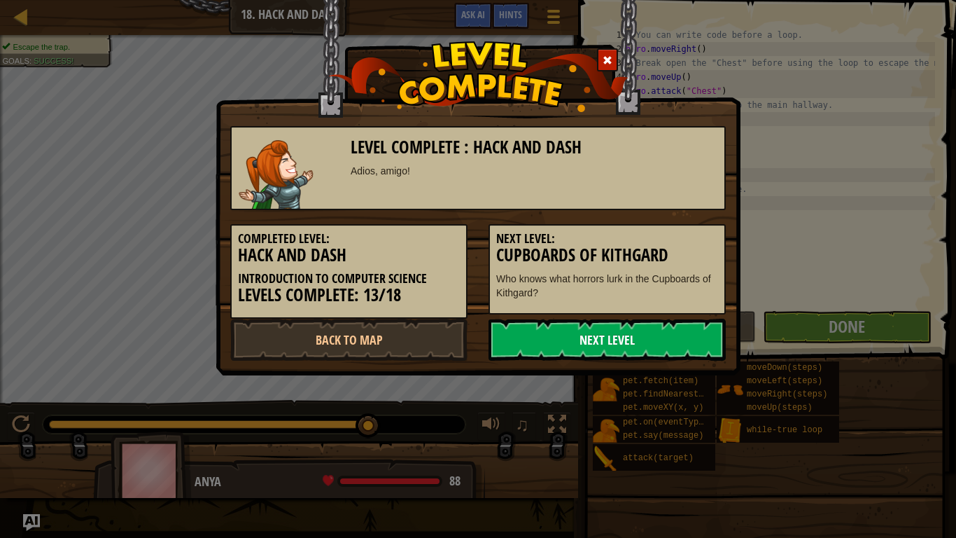
click at [642, 339] on link "Next Level" at bounding box center [607, 339] width 237 height 42
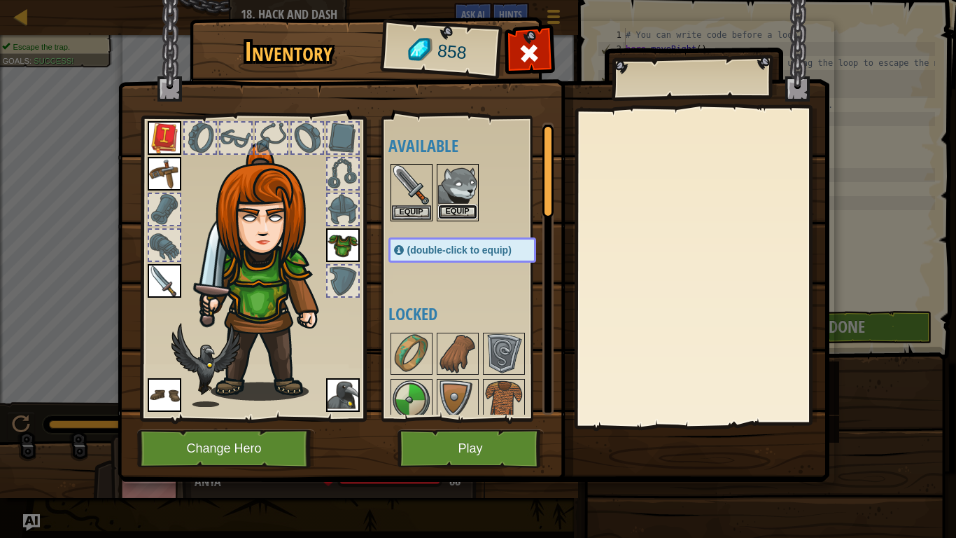
click at [468, 206] on button "Equip" at bounding box center [457, 211] width 39 height 15
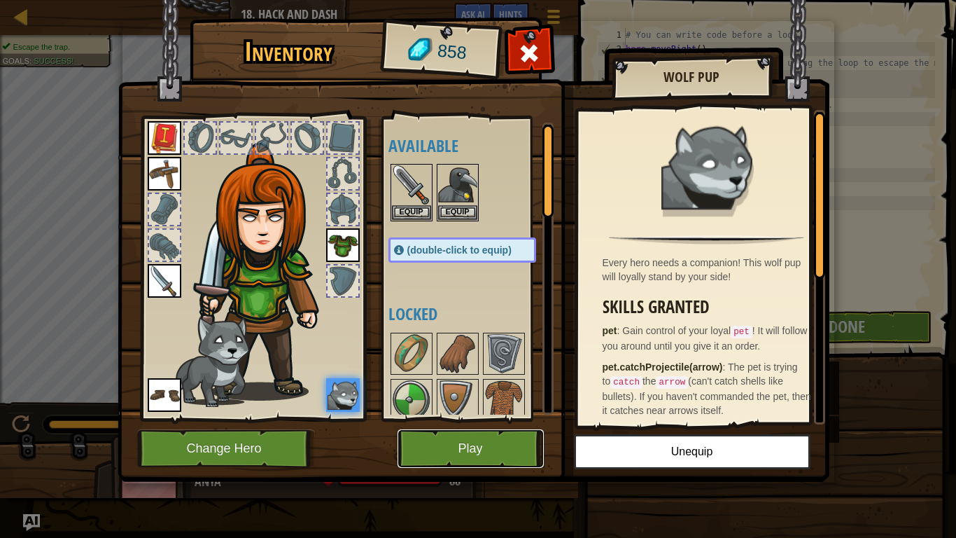
click at [487, 428] on button "Play" at bounding box center [471, 448] width 146 height 38
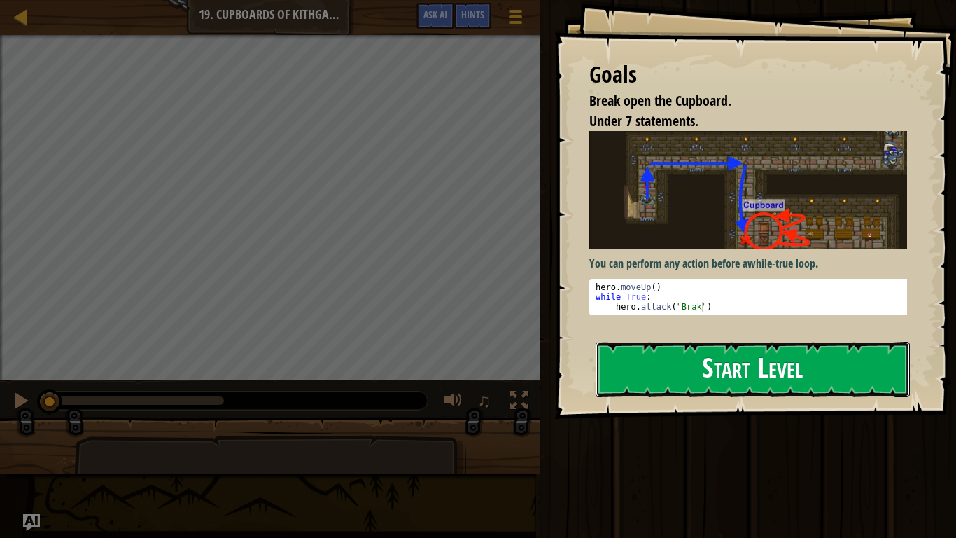
click at [681, 369] on button "Start Level" at bounding box center [753, 369] width 314 height 55
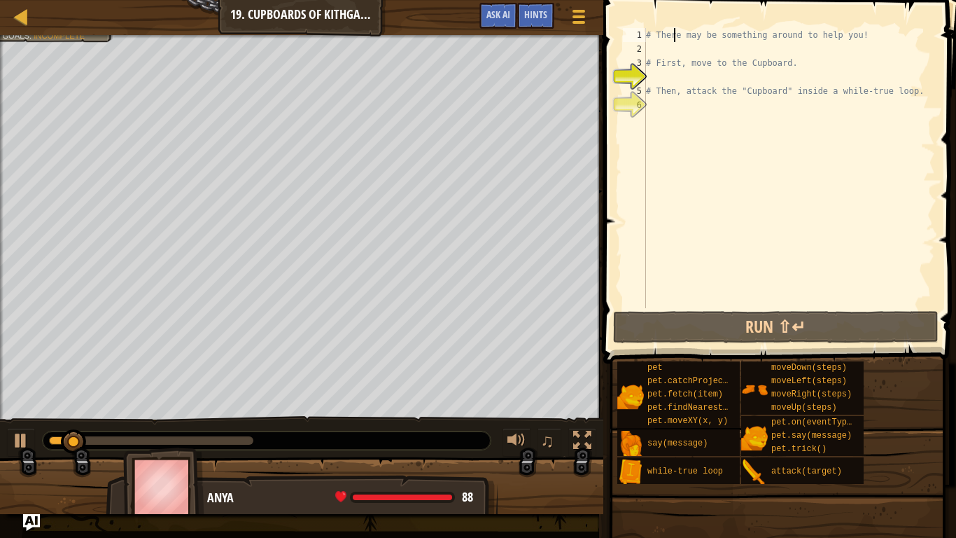
click at [672, 38] on div "# There may be something around to help you! # First, move to the Cupboard. # T…" at bounding box center [789, 182] width 292 height 308
type textarea "# There may be something around to help you!"
click at [673, 75] on div "# There may be something around to help you! # First, move to the Cupboard. # T…" at bounding box center [789, 182] width 292 height 308
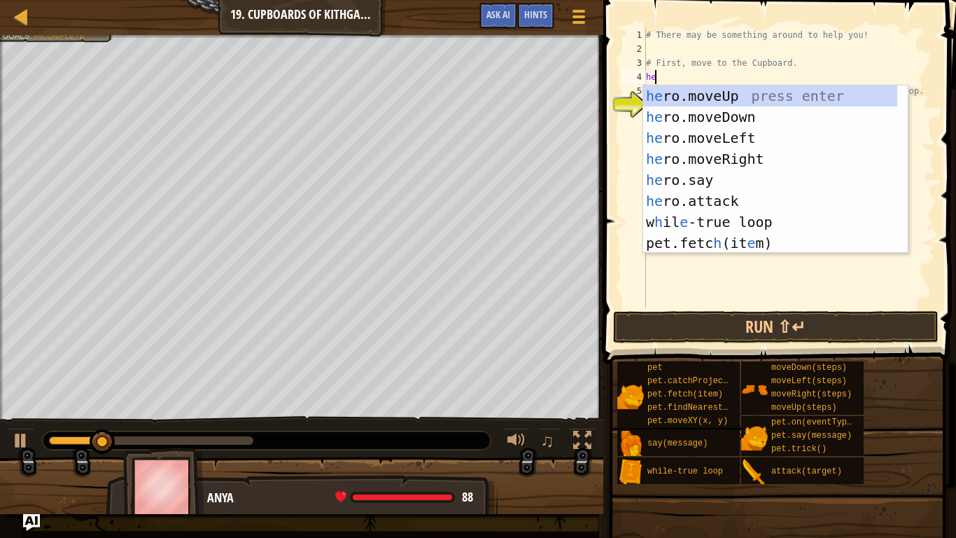
scroll to position [6, 0]
type textarea "her"
click at [706, 95] on div "her o.moveUp press enter her o.moveDown press enter her o.moveLeft press enter …" at bounding box center [770, 190] width 254 height 210
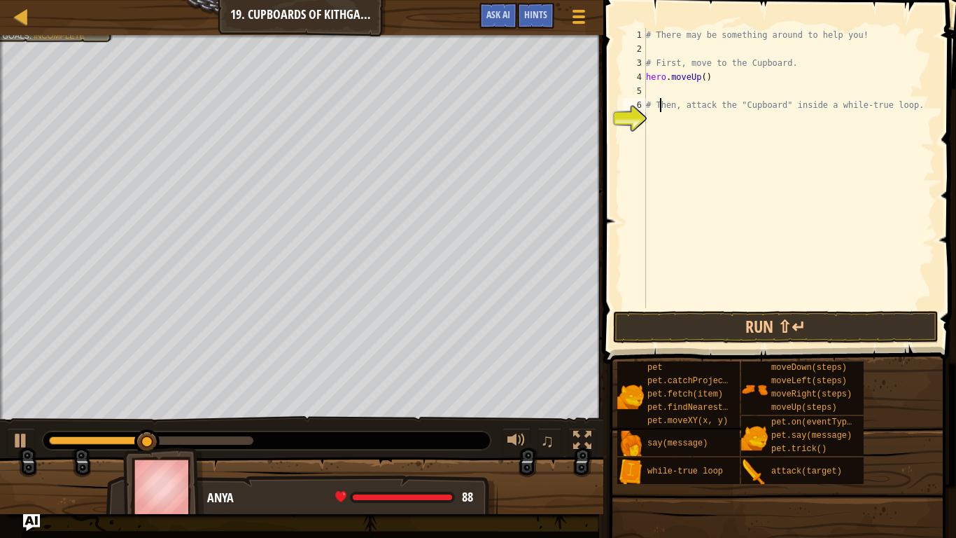
click at [661, 111] on div "# There may be something around to help you! # First, move to the Cupboard. her…" at bounding box center [789, 182] width 292 height 308
type textarea "# Then, attack the "Cupboard" inside a while-true loop."
click at [659, 92] on div "# There may be something around to help you! # First, move to the Cupboard. her…" at bounding box center [789, 182] width 292 height 308
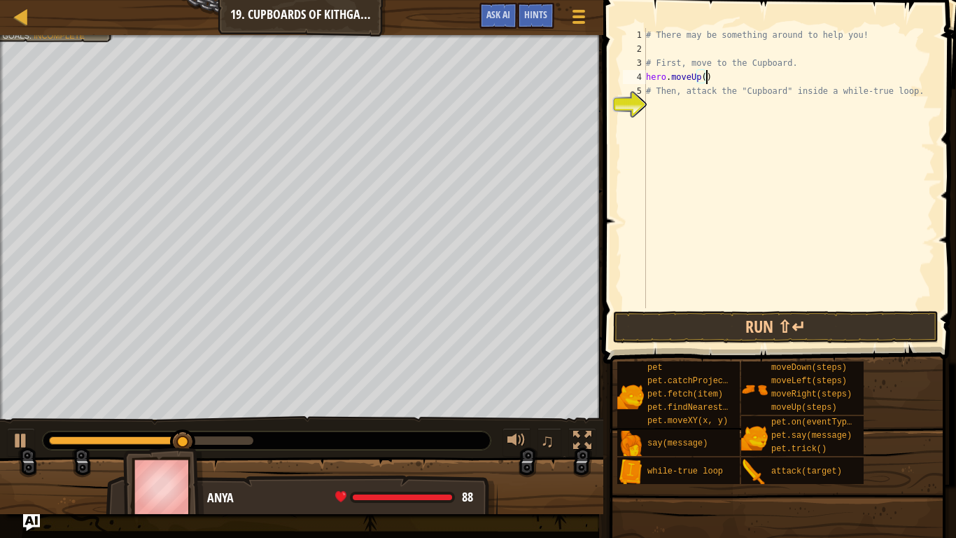
click at [662, 95] on div "# There may be something around to help you! # First, move to the Cupboard. her…" at bounding box center [789, 182] width 292 height 308
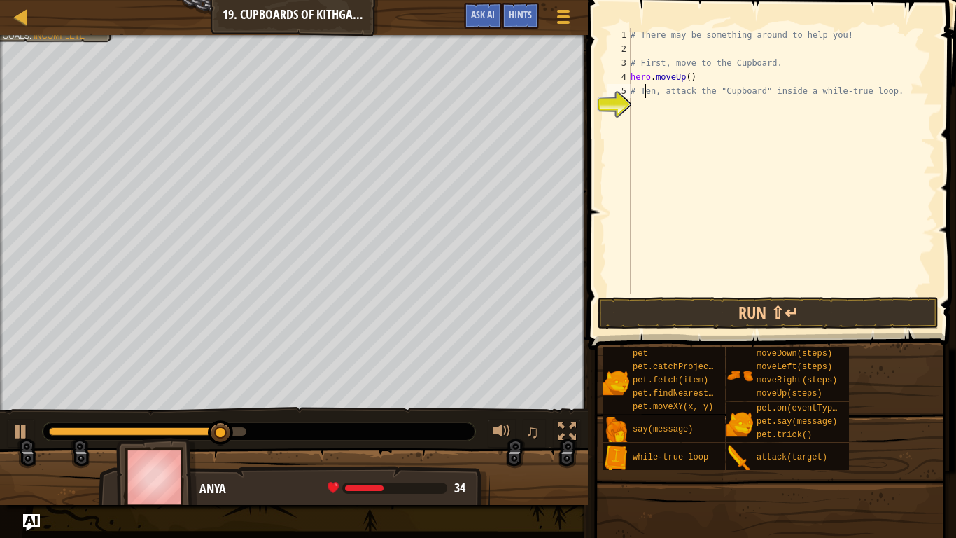
type textarea "# Ten, attack the "Cupboard" inside a while-true loop."
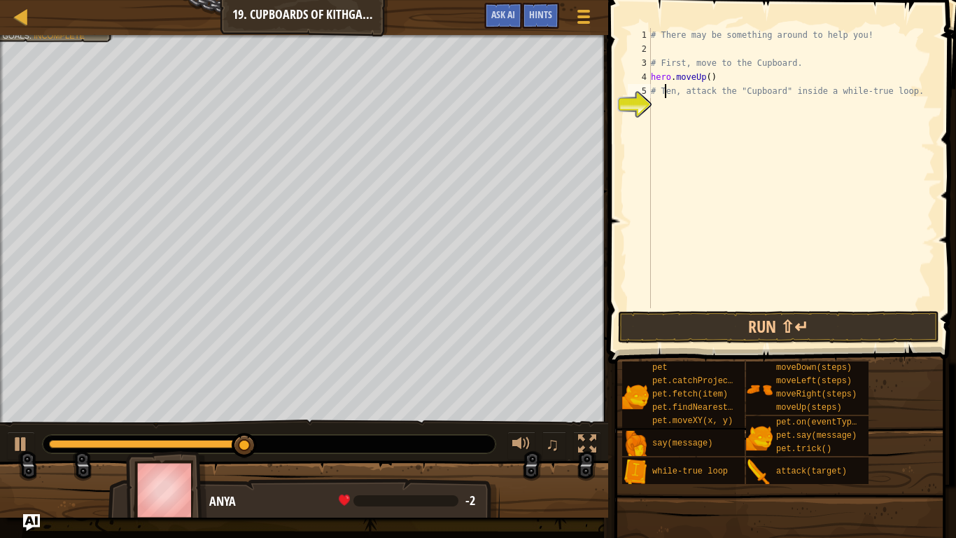
click at [657, 98] on div "# There may be something around to help you! # First, move to the Cupboard. her…" at bounding box center [791, 182] width 287 height 308
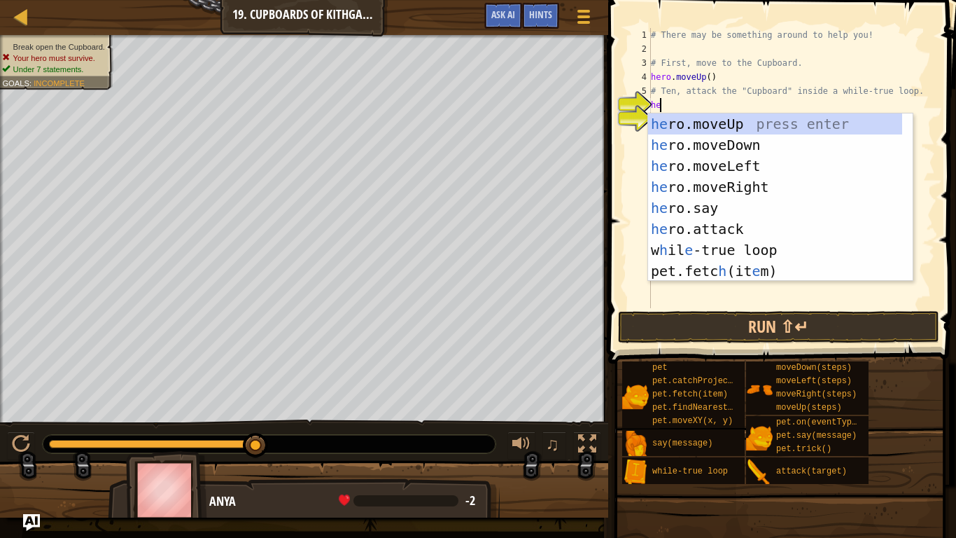
type textarea "her"
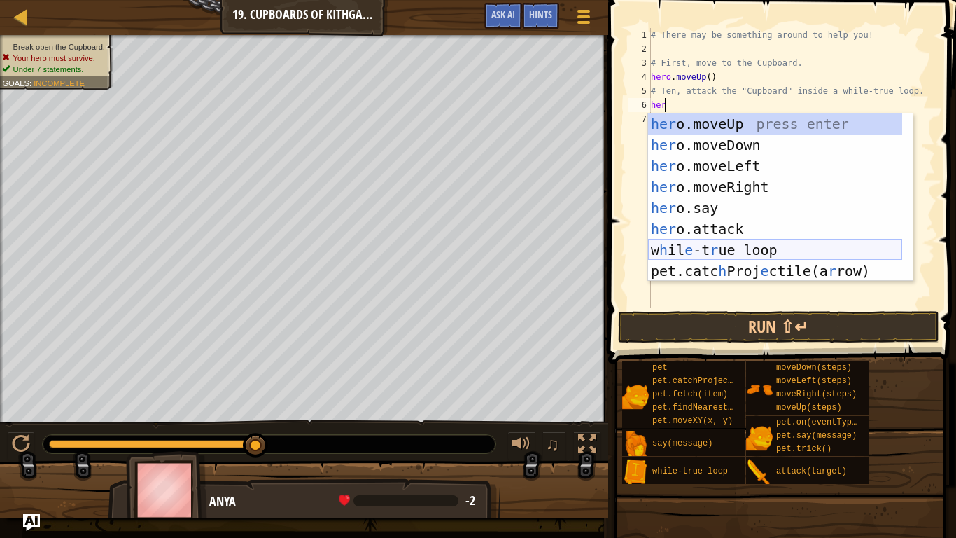
click at [730, 246] on div "her o.moveUp press enter her o.moveDown press enter her o.moveLeft press enter …" at bounding box center [775, 218] width 254 height 210
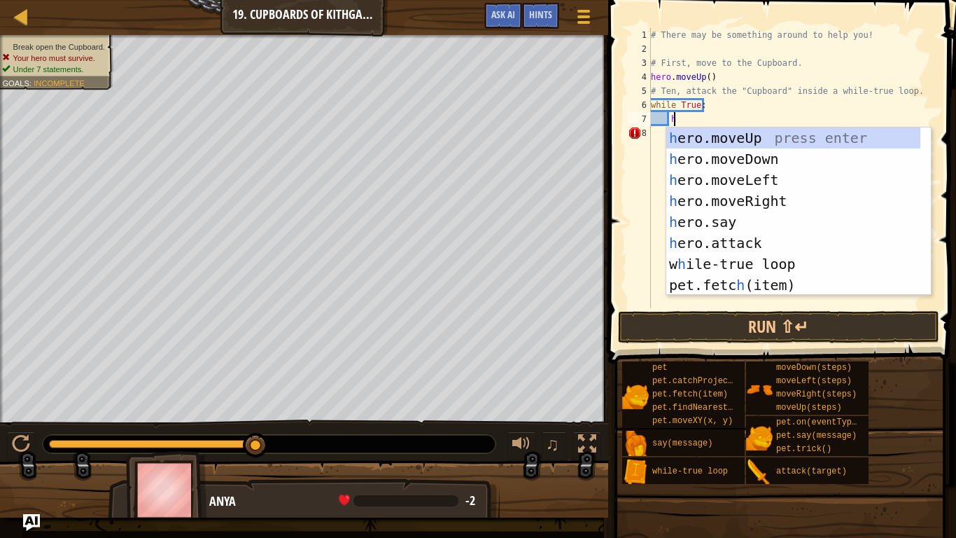
scroll to position [6, 1]
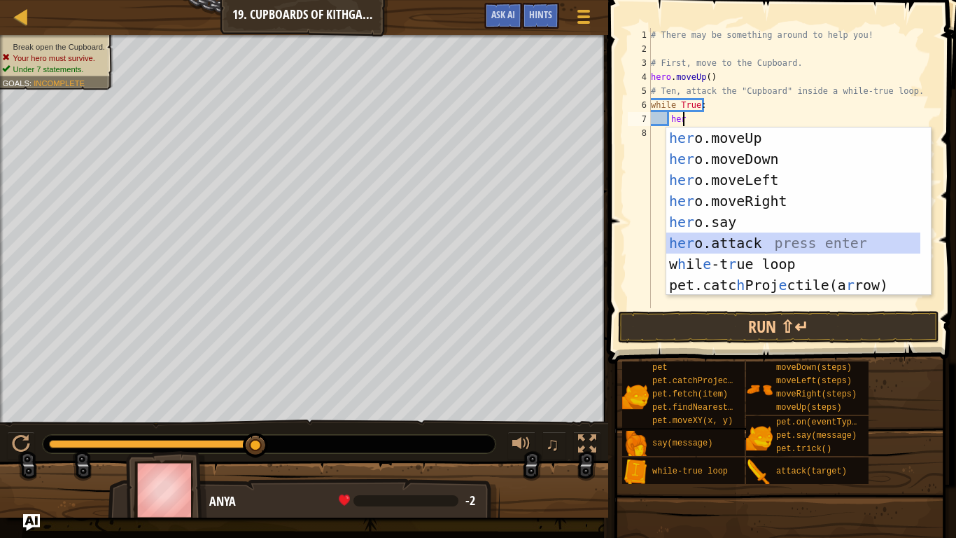
click at [741, 239] on div "her o.moveUp press enter her o.moveDown press enter her o.moveLeft press enter …" at bounding box center [793, 232] width 254 height 210
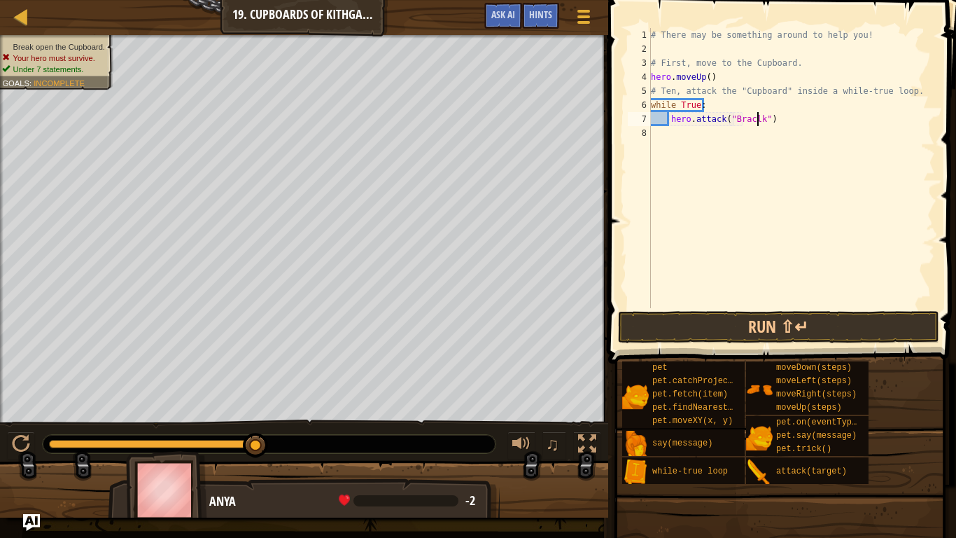
scroll to position [6, 8]
click at [757, 325] on button "Run ⇧↵" at bounding box center [778, 327] width 321 height 32
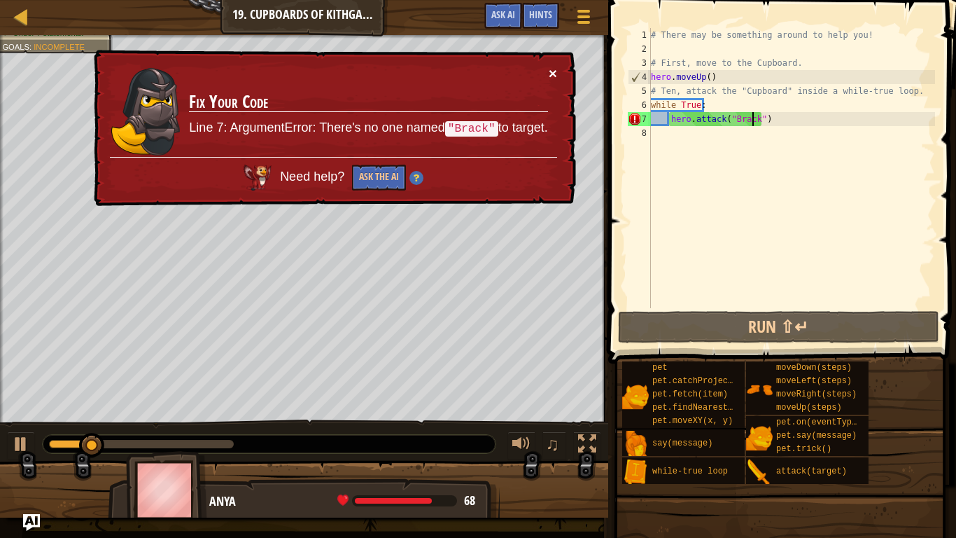
click at [551, 66] on button "×" at bounding box center [553, 73] width 8 height 15
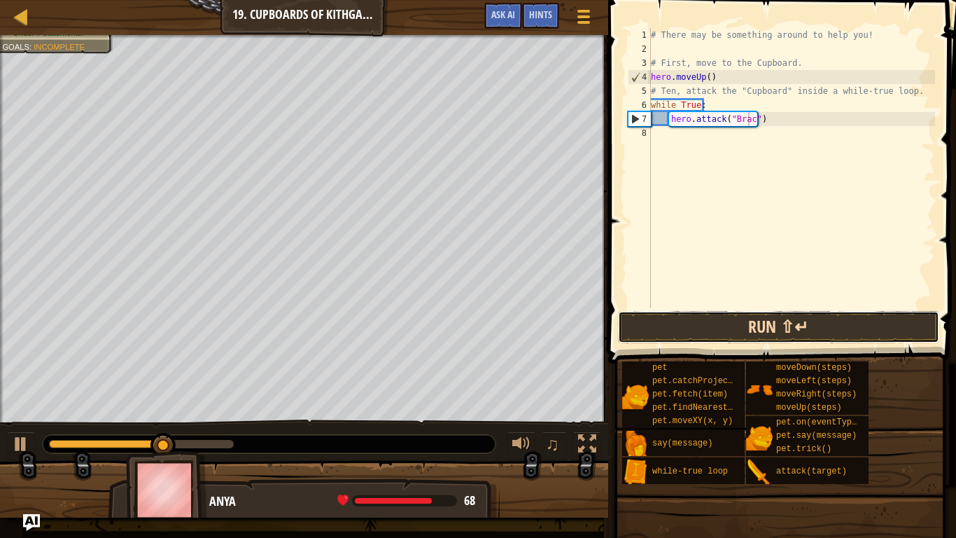
click at [689, 323] on button "Run ⇧↵" at bounding box center [778, 327] width 321 height 32
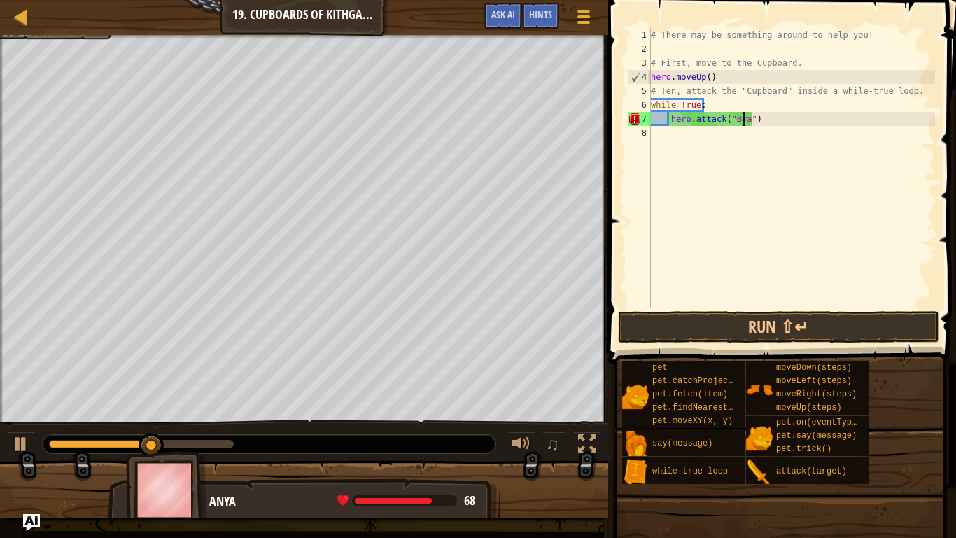
scroll to position [6, 8]
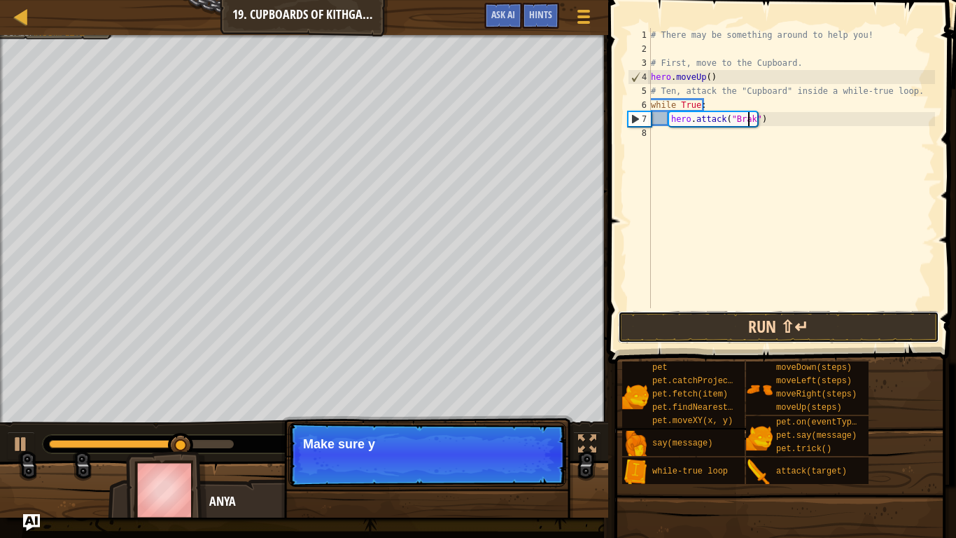
click at [754, 328] on button "Run ⇧↵" at bounding box center [778, 327] width 321 height 32
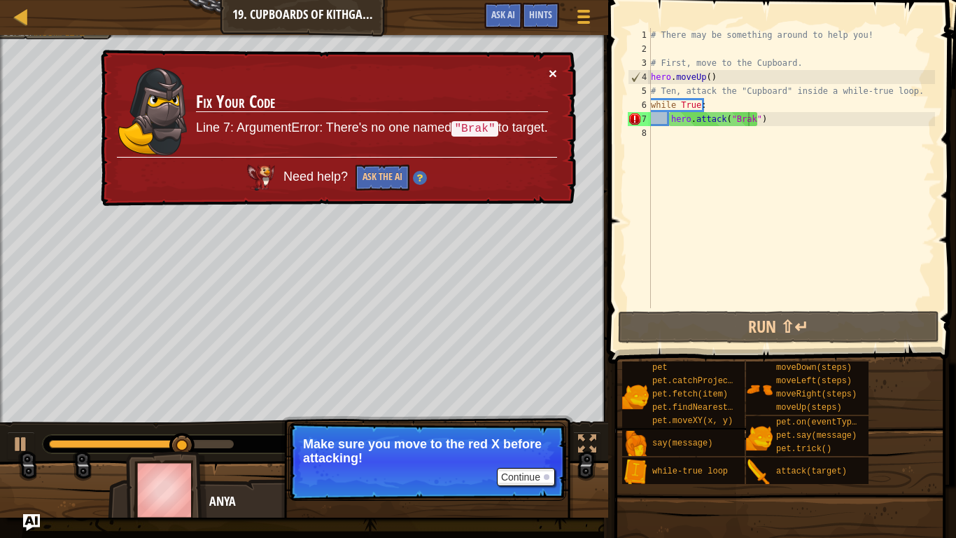
click at [553, 69] on button "×" at bounding box center [553, 73] width 8 height 15
click at [775, 123] on div "# There may be something around to help you! # First, move to the Cupboard. her…" at bounding box center [791, 182] width 287 height 308
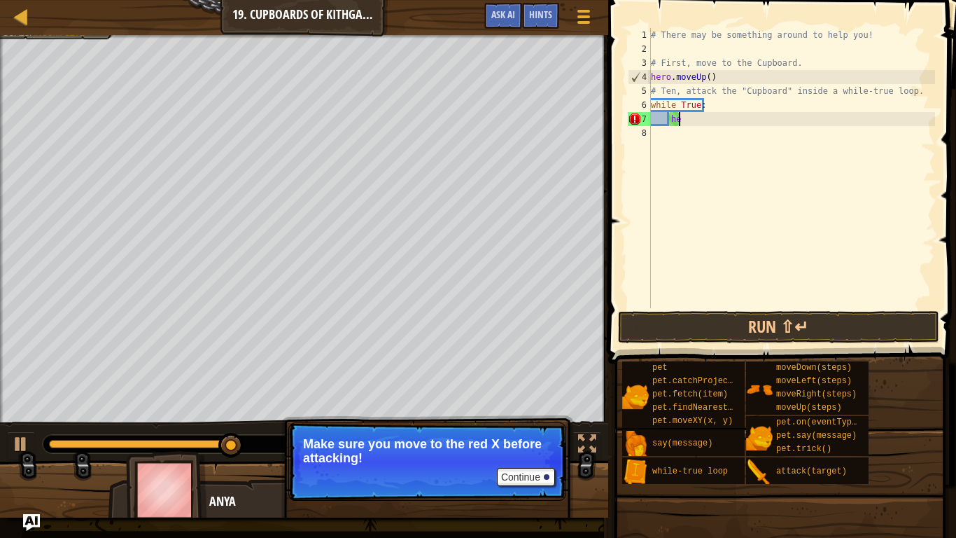
type textarea "h"
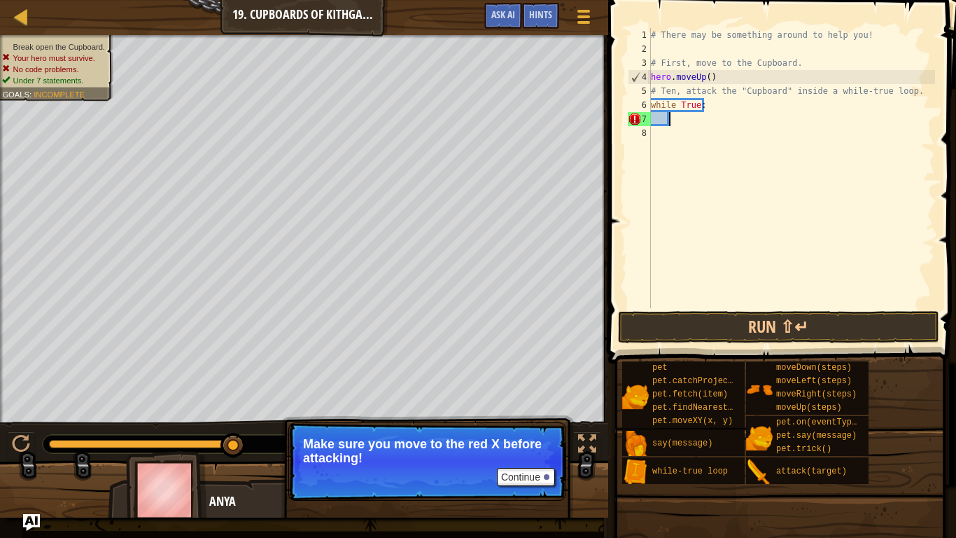
scroll to position [6, 1]
click at [540, 10] on span "Hints" at bounding box center [540, 14] width 23 height 13
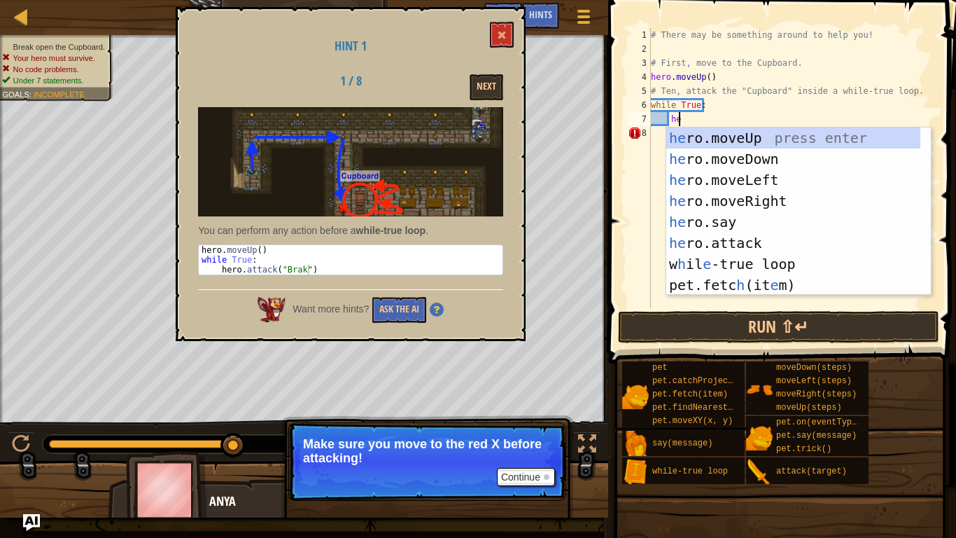
scroll to position [6, 1]
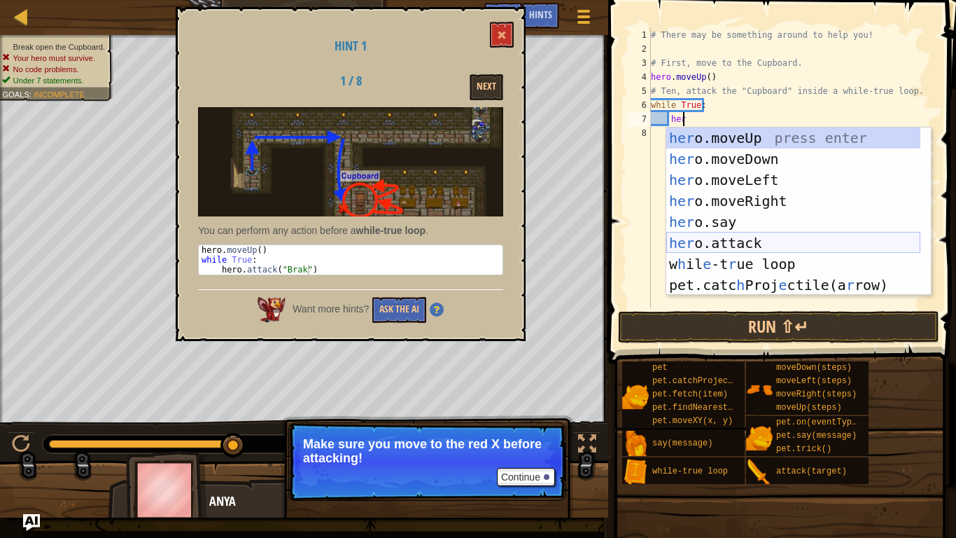
click at [766, 244] on div "her o.moveUp press enter her o.moveDown press enter her o.moveLeft press enter …" at bounding box center [793, 232] width 254 height 210
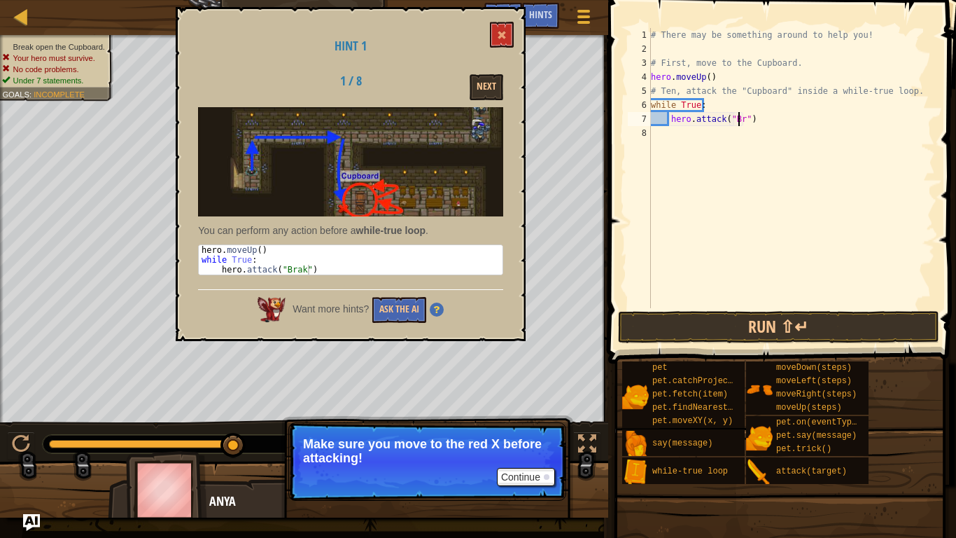
scroll to position [6, 8]
type textarea "hero.attack("Brak")"
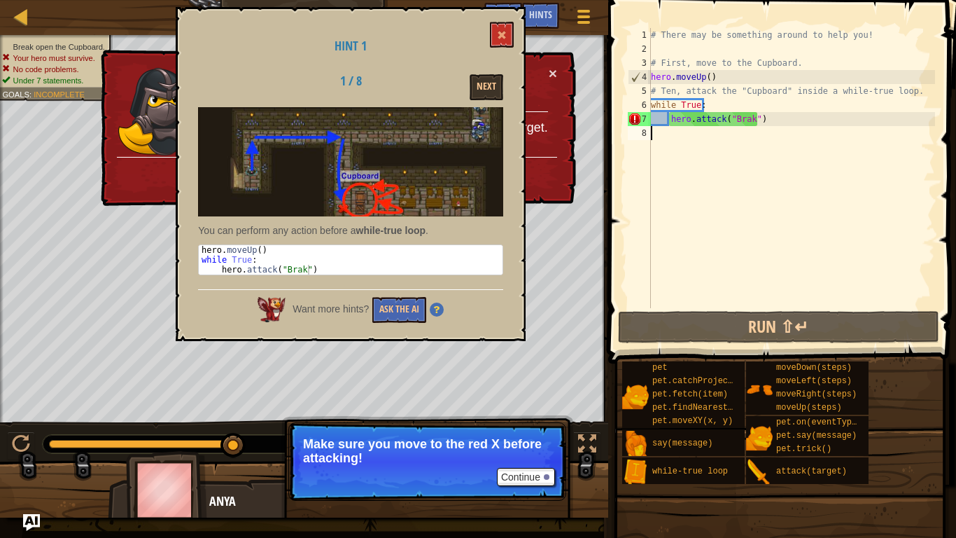
click at [796, 153] on div "# There may be something around to help you! # First, move to the Cupboard. her…" at bounding box center [791, 182] width 287 height 308
click at [776, 129] on div "# There may be something around to help you! # First, move to the Cupboard. her…" at bounding box center [791, 182] width 287 height 308
click at [769, 125] on div "# There may be something around to help you! # First, move to the Cupboard. her…" at bounding box center [791, 182] width 287 height 308
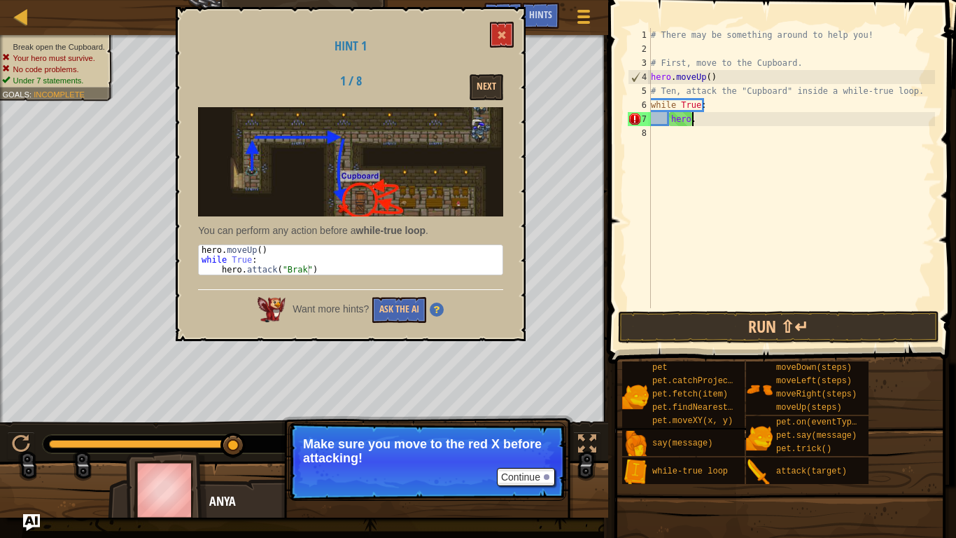
type textarea "h"
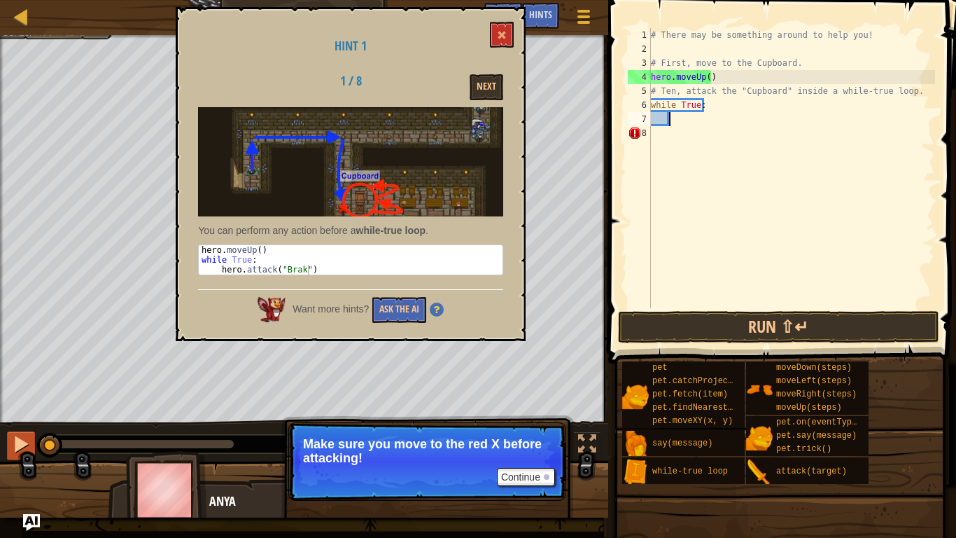
drag, startPoint x: 235, startPoint y: 438, endPoint x: 25, endPoint y: 438, distance: 210.0
click at [25, 428] on div "♫" at bounding box center [304, 440] width 608 height 42
click at [505, 30] on button at bounding box center [502, 35] width 24 height 26
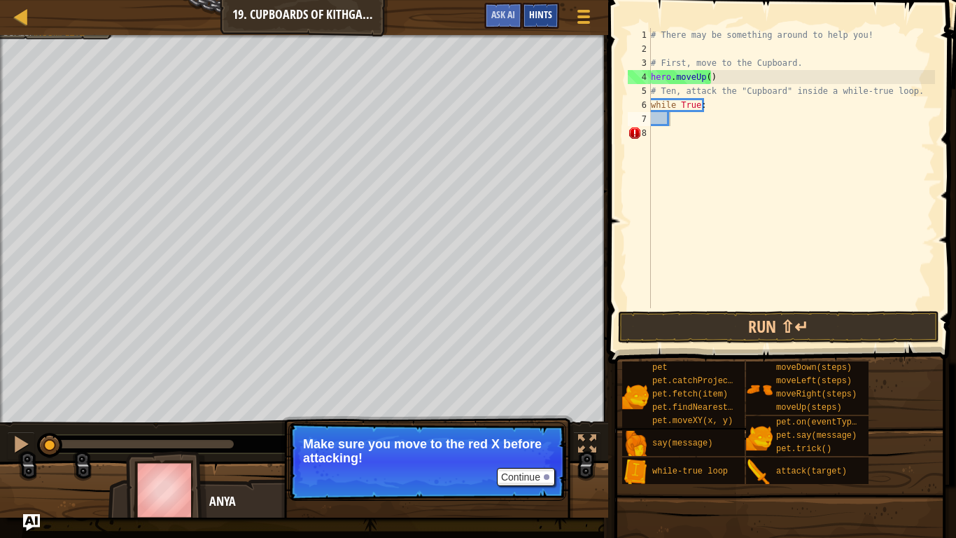
click at [539, 14] on span "Hints" at bounding box center [540, 14] width 23 height 13
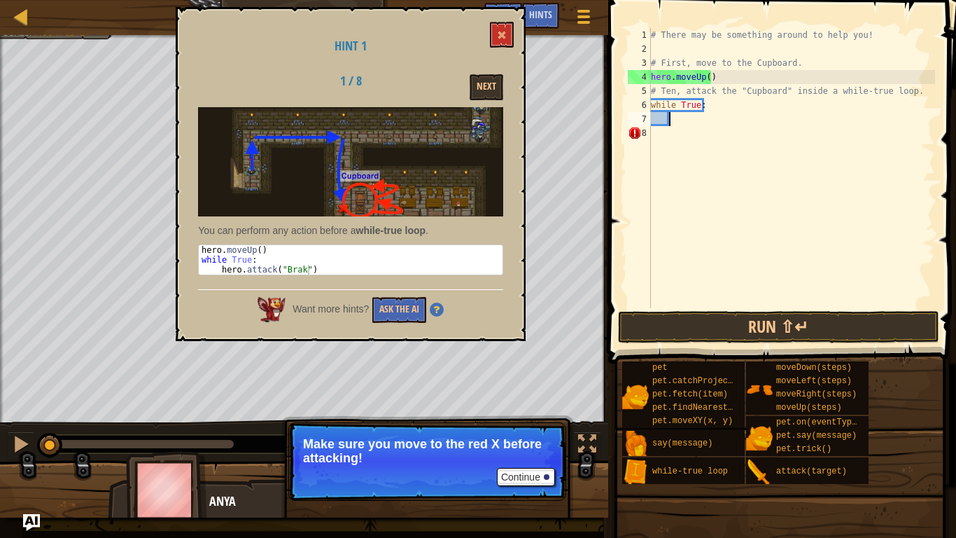
click at [712, 94] on div "# There may be something around to help you! # First, move to the Cupboard. her…" at bounding box center [791, 182] width 287 height 308
click at [711, 111] on div "# There may be something around to help you! # First, move to the Cupboard. her…" at bounding box center [791, 182] width 287 height 308
type textarea "w"
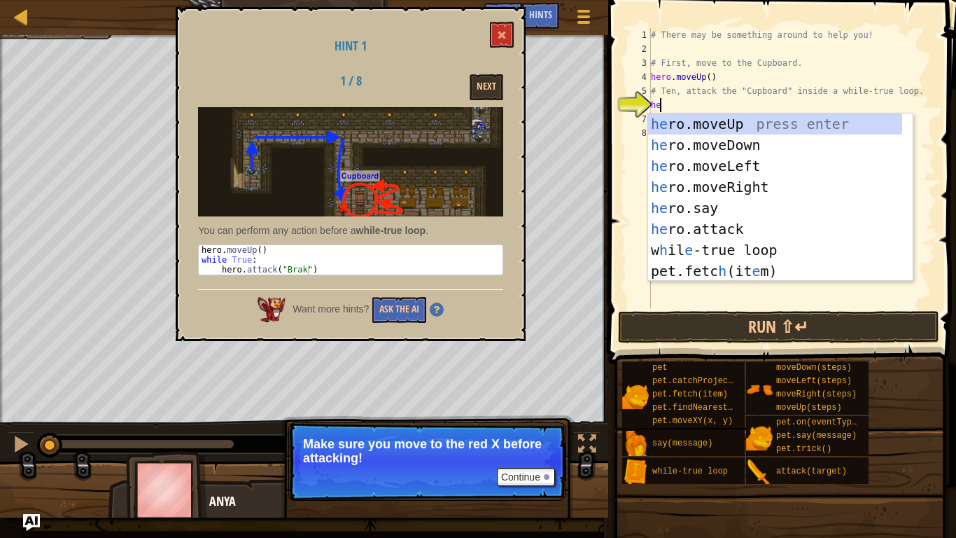
type textarea "her"
click at [755, 184] on div "her o.moveUp press enter her o.moveDown press enter her o.moveLeft press enter …" at bounding box center [775, 218] width 254 height 210
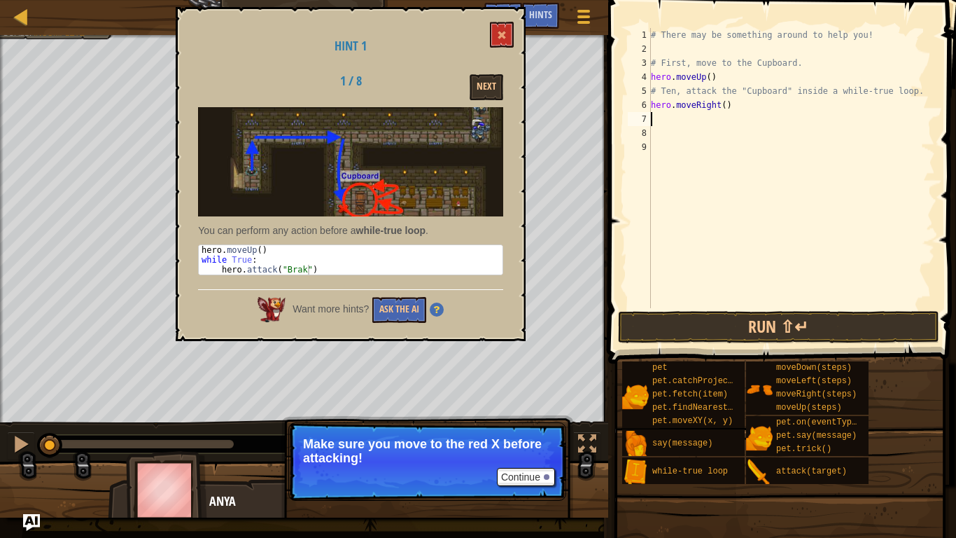
click at [719, 101] on div "# There may be something around to help you! # First, move to the Cupboard. her…" at bounding box center [791, 182] width 287 height 308
type textarea "hero.moveRight(2)"
click at [691, 320] on button "Run ⇧↵" at bounding box center [778, 327] width 321 height 32
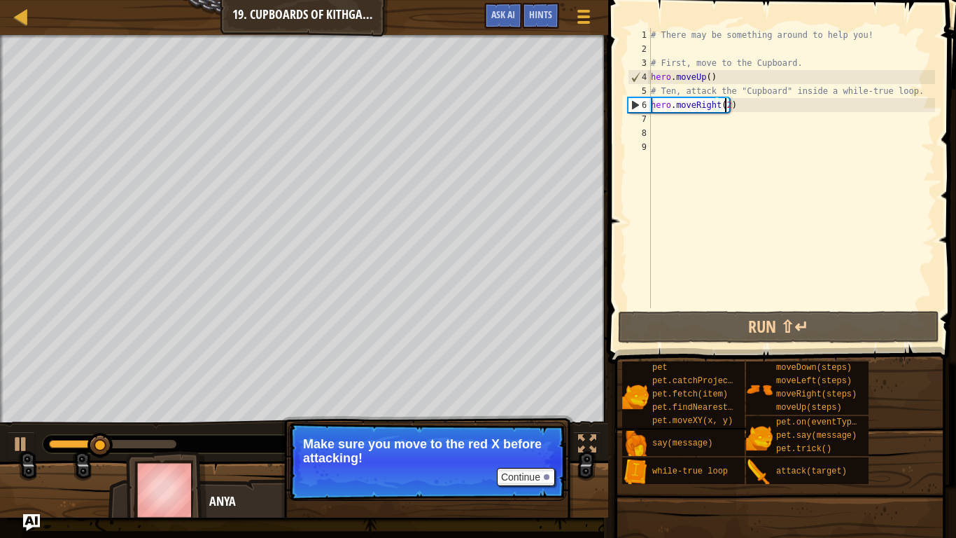
click at [657, 118] on div "# There may be something around to help you! # First, move to the Cupboard. her…" at bounding box center [791, 182] width 287 height 308
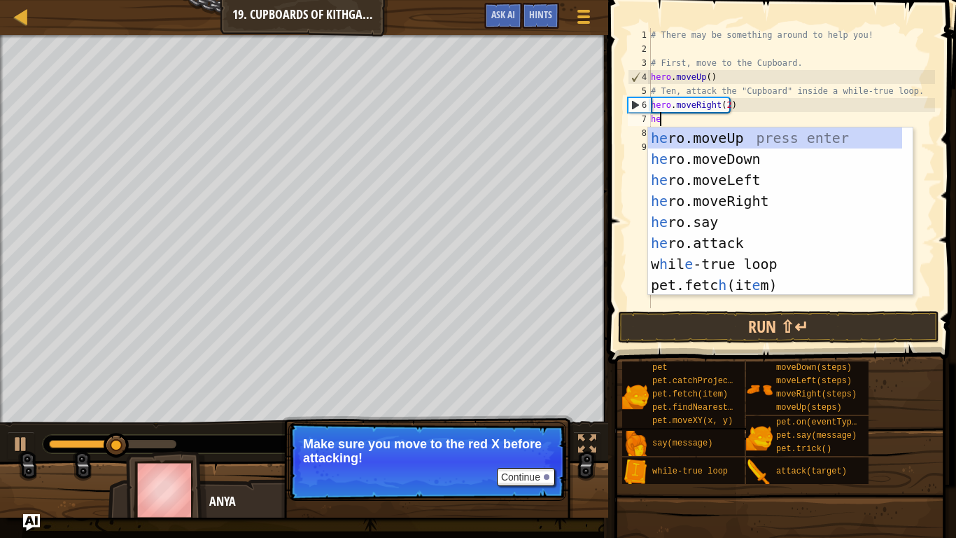
type textarea "her"
click at [715, 162] on div "her o.moveUp press enter her o.moveDown press enter her o.moveLeft press enter …" at bounding box center [775, 232] width 254 height 210
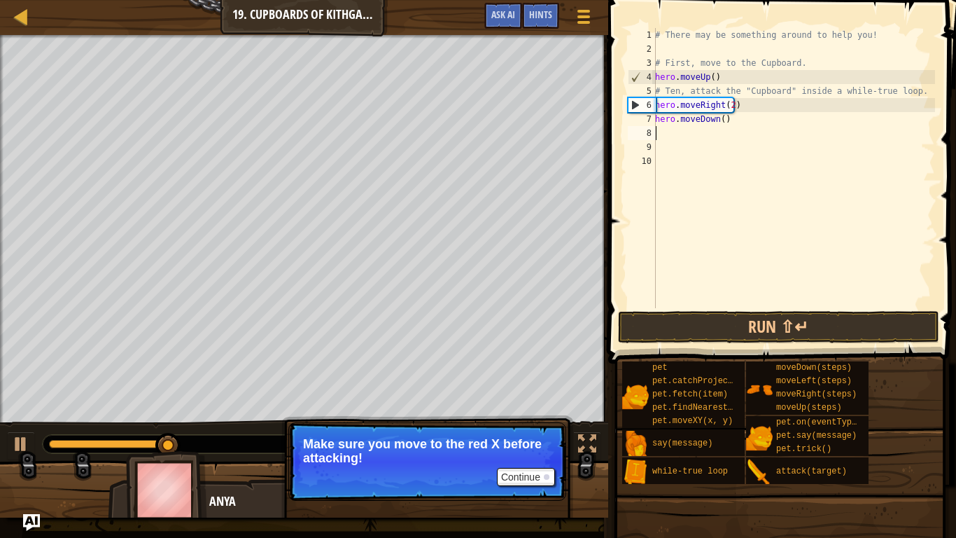
click at [719, 117] on div "# There may be something around to help you! # First, move to the Cupboard. her…" at bounding box center [793, 182] width 283 height 308
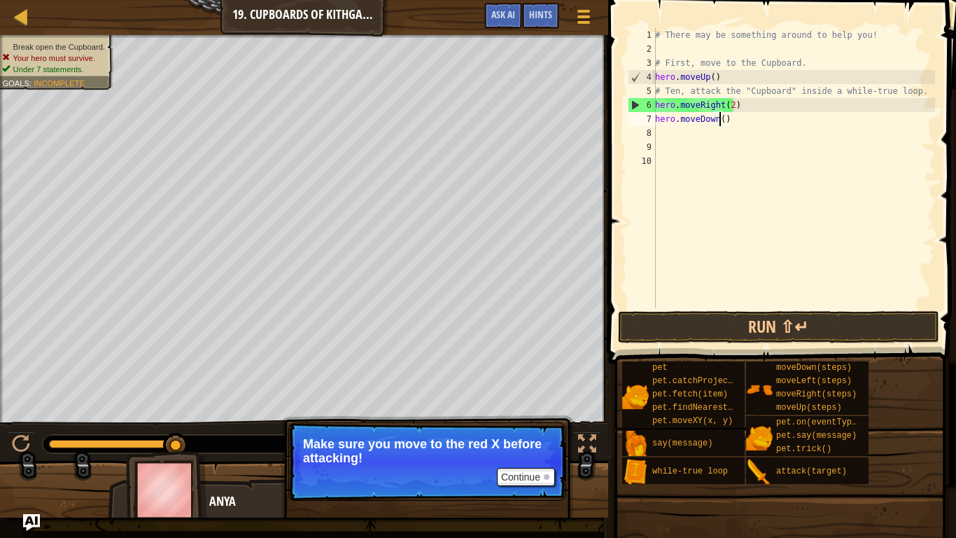
scroll to position [6, 5]
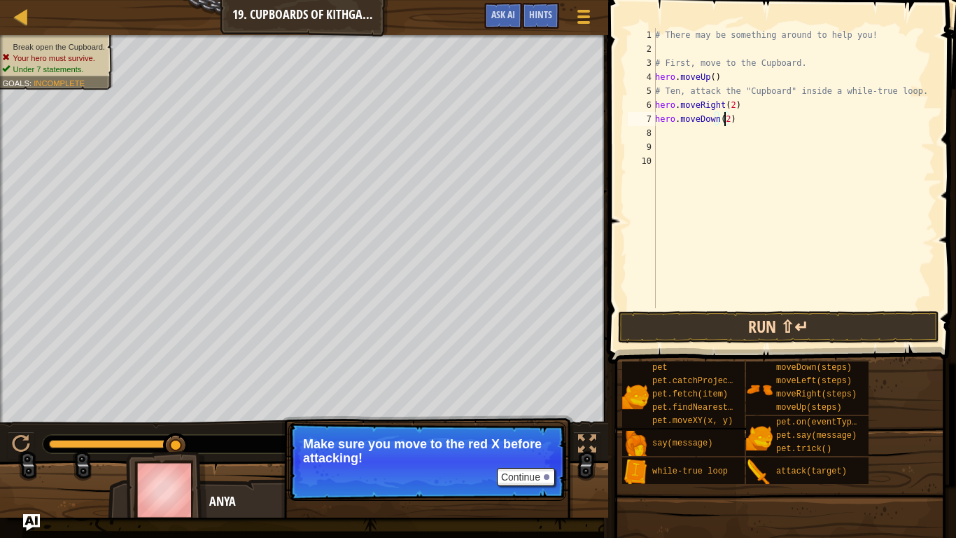
type textarea "hero.moveDown(2)"
click at [664, 323] on button "Run ⇧↵" at bounding box center [778, 327] width 321 height 32
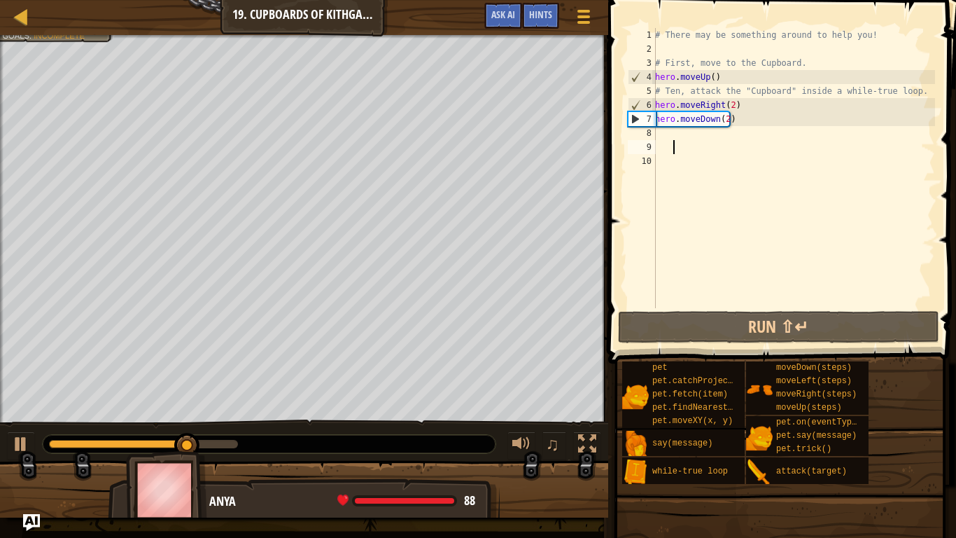
click at [677, 141] on div "# There may be something around to help you! # First, move to the Cupboard. her…" at bounding box center [793, 182] width 283 height 308
click at [660, 132] on div "# There may be something around to help you! # First, move to the Cupboard. her…" at bounding box center [793, 182] width 283 height 308
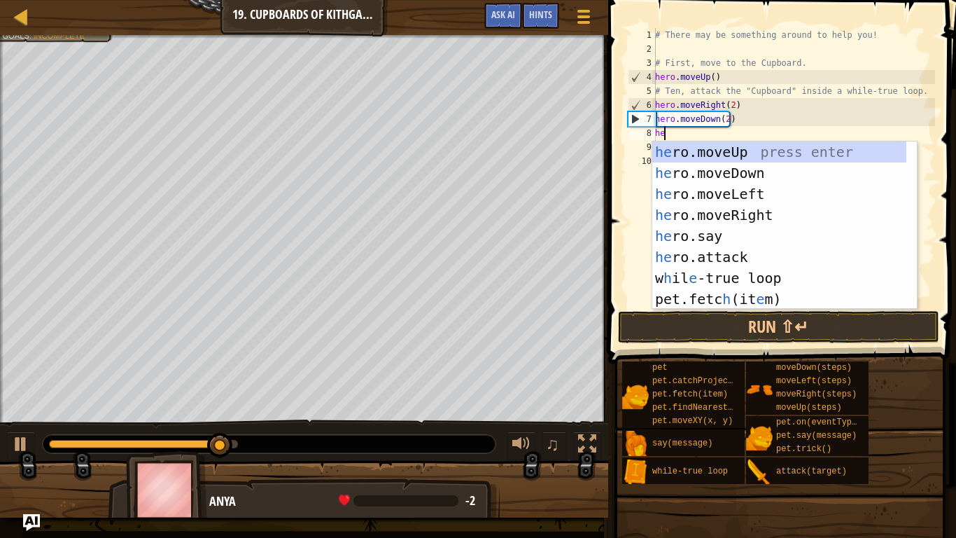
type textarea "her"
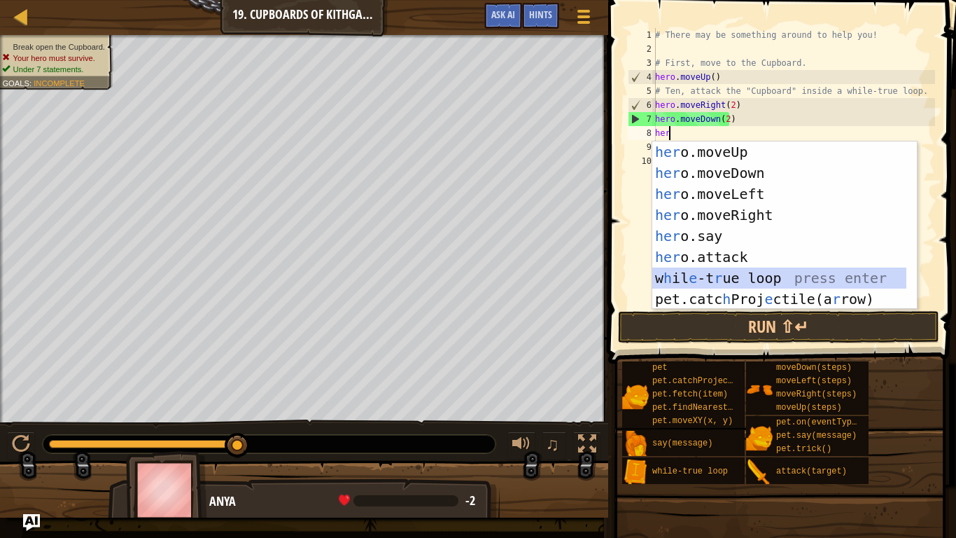
click at [736, 274] on div "her o.moveUp press enter her o.moveDown press enter her o.moveLeft press enter …" at bounding box center [779, 246] width 254 height 210
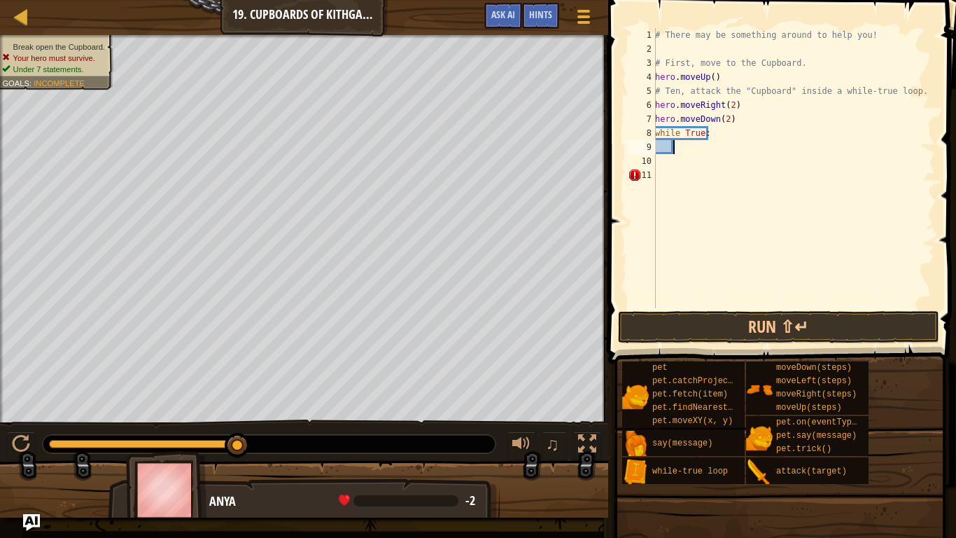
scroll to position [6, 1]
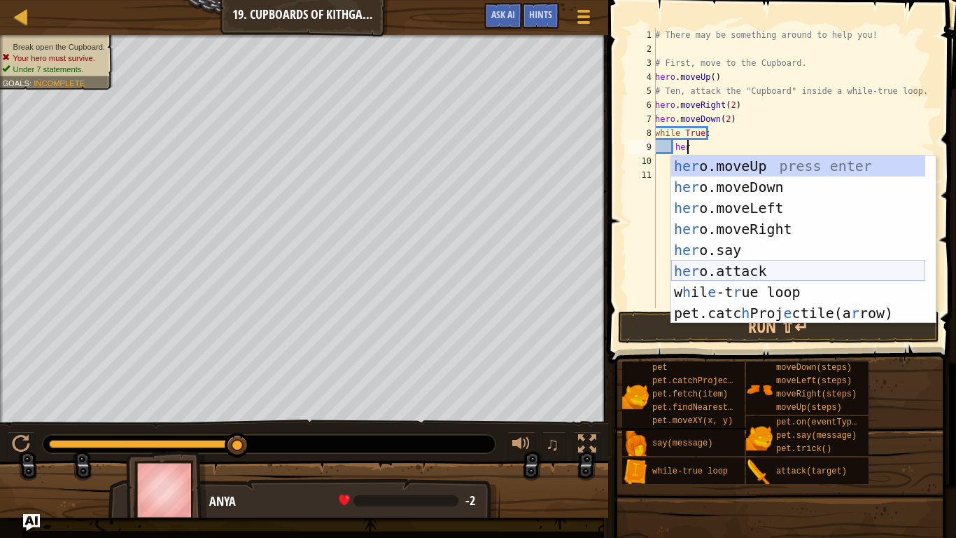
click at [756, 265] on div "her o.moveUp press enter her o.moveDown press enter her o.moveLeft press enter …" at bounding box center [798, 260] width 254 height 210
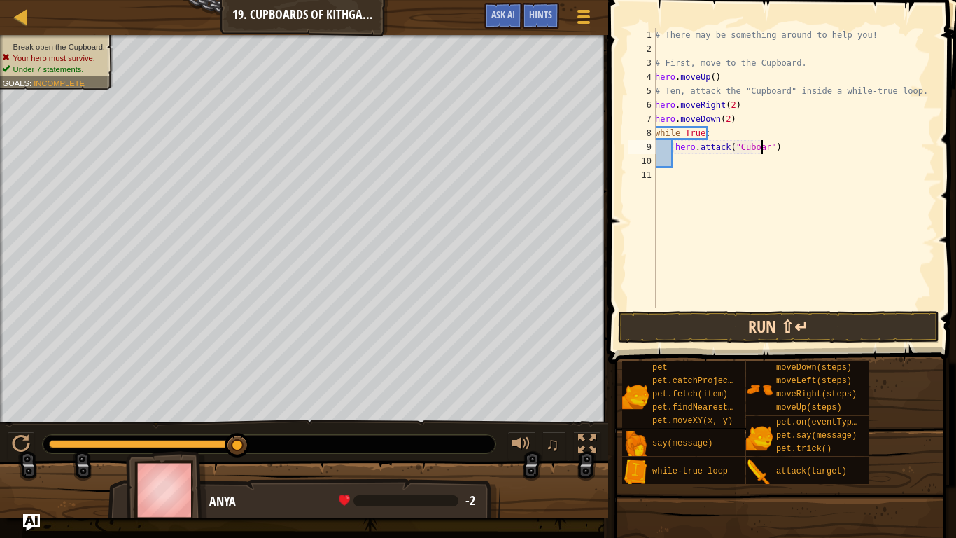
scroll to position [6, 9]
click at [807, 330] on button "Run ⇧↵" at bounding box center [778, 327] width 321 height 32
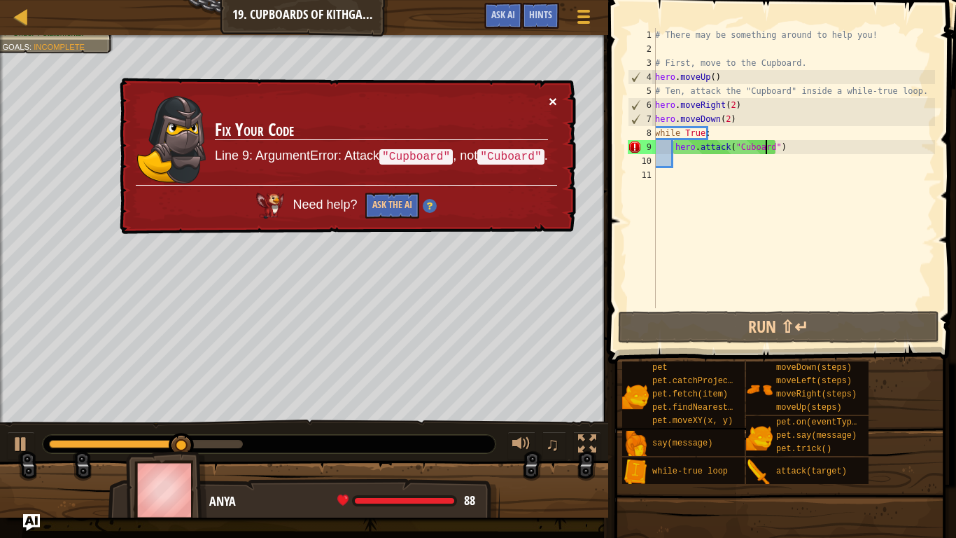
click at [549, 99] on button "×" at bounding box center [553, 101] width 8 height 15
click at [743, 143] on div "# There may be something around to help you! # First, move to the Cupboard. her…" at bounding box center [793, 182] width 283 height 308
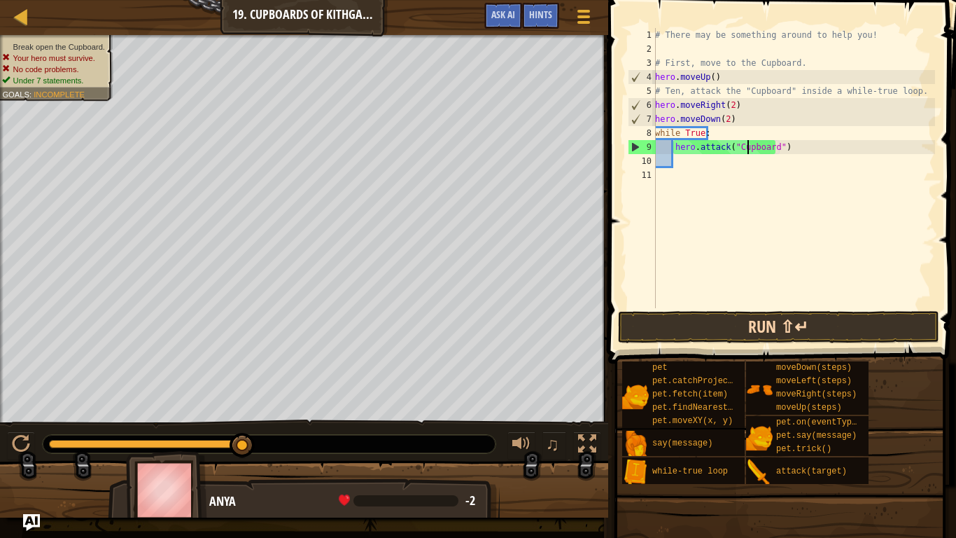
type textarea "hero.attack("Cupboard")"
click at [722, 333] on button "Run ⇧↵" at bounding box center [778, 327] width 321 height 32
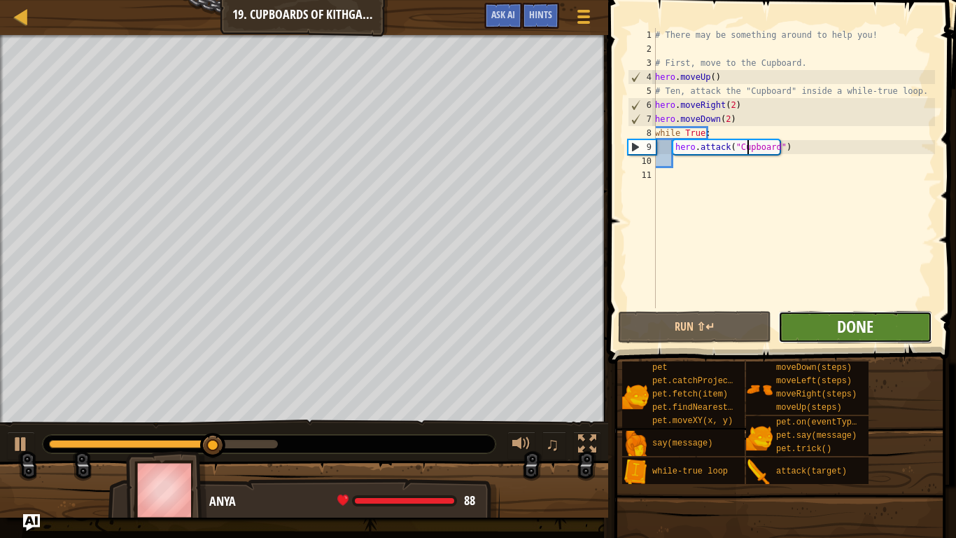
click at [864, 323] on span "Done" at bounding box center [855, 326] width 36 height 22
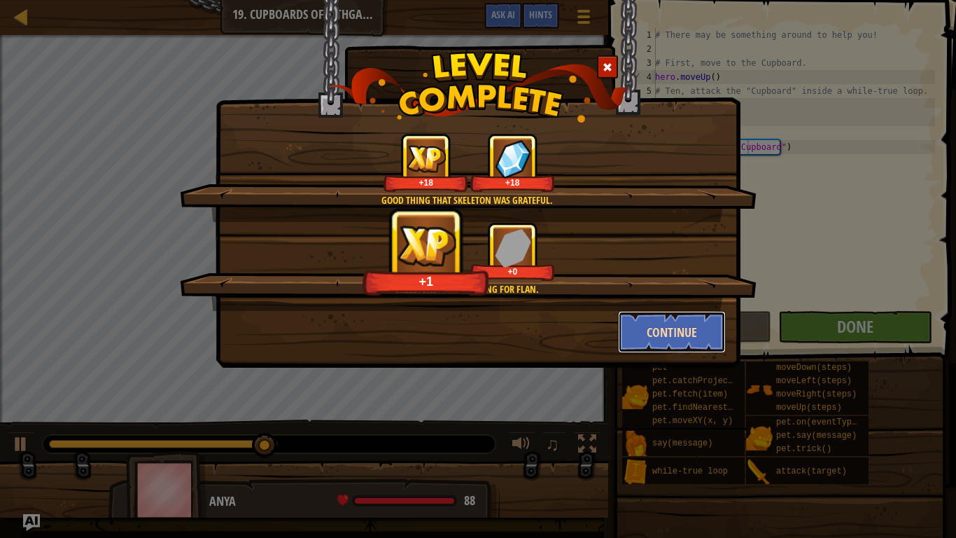
click at [680, 332] on button "Continue" at bounding box center [672, 332] width 108 height 42
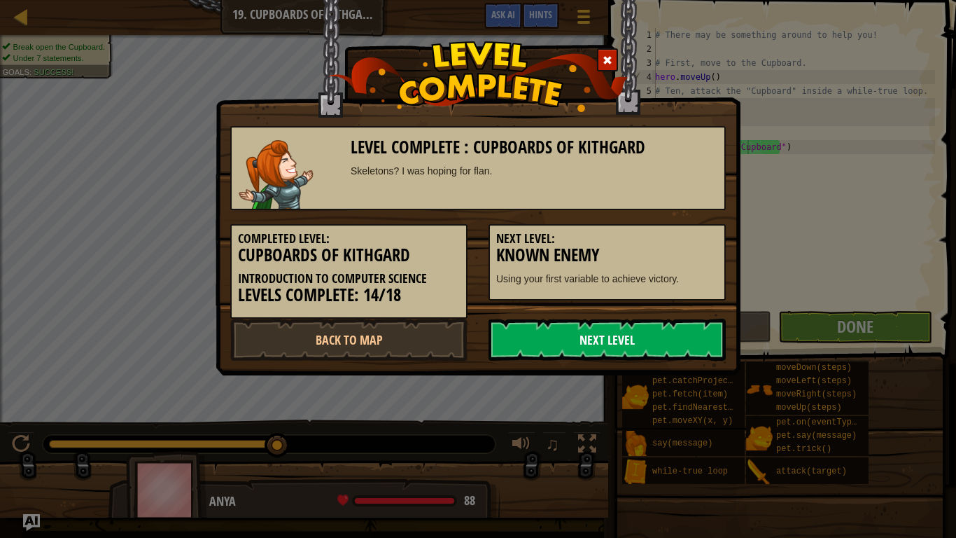
click at [670, 342] on link "Next Level" at bounding box center [607, 339] width 237 height 42
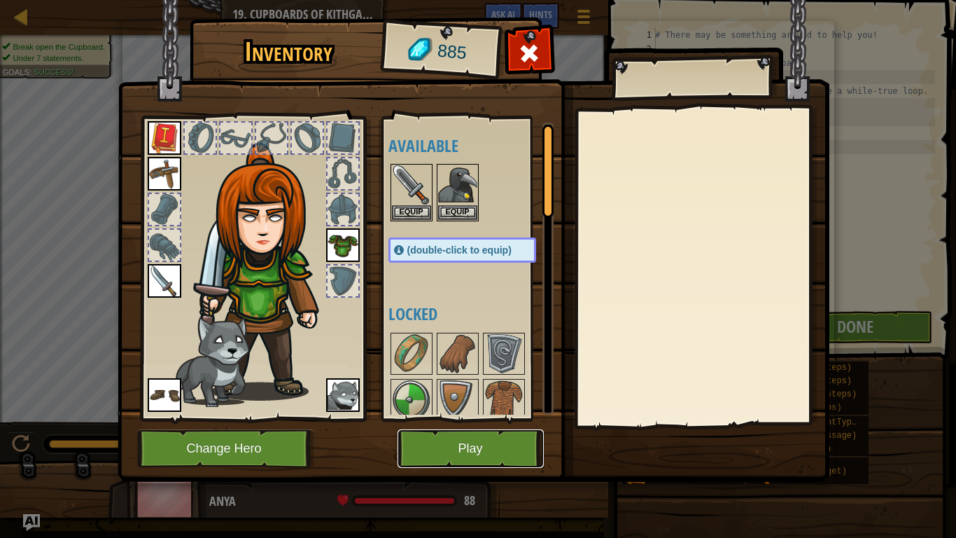
click at [515, 428] on button "Play" at bounding box center [471, 448] width 146 height 38
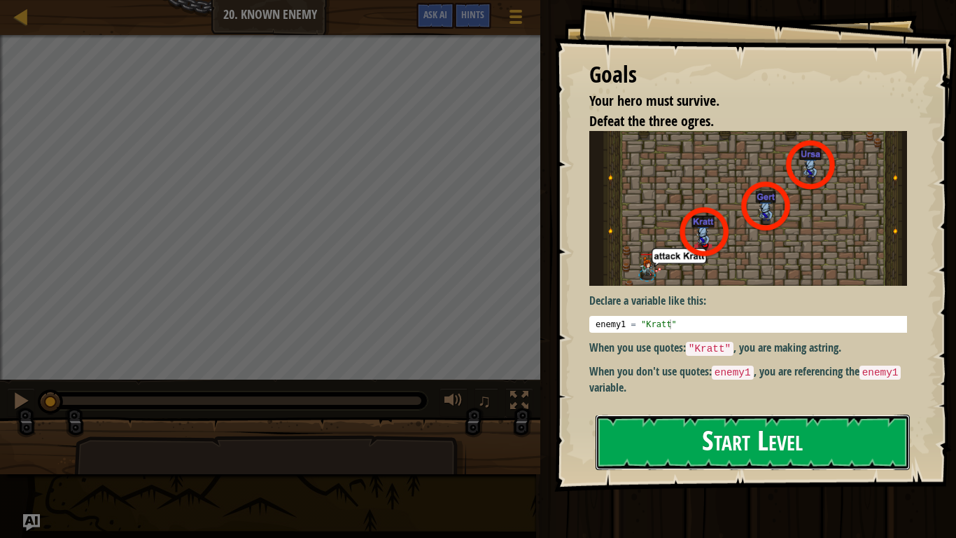
click at [656, 428] on button "Start Level" at bounding box center [753, 441] width 314 height 55
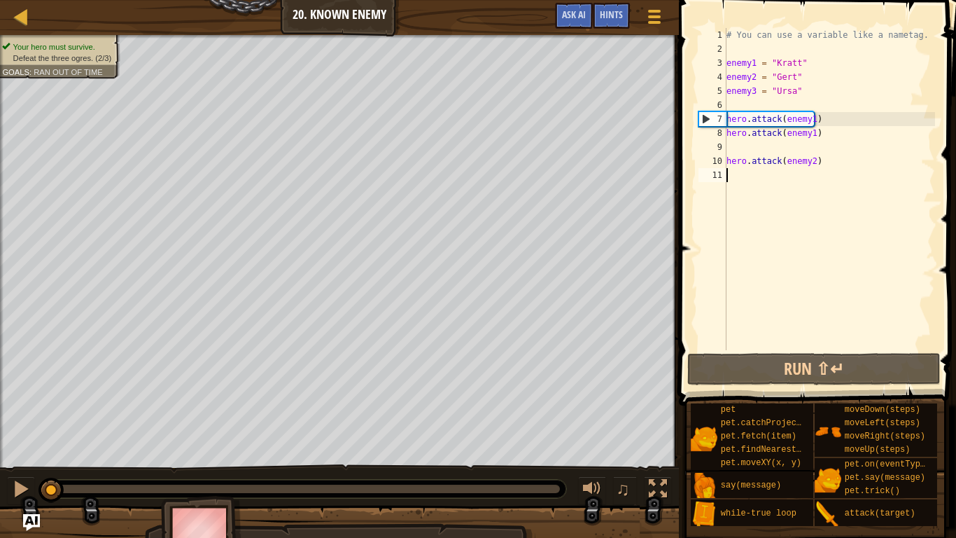
scroll to position [6, 0]
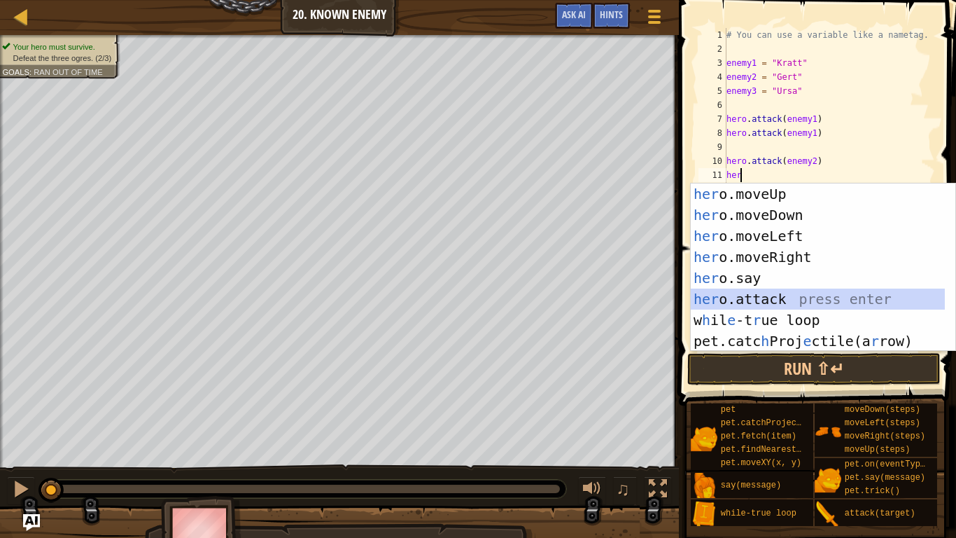
click at [787, 297] on div "her o.moveUp press enter her o.moveDown press enter her o.moveLeft press enter …" at bounding box center [818, 288] width 254 height 210
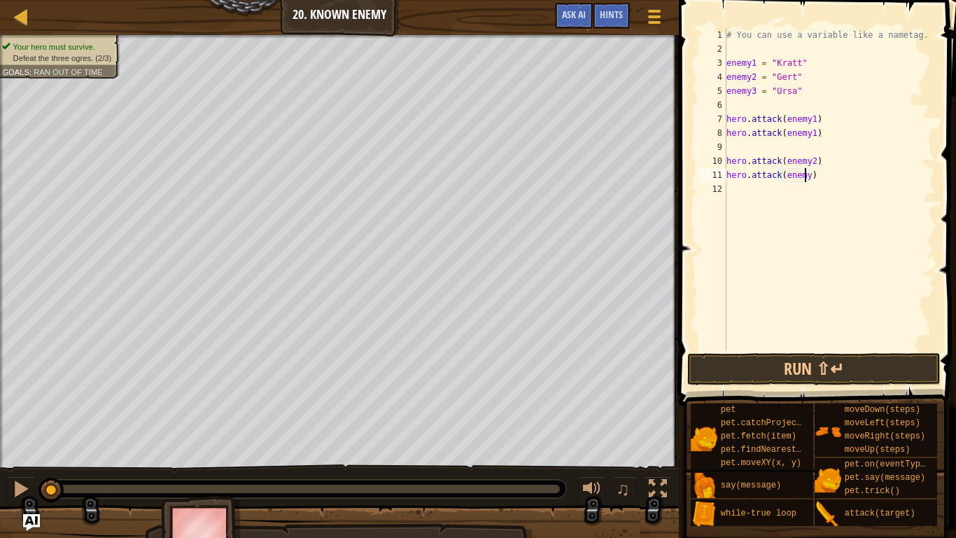
click at [807, 179] on div "# You can use a variable like a nametag. enemy1 = "[PERSON_NAME]" enemy2 = "[PE…" at bounding box center [829, 203] width 211 height 350
type textarea "hero.attack(enemy2)"
click at [761, 197] on div "# You can use a variable like a nametag. enemy1 = "[PERSON_NAME]" enemy2 = "[PE…" at bounding box center [829, 203] width 211 height 350
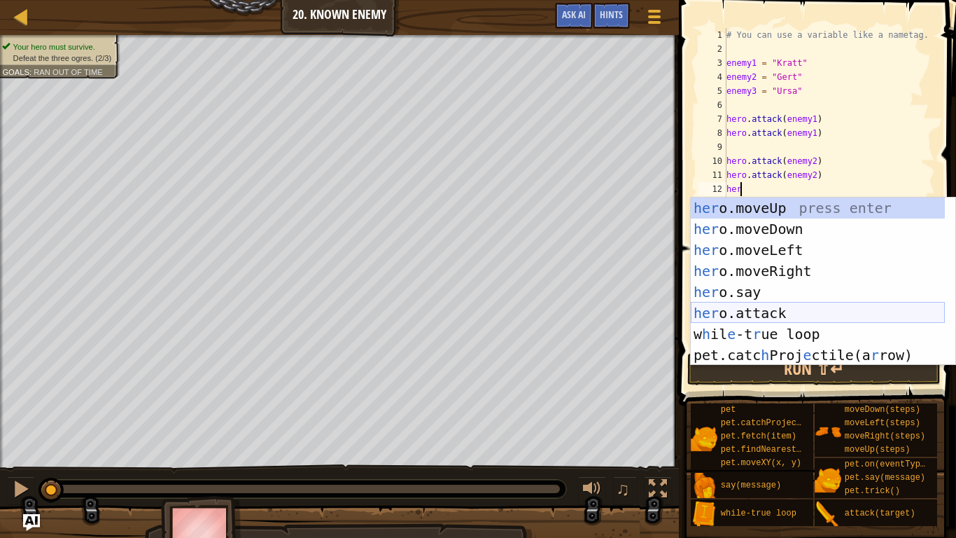
click at [796, 306] on div "her o.moveUp press enter her o.moveDown press enter her o.moveLeft press enter …" at bounding box center [818, 302] width 254 height 210
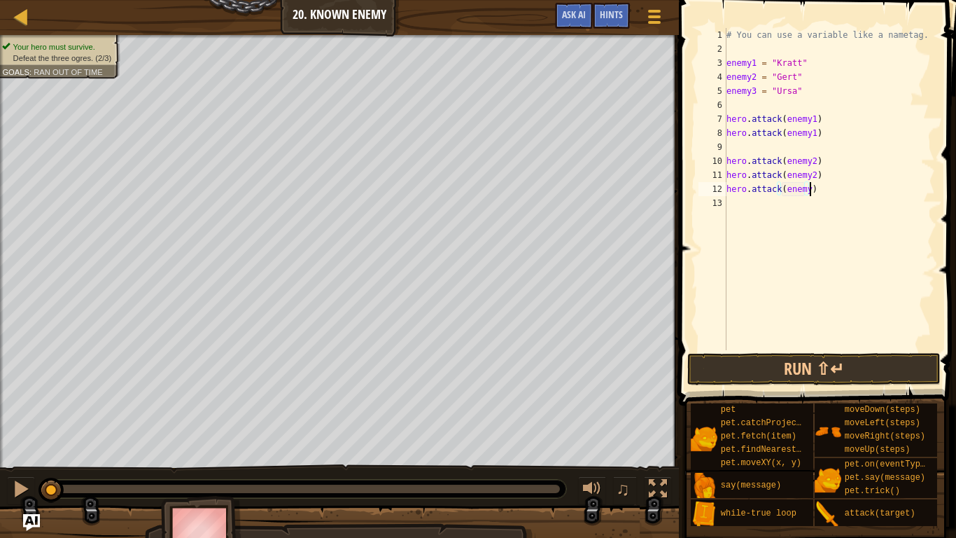
click at [811, 187] on div "# You can use a variable like a nametag. enemy1 = "[PERSON_NAME]" enemy2 = "[PE…" at bounding box center [829, 203] width 211 height 350
click at [804, 190] on div "# You can use a variable like a nametag. enemy1 = "[PERSON_NAME]" enemy2 = "[PE…" at bounding box center [829, 203] width 211 height 350
type textarea "hero.attack(enemy3)"
click at [771, 206] on div "# You can use a variable like a nametag. enemy1 = "[PERSON_NAME]" enemy2 = "[PE…" at bounding box center [829, 203] width 211 height 350
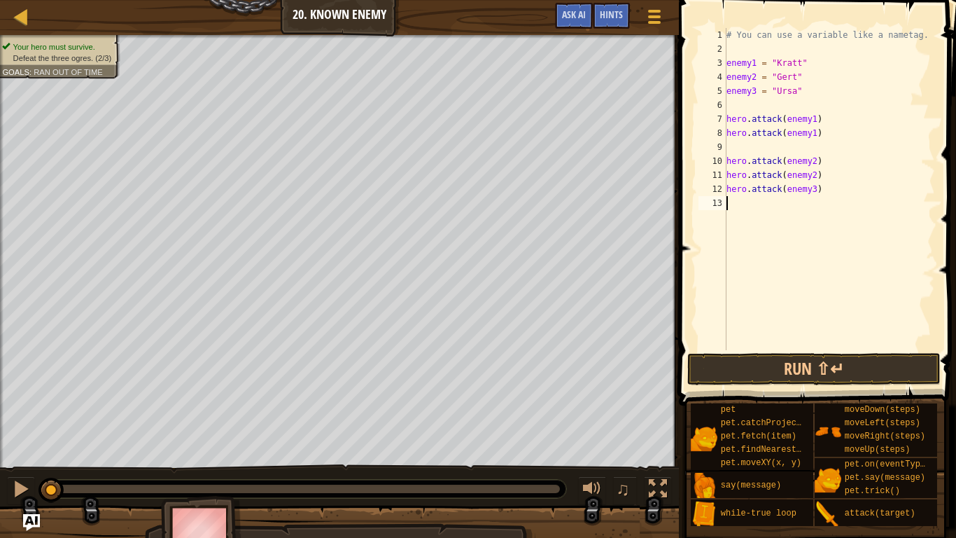
scroll to position [6, 0]
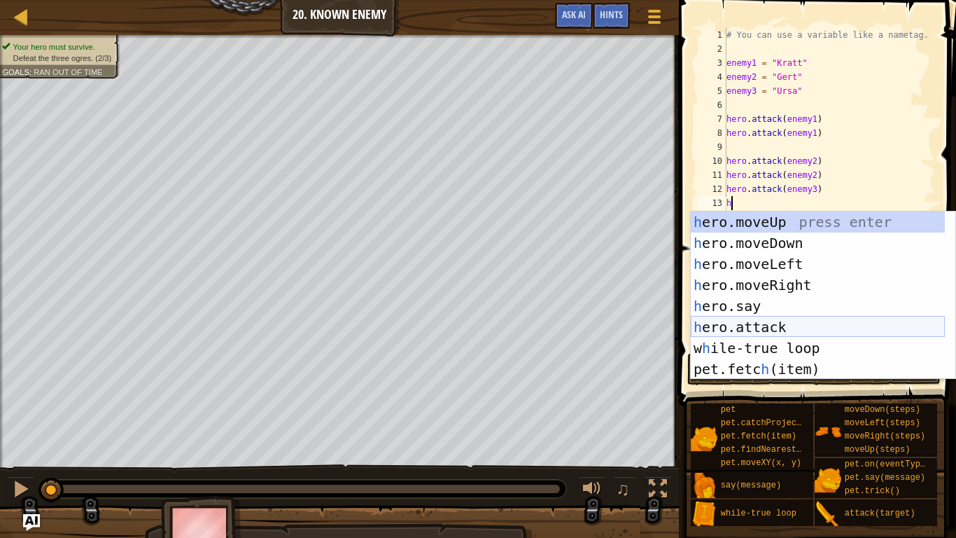
click at [756, 324] on div "h ero.moveUp press enter h ero.moveDown press enter h ero.moveLeft press enter …" at bounding box center [818, 316] width 254 height 210
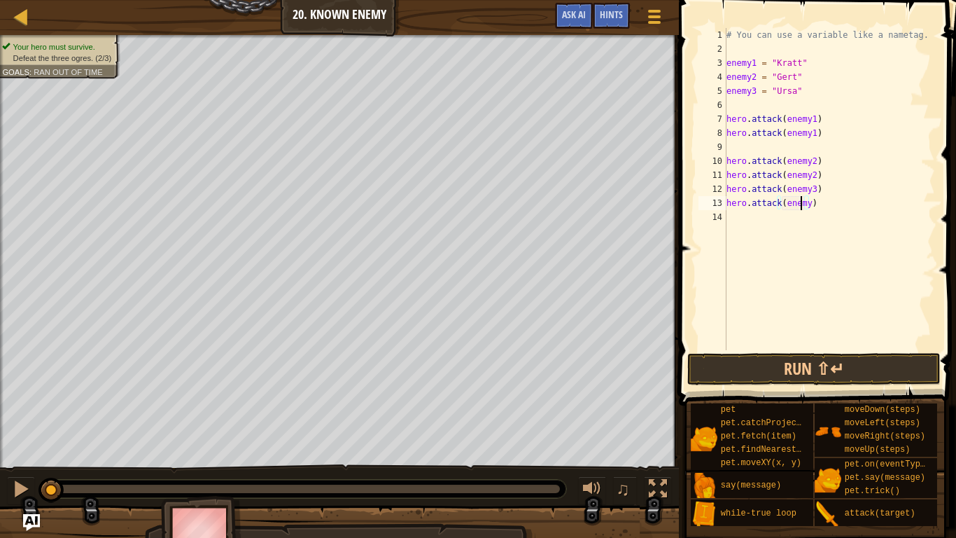
click at [802, 205] on div "# You can use a variable like a nametag. enemy1 = "[PERSON_NAME]" enemy2 = "[PE…" at bounding box center [829, 203] width 211 height 350
click at [805, 199] on div "# You can use a variable like a nametag. enemy1 = "[PERSON_NAME]" enemy2 = "[PE…" at bounding box center [829, 203] width 211 height 350
type textarea "hero.attack(enemy3)"
click at [813, 369] on button "Run ⇧↵" at bounding box center [813, 369] width 253 height 32
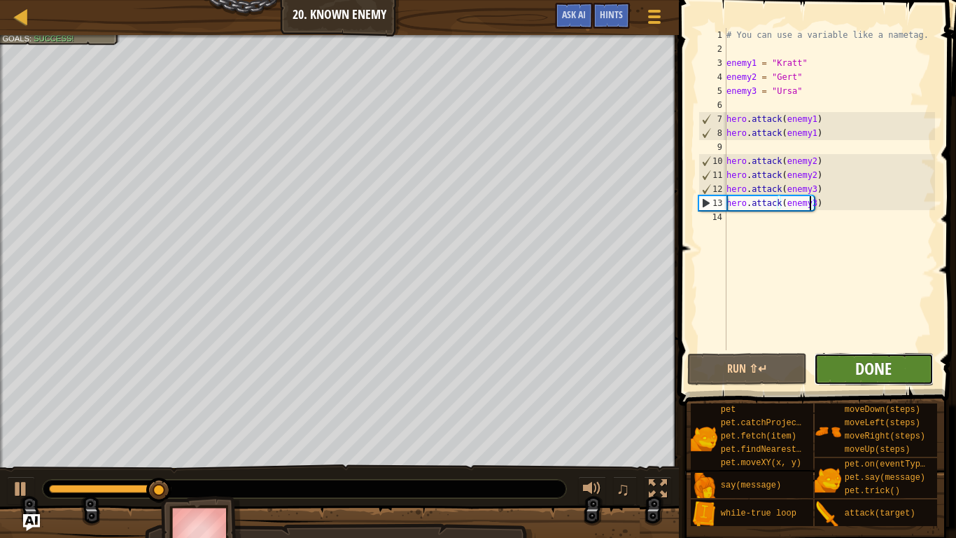
click at [876, 370] on span "Done" at bounding box center [873, 368] width 36 height 22
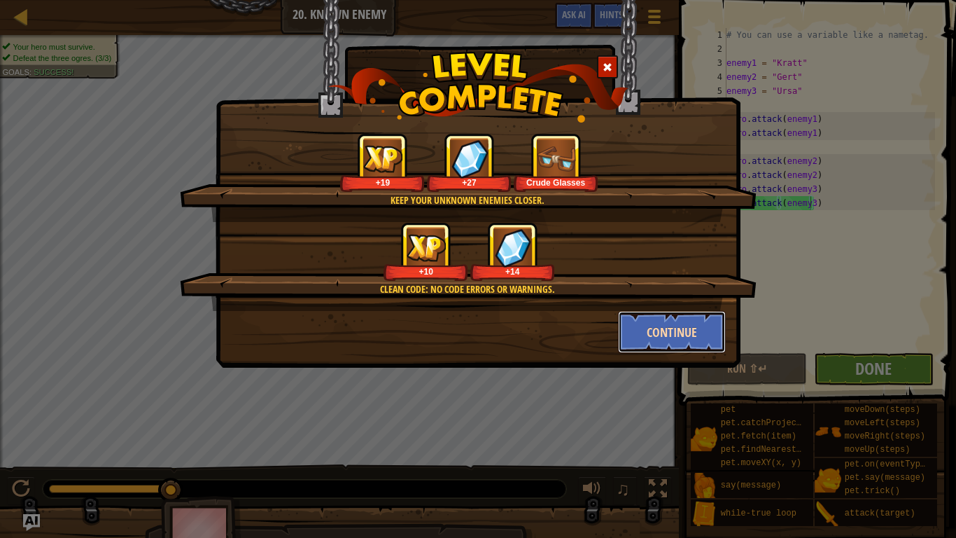
click at [672, 325] on button "Continue" at bounding box center [672, 332] width 108 height 42
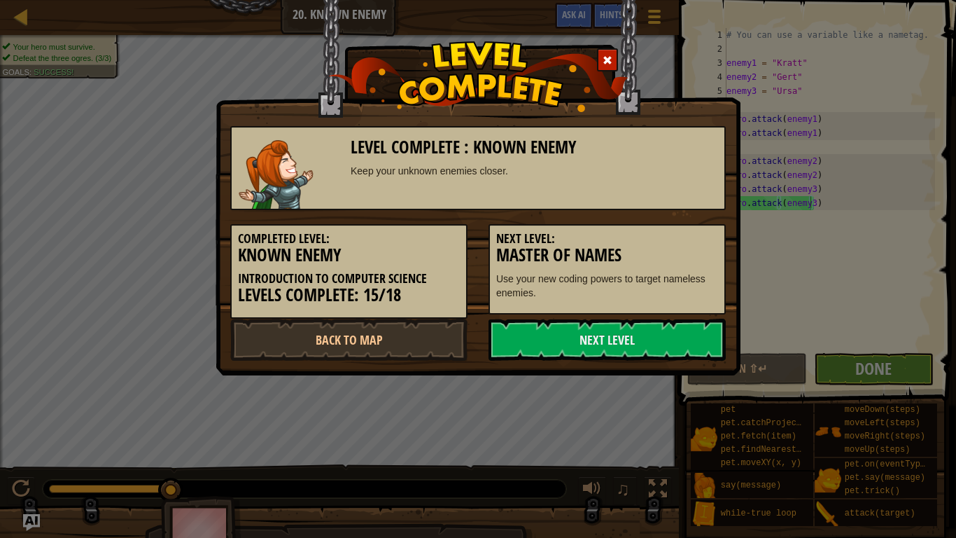
click at [672, 325] on link "Next Level" at bounding box center [607, 339] width 237 height 42
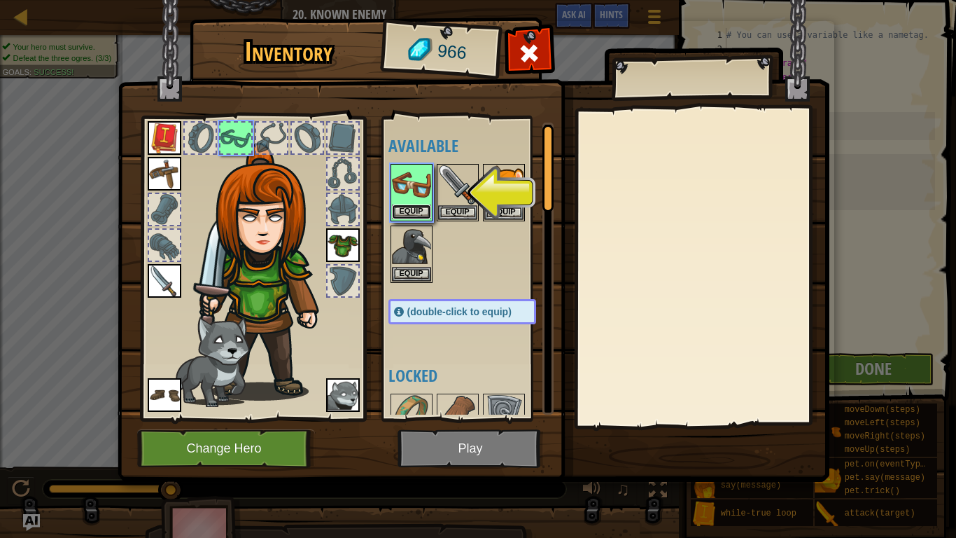
click at [405, 215] on button "Equip" at bounding box center [411, 211] width 39 height 15
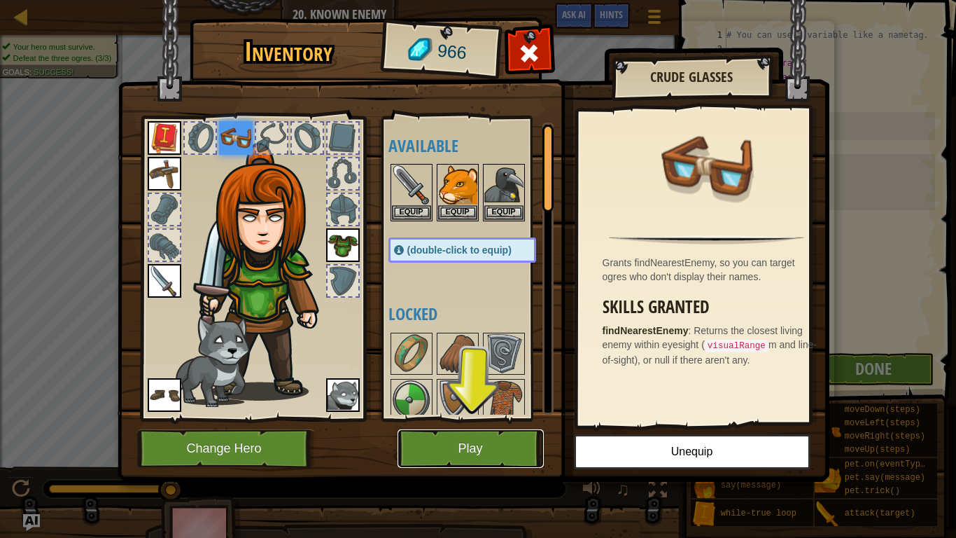
click at [493, 428] on button "Play" at bounding box center [471, 448] width 146 height 38
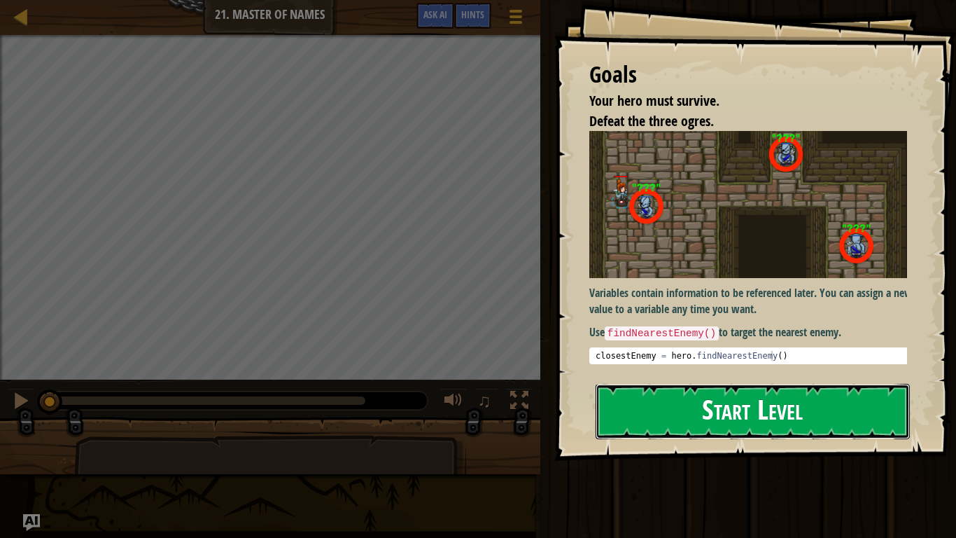
click at [647, 414] on button "Start Level" at bounding box center [753, 411] width 314 height 55
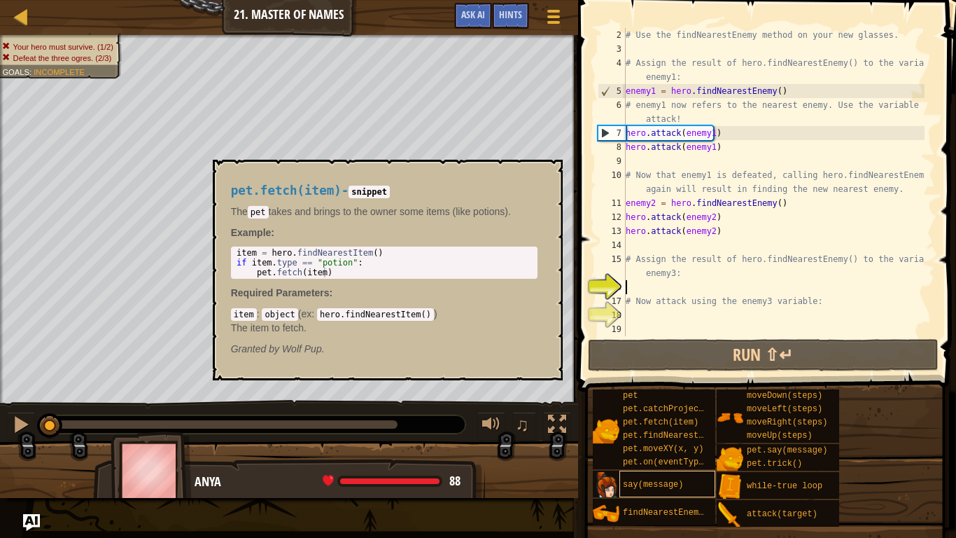
scroll to position [14, 0]
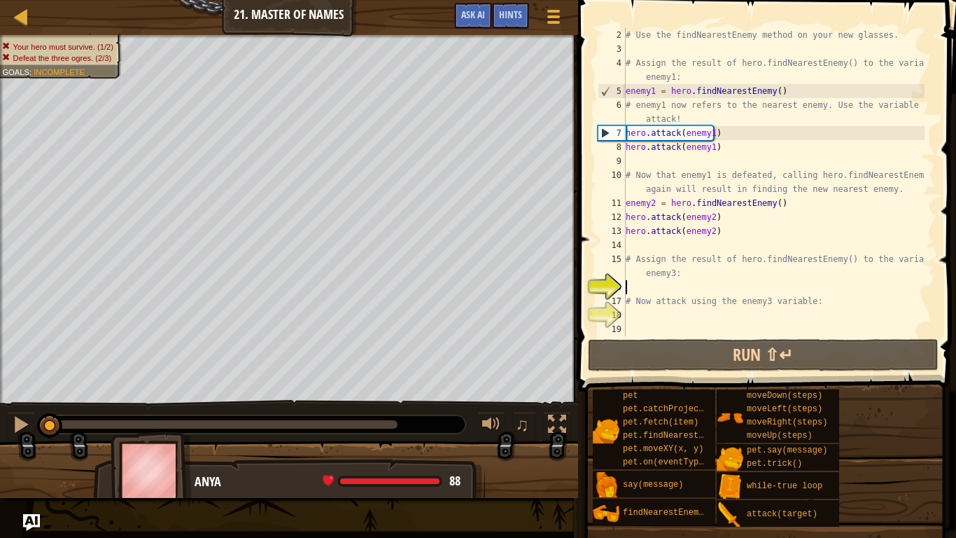
type textarea "he"
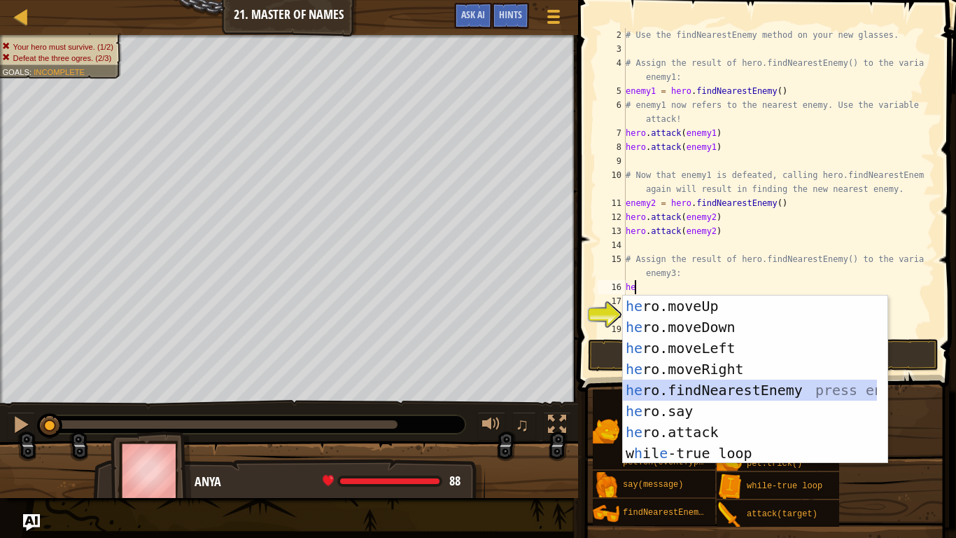
click at [720, 391] on div "he ro.moveUp press enter he ro.moveDown press enter he ro.moveLeft press enter …" at bounding box center [750, 400] width 254 height 210
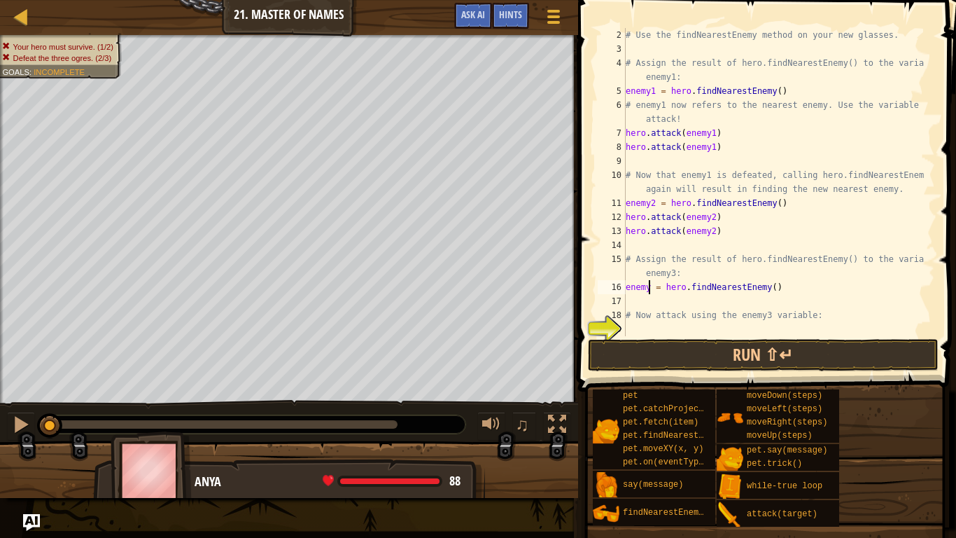
click at [648, 285] on div "# Use the findNearestEnemy method on your new glasses. # Assign the result of h…" at bounding box center [774, 196] width 302 height 336
type textarea "enemy3 = hero.findNearestEnemy()"
click at [667, 306] on div "# Use the findNearestEnemy method on your new glasses. # Assign the result of h…" at bounding box center [774, 196] width 302 height 336
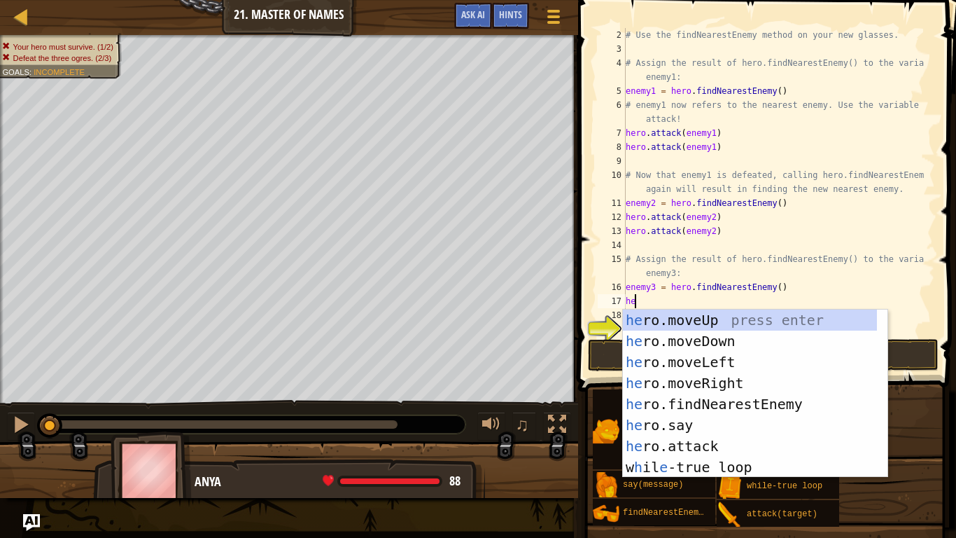
type textarea "her"
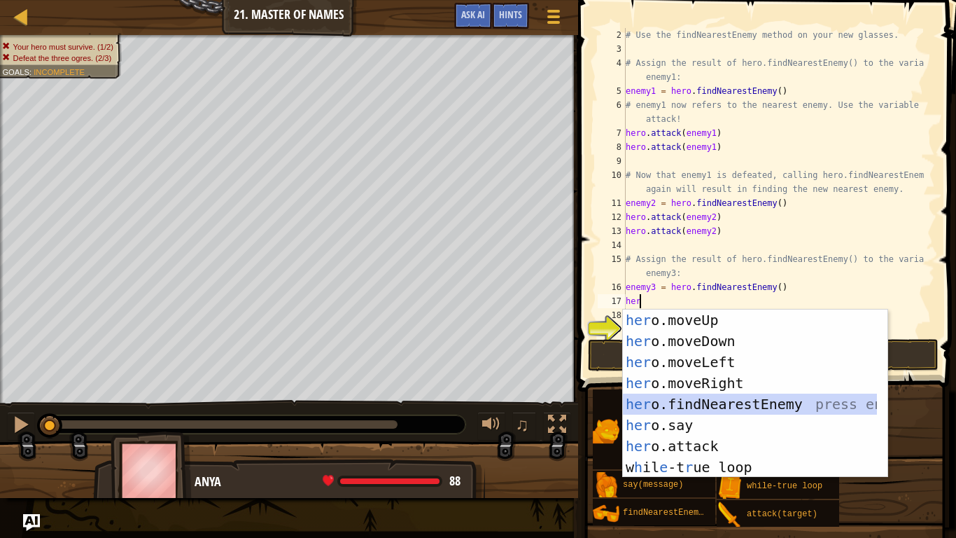
click at [731, 400] on div "her o.moveUp press enter her o.moveDown press enter her o.moveLeft press enter …" at bounding box center [750, 414] width 254 height 210
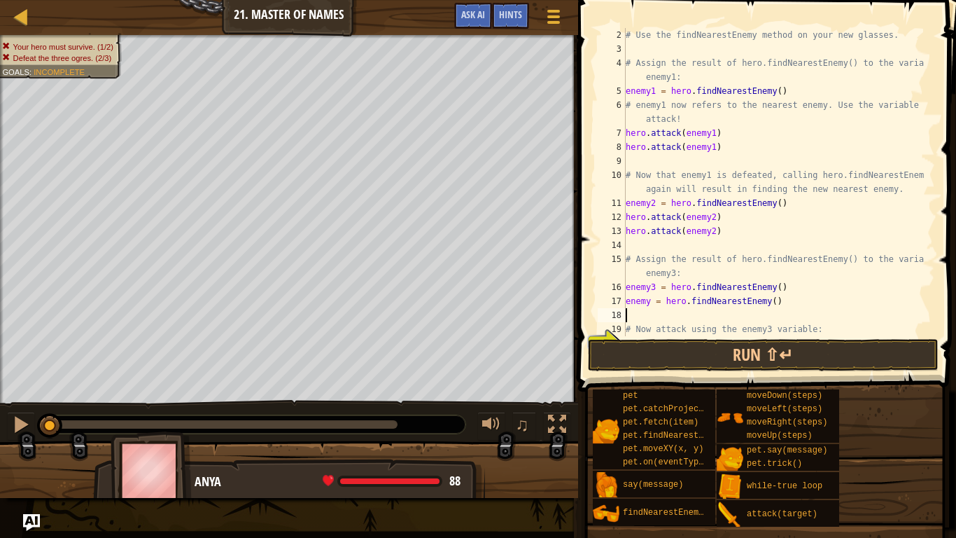
click at [777, 308] on div "# Use the findNearestEnemy method on your new glasses. # Assign the result of h…" at bounding box center [774, 196] width 302 height 336
click at [777, 304] on div "# Use the findNearestEnemy method on your new glasses. # Assign the result of h…" at bounding box center [774, 196] width 302 height 336
type textarea "e"
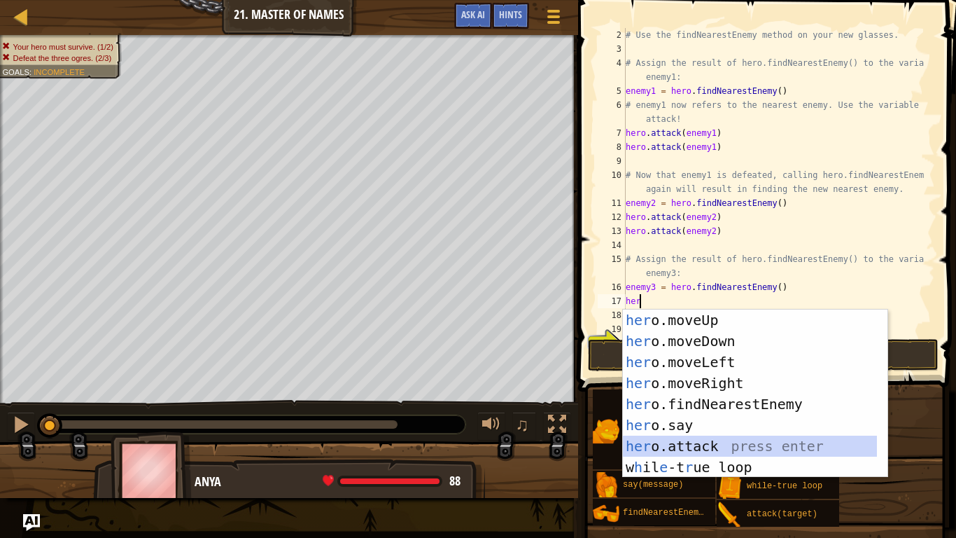
click at [739, 428] on div "her o.moveUp press enter her o.moveDown press enter her o.moveLeft press enter …" at bounding box center [750, 414] width 254 height 210
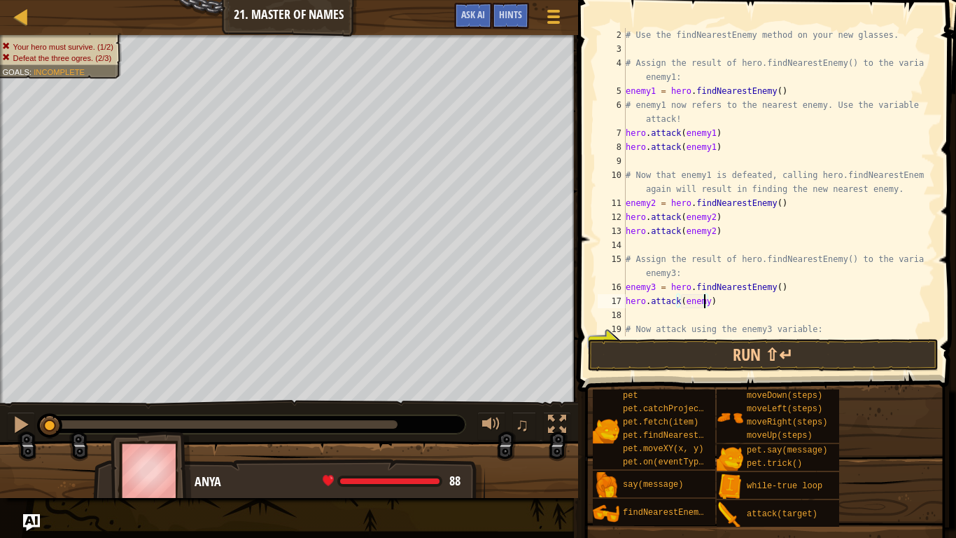
click at [705, 300] on div "# Use the findNearestEnemy method on your new glasses. # Assign the result of h…" at bounding box center [774, 196] width 302 height 336
type textarea "hero.attack(enemy2)"
click at [708, 318] on div "# Use the findNearestEnemy method on your new glasses. # Assign the result of h…" at bounding box center [774, 196] width 302 height 336
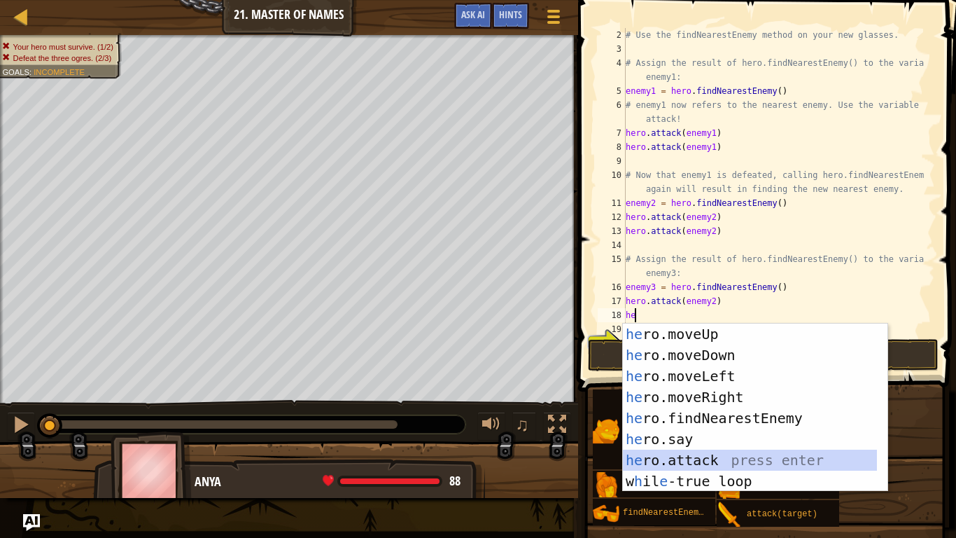
click at [710, 428] on div "he ro.moveUp press enter he ro.moveDown press enter he ro.moveLeft press enter …" at bounding box center [750, 428] width 254 height 210
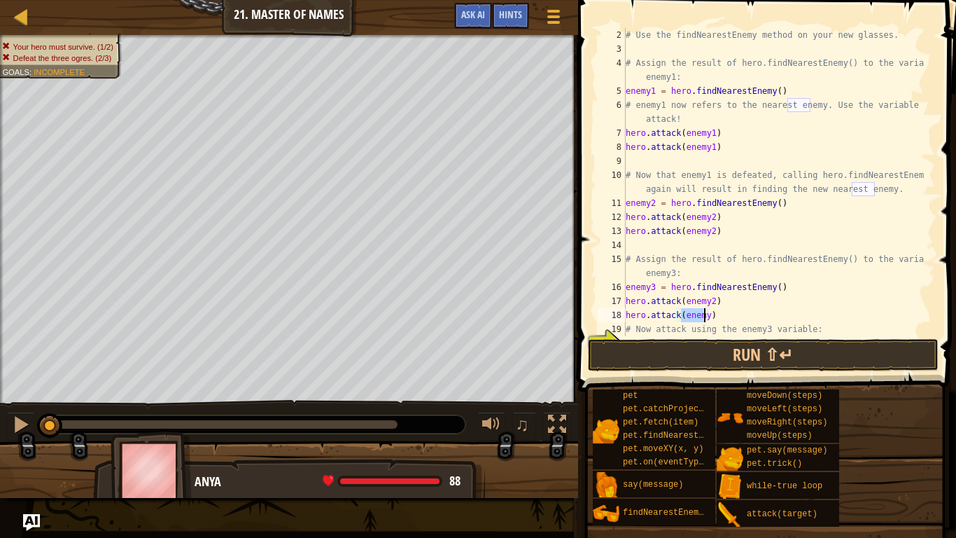
click at [703, 316] on div "# Use the findNearestEnemy method on your new glasses. # Assign the result of h…" at bounding box center [774, 196] width 302 height 336
click at [710, 297] on div "# Use the findNearestEnemy method on your new glasses. # Assign the result of h…" at bounding box center [774, 196] width 302 height 336
type textarea "hero.attack(enemy3)"
click at [797, 350] on button "Run ⇧↵" at bounding box center [763, 355] width 351 height 32
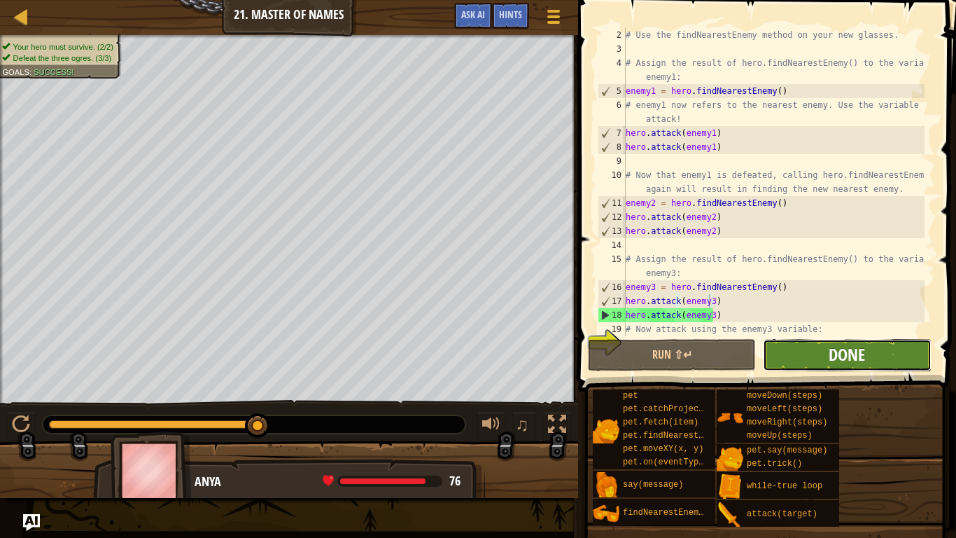
click at [864, 355] on span "Done" at bounding box center [847, 354] width 36 height 22
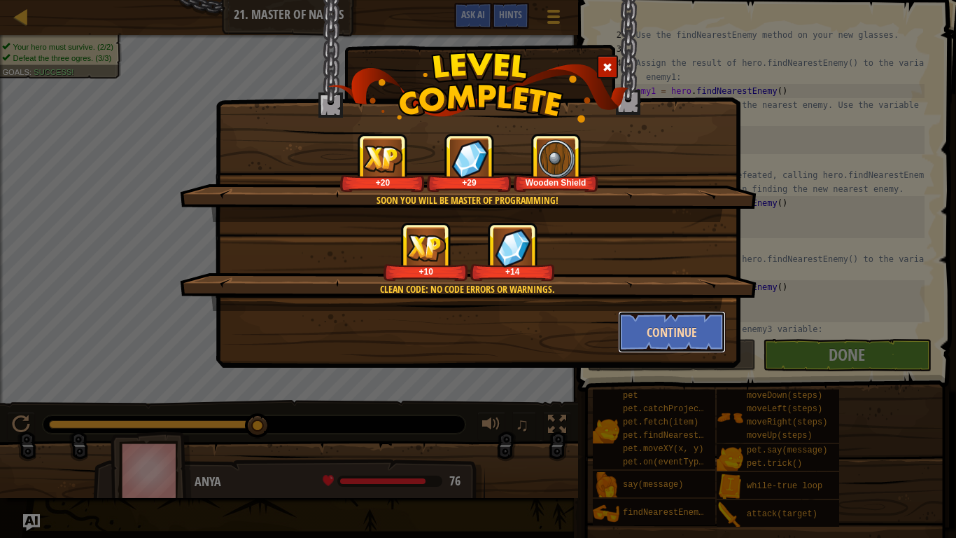
click at [682, 336] on button "Continue" at bounding box center [672, 332] width 108 height 42
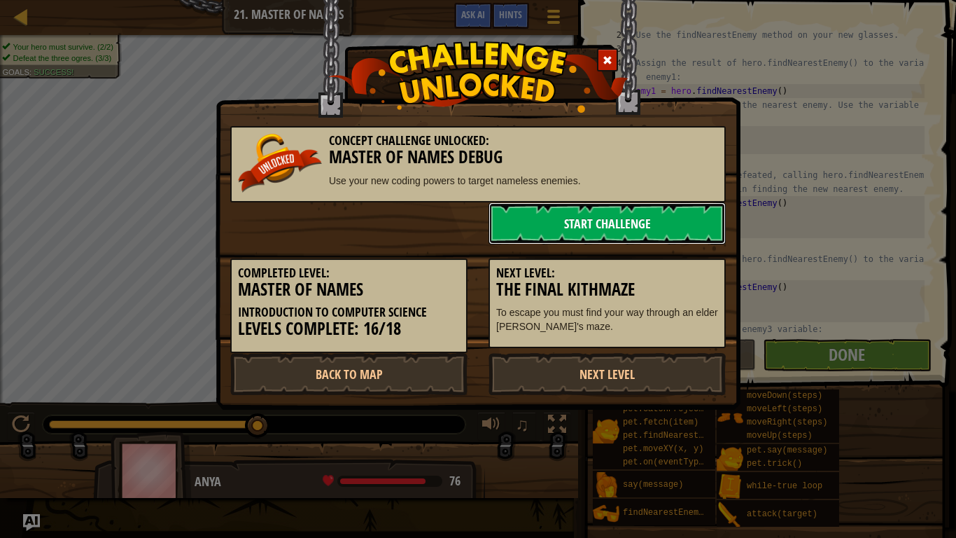
click at [630, 216] on link "Start Challenge" at bounding box center [607, 223] width 237 height 42
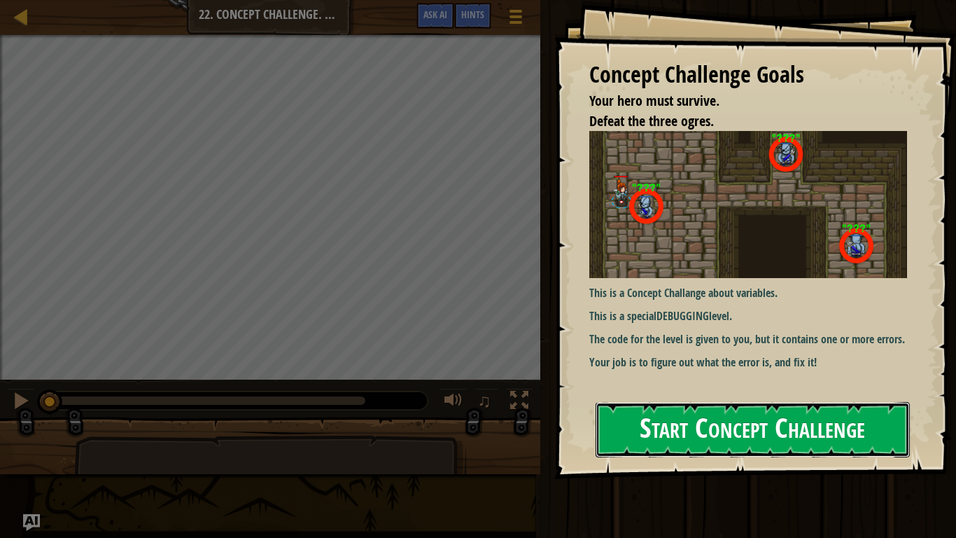
click at [810, 428] on button "Start Concept Challenge" at bounding box center [753, 429] width 314 height 55
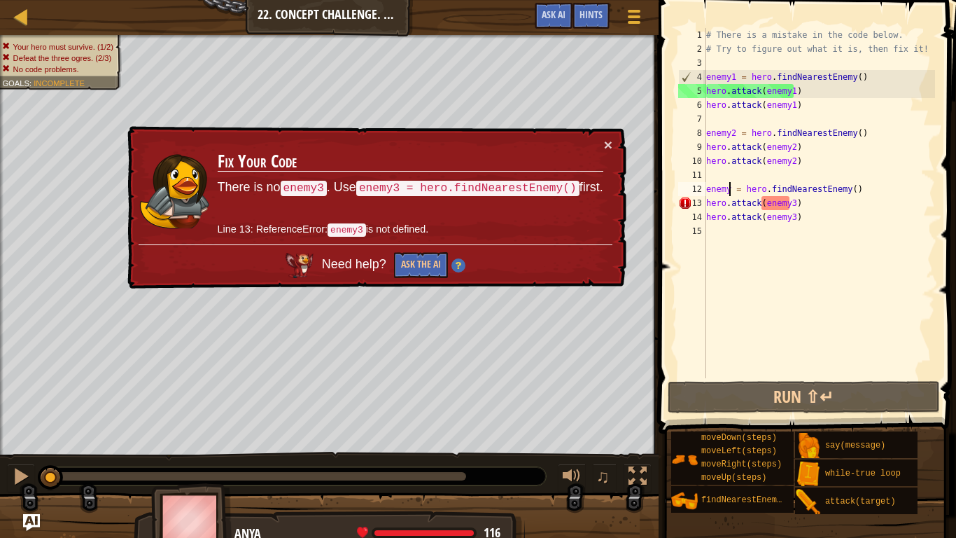
click at [727, 186] on div "# There is a mistake in the code below. # Try to figure out what it is, then fi…" at bounding box center [819, 217] width 232 height 378
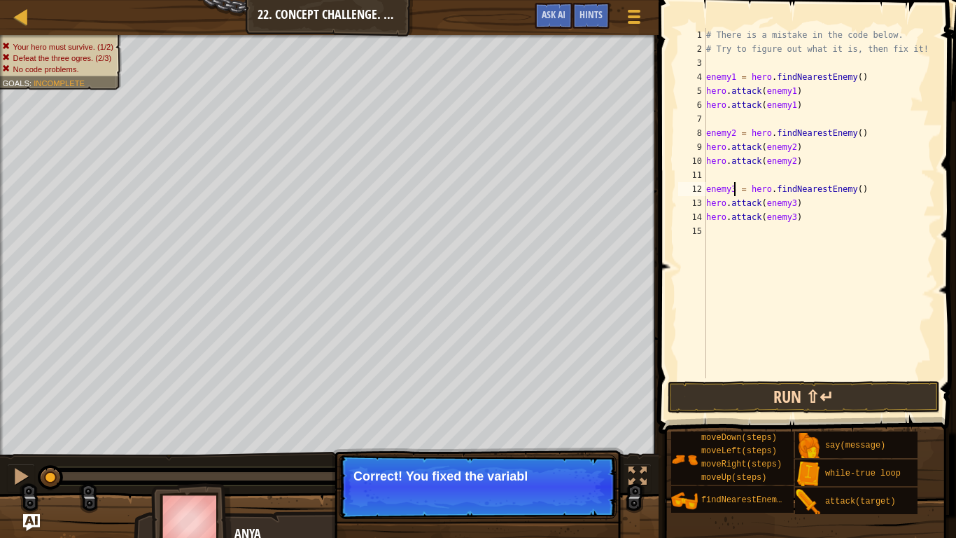
type textarea "enemy3 = hero.findNearestEnemy()"
click at [782, 398] on button "Run ⇧↵" at bounding box center [804, 397] width 272 height 32
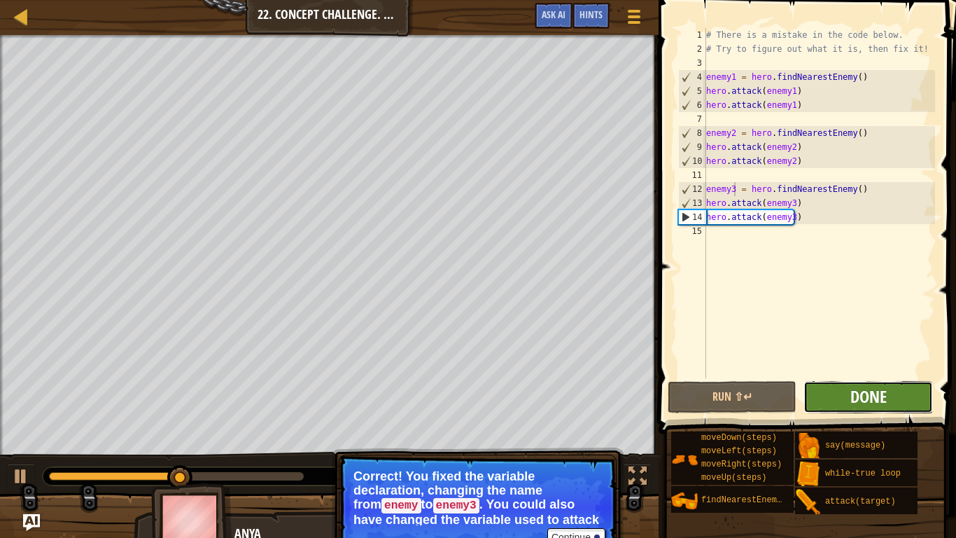
click at [858, 397] on span "Done" at bounding box center [868, 396] width 36 height 22
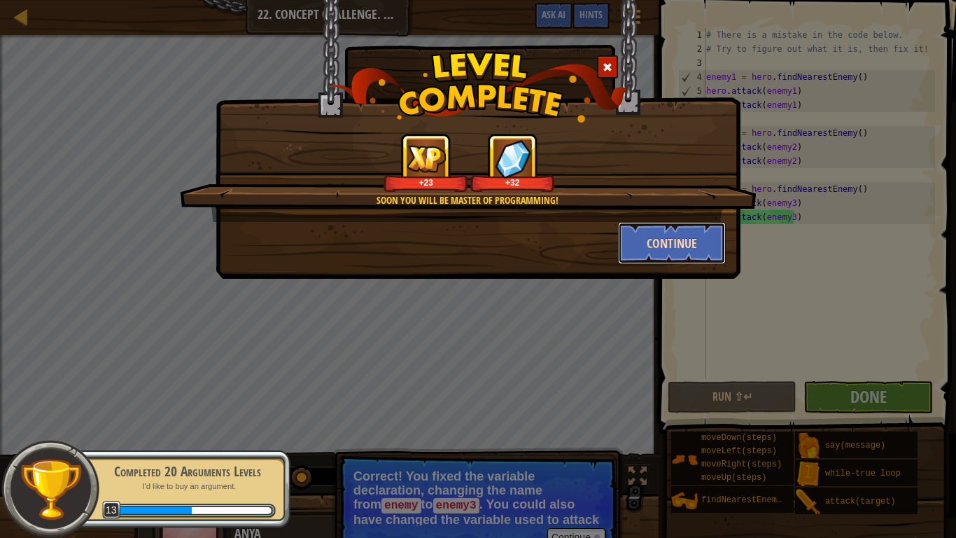
click at [687, 248] on button "Continue" at bounding box center [672, 243] width 108 height 42
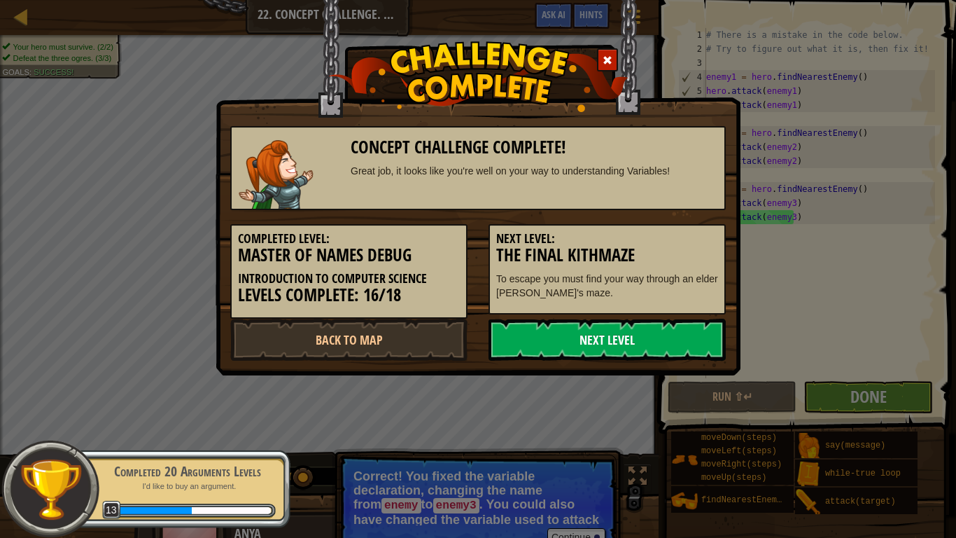
click at [654, 346] on link "Next Level" at bounding box center [607, 339] width 237 height 42
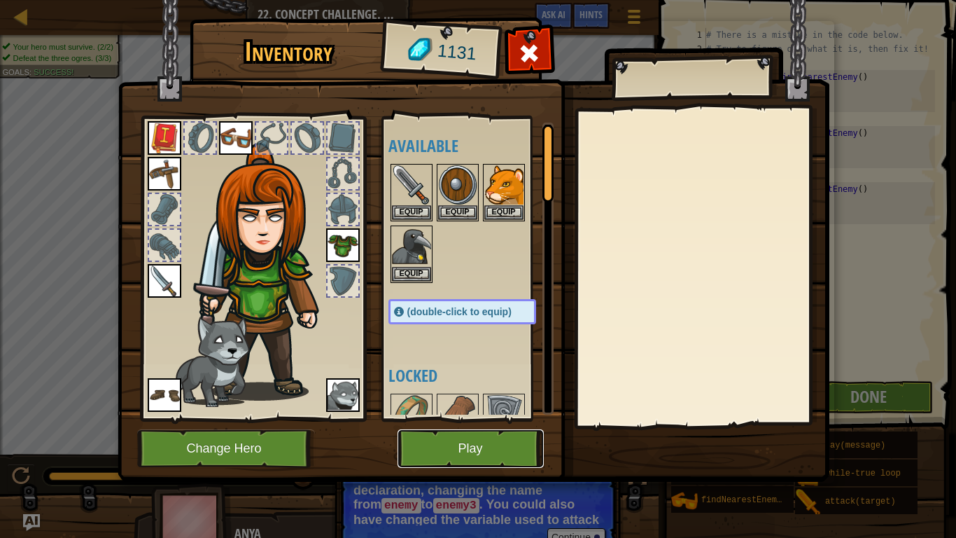
click at [443, 428] on button "Play" at bounding box center [471, 448] width 146 height 38
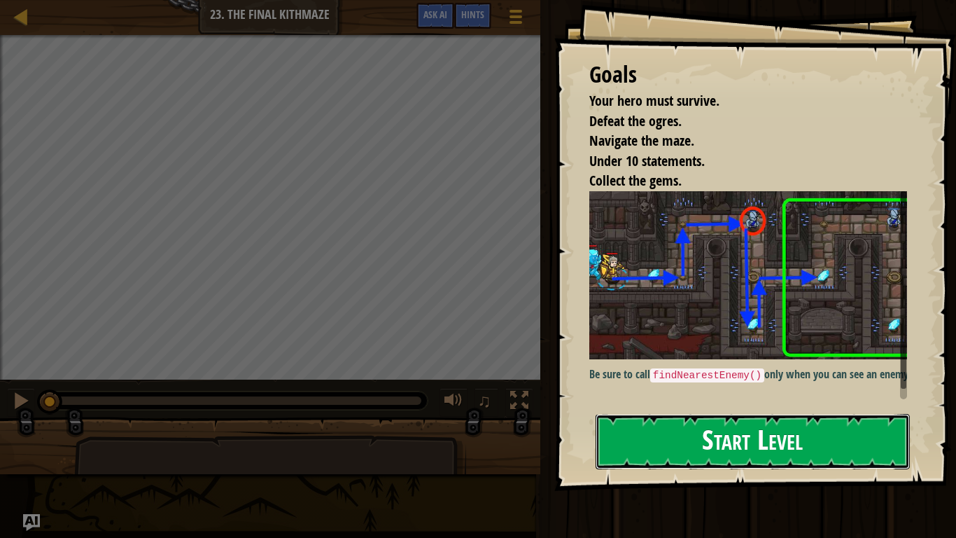
click at [715, 428] on button "Start Level" at bounding box center [753, 441] width 314 height 55
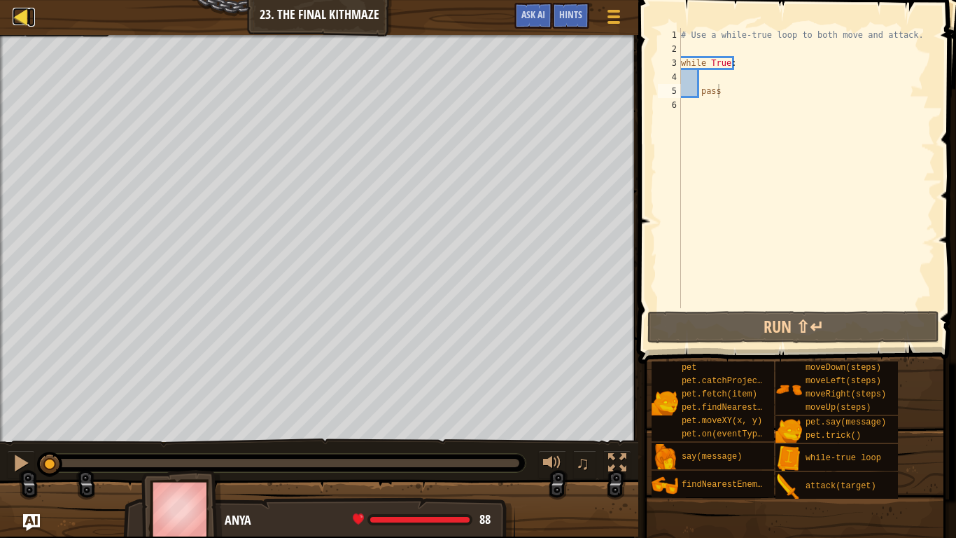
click at [22, 11] on div at bounding box center [21, 16] width 17 height 17
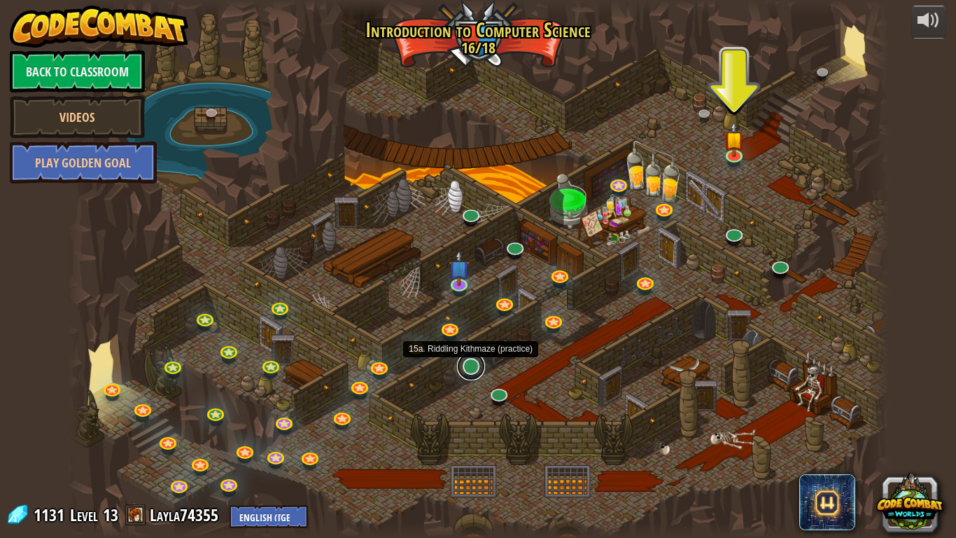
click at [463, 363] on link at bounding box center [471, 366] width 28 height 28
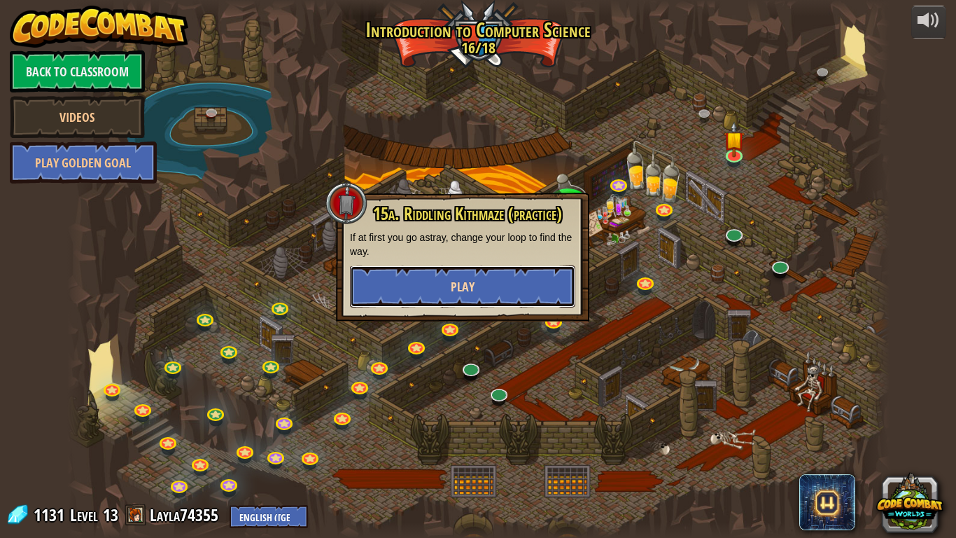
click at [494, 272] on button "Play" at bounding box center [462, 286] width 225 height 42
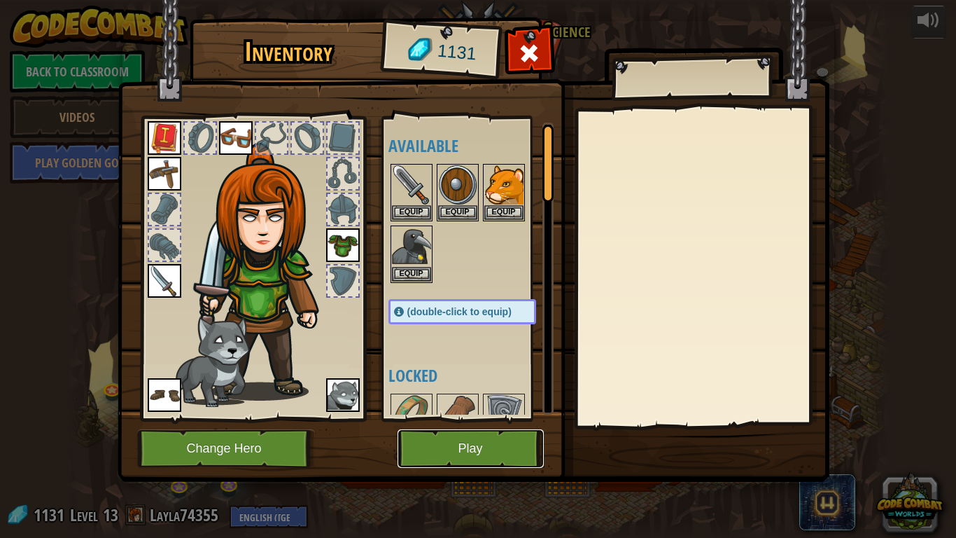
click at [476, 428] on button "Play" at bounding box center [471, 448] width 146 height 38
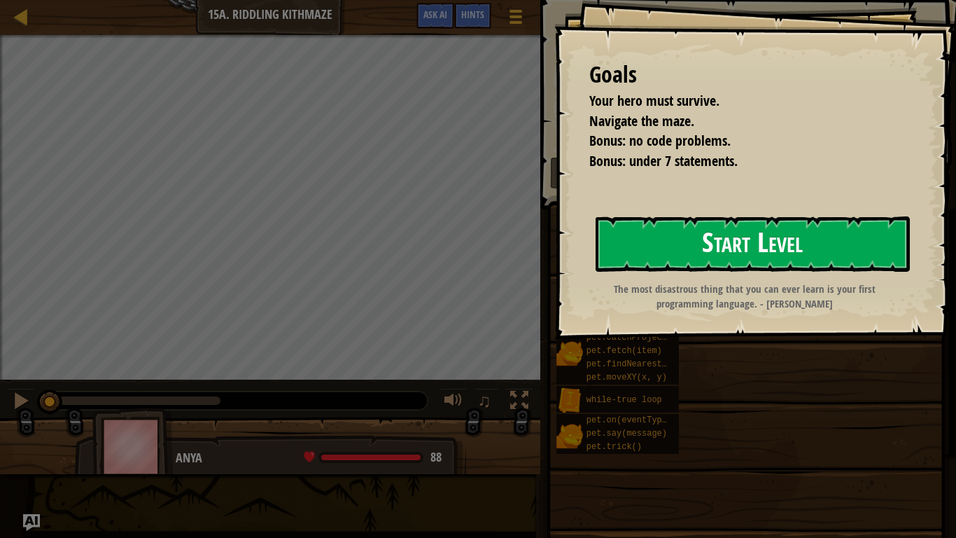
click at [745, 244] on button "Start Level" at bounding box center [753, 243] width 314 height 55
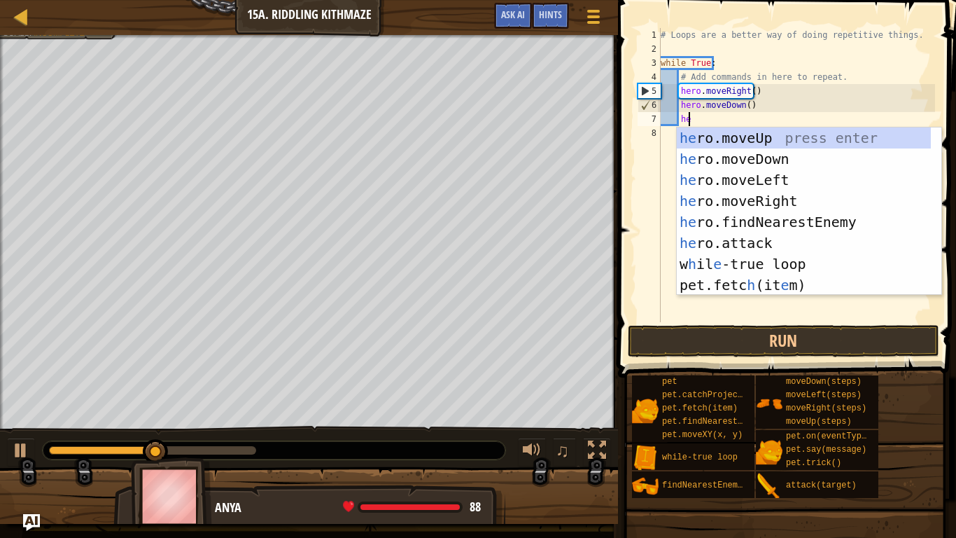
type textarea "her"
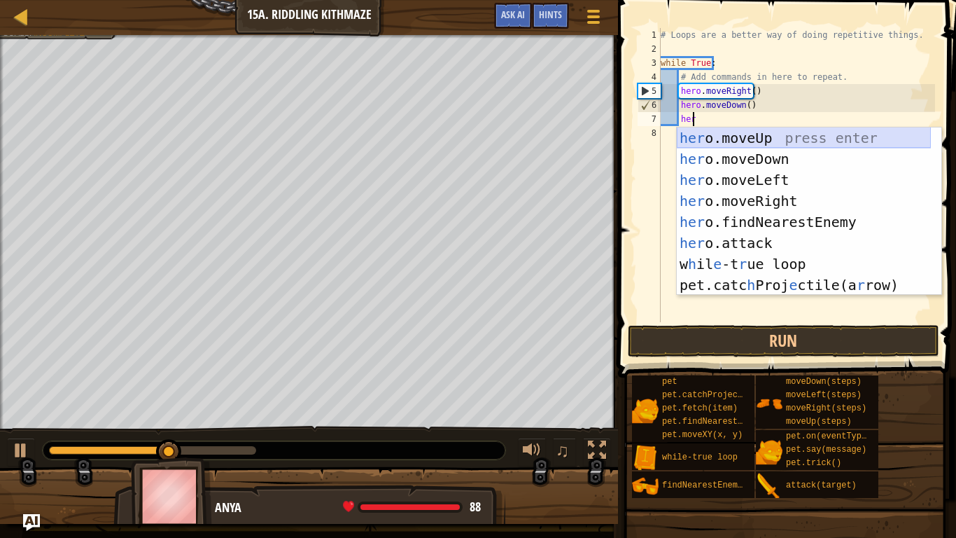
click at [729, 134] on div "her o.moveUp press enter her o.moveDown press enter her o.moveLeft press enter …" at bounding box center [804, 232] width 254 height 210
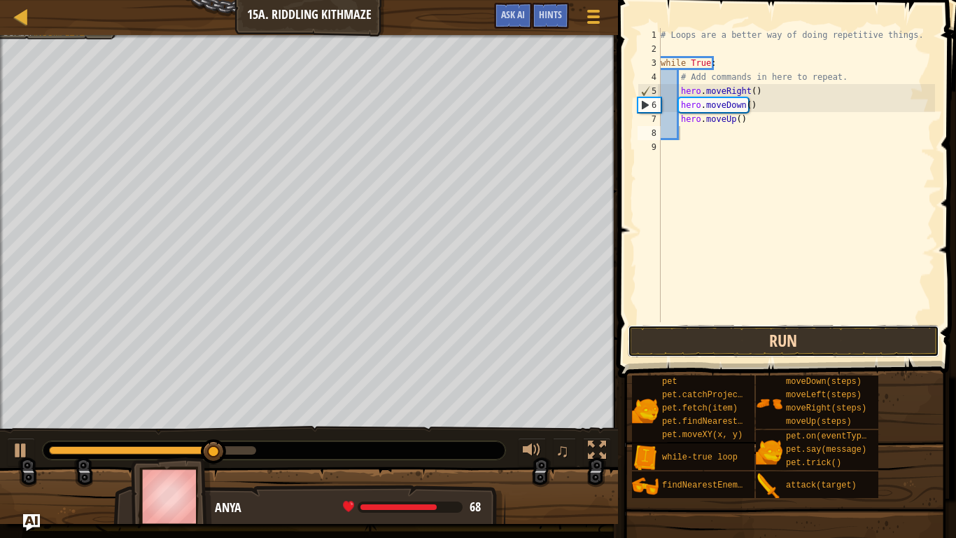
click at [786, 345] on button "Run" at bounding box center [783, 341] width 311 height 32
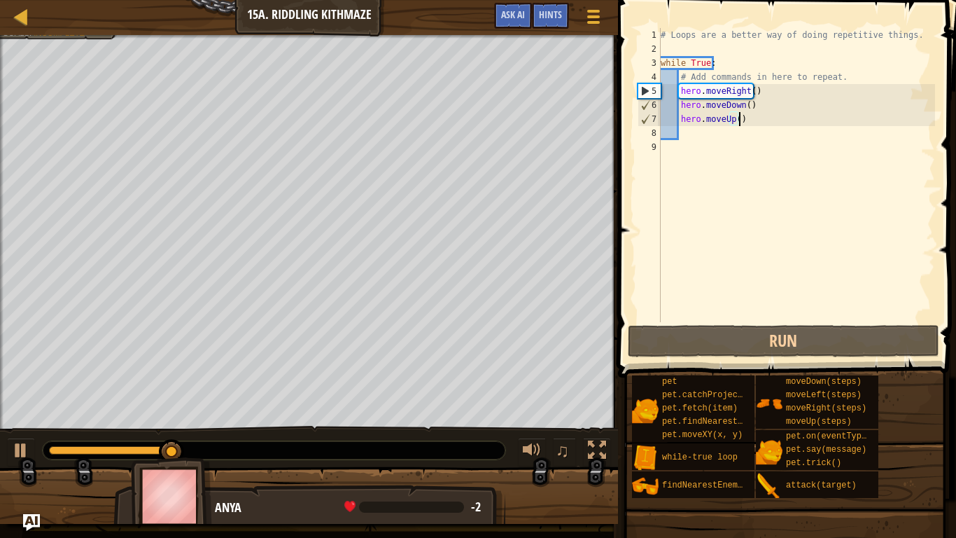
click at [760, 121] on div "# Loops are a better way of doing repetitive things. while True : # Add command…" at bounding box center [796, 189] width 277 height 322
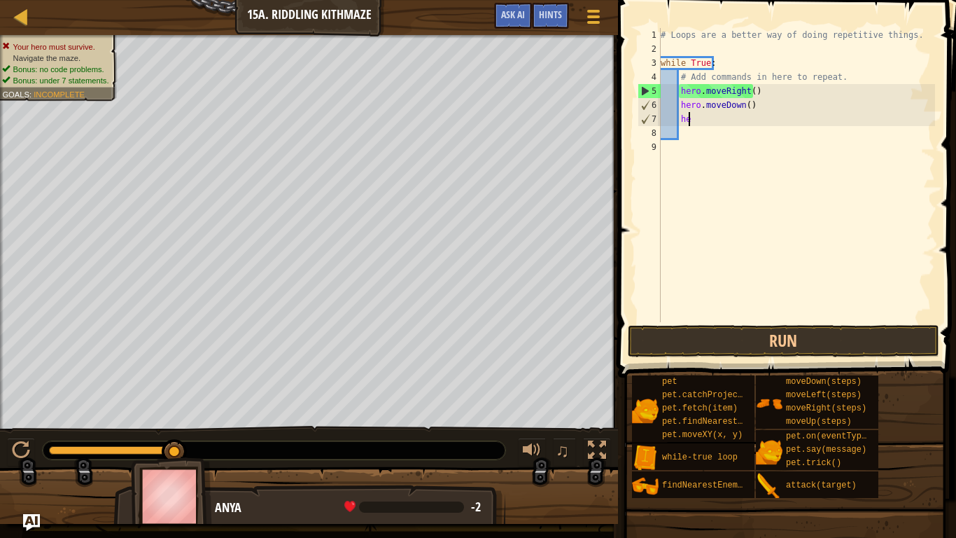
type textarea "h"
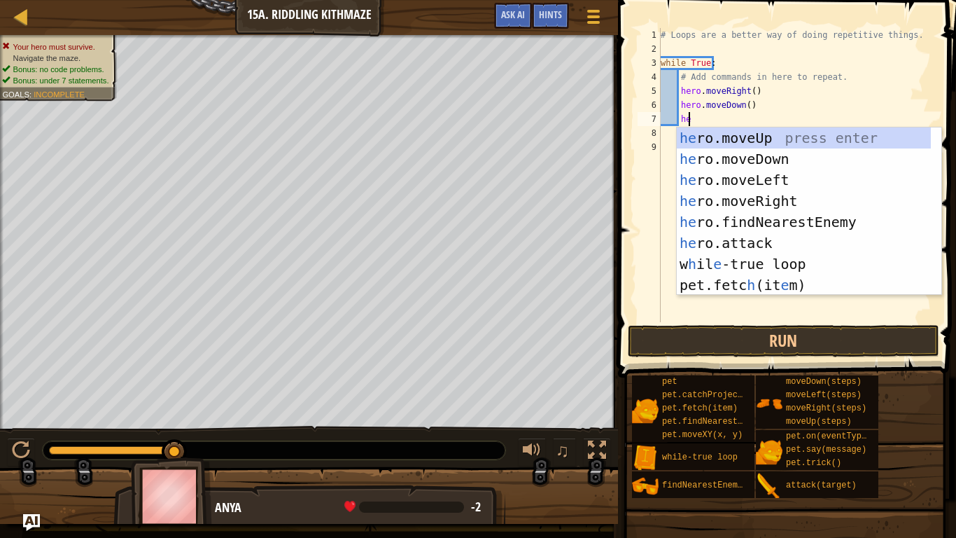
type textarea "her"
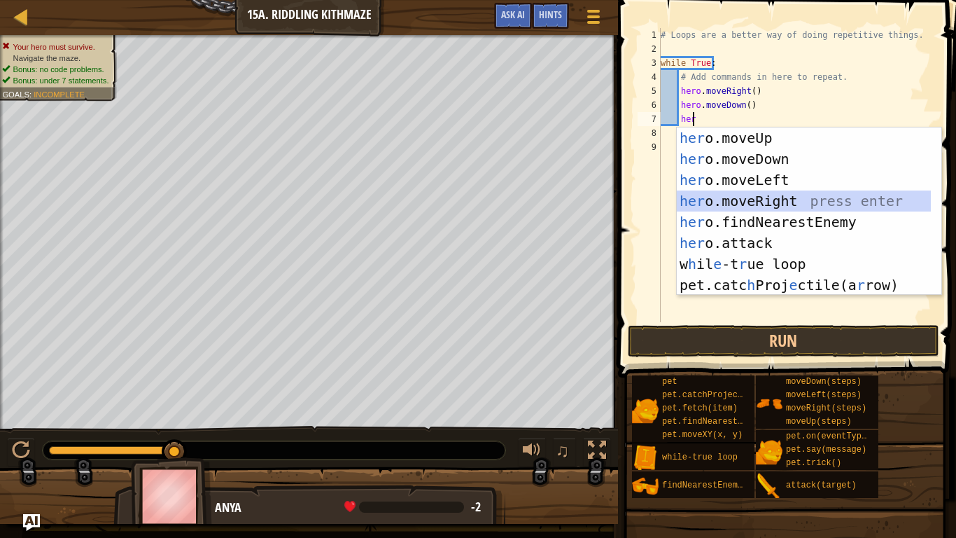
click at [764, 197] on div "her o.moveUp press enter her o.moveDown press enter her o.moveLeft press enter …" at bounding box center [804, 232] width 254 height 210
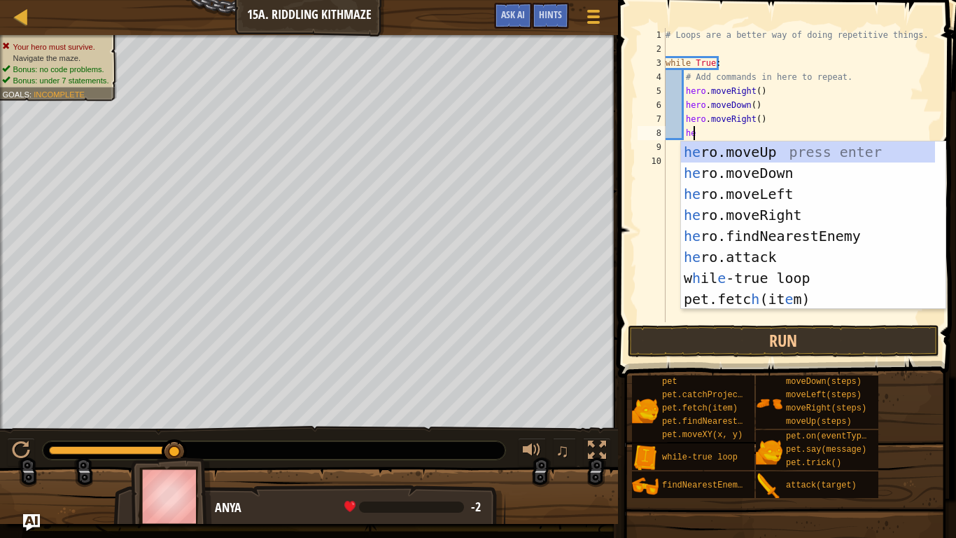
type textarea "her"
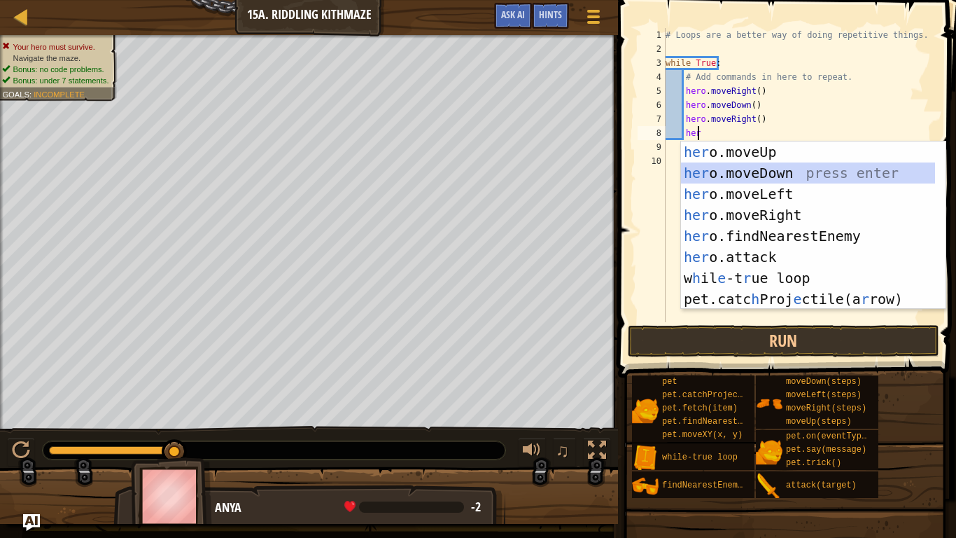
click at [756, 165] on div "her o.moveUp press enter her o.moveDown press enter her o.moveLeft press enter …" at bounding box center [808, 246] width 254 height 210
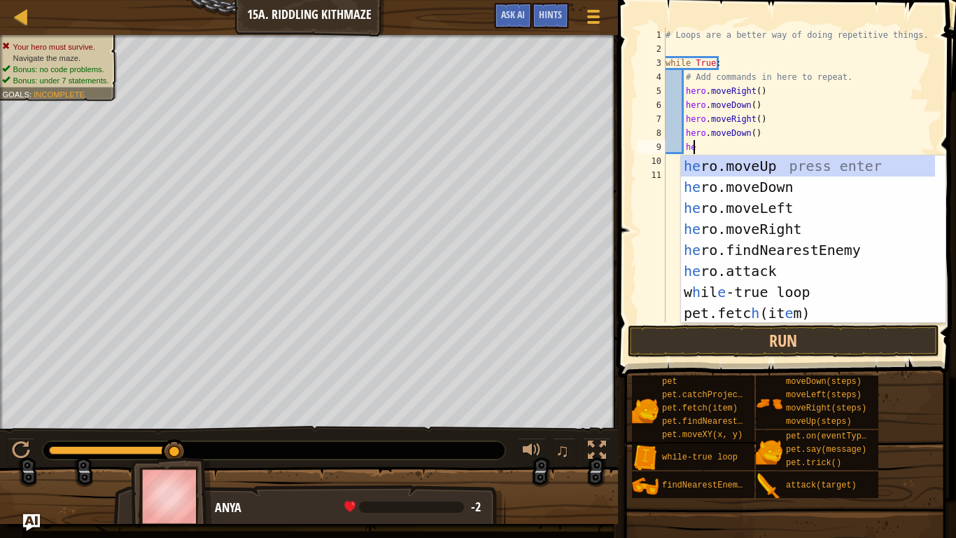
type textarea "her"
click at [738, 167] on div "her o.moveUp press enter her o.moveDown press enter her o.moveLeft press enter …" at bounding box center [808, 260] width 254 height 210
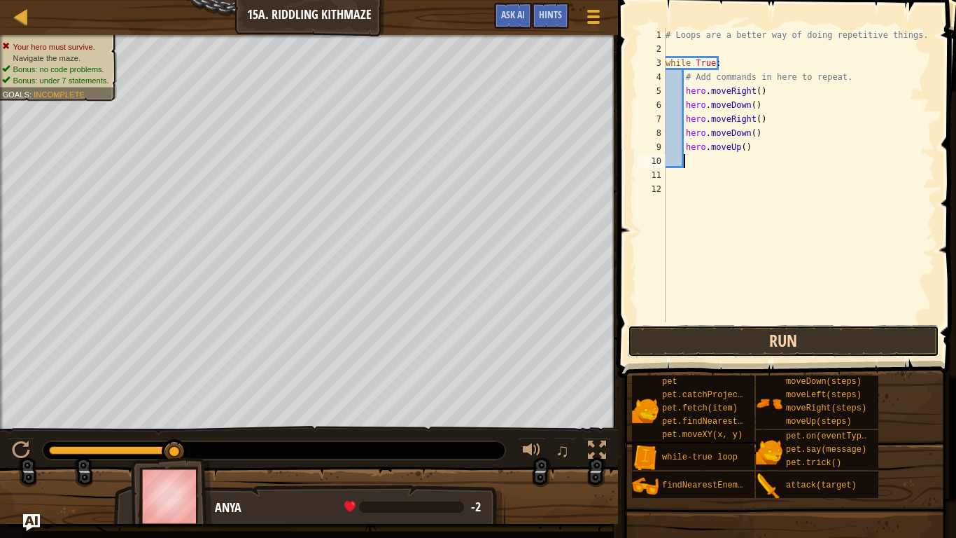
click at [744, 335] on button "Run" at bounding box center [783, 341] width 311 height 32
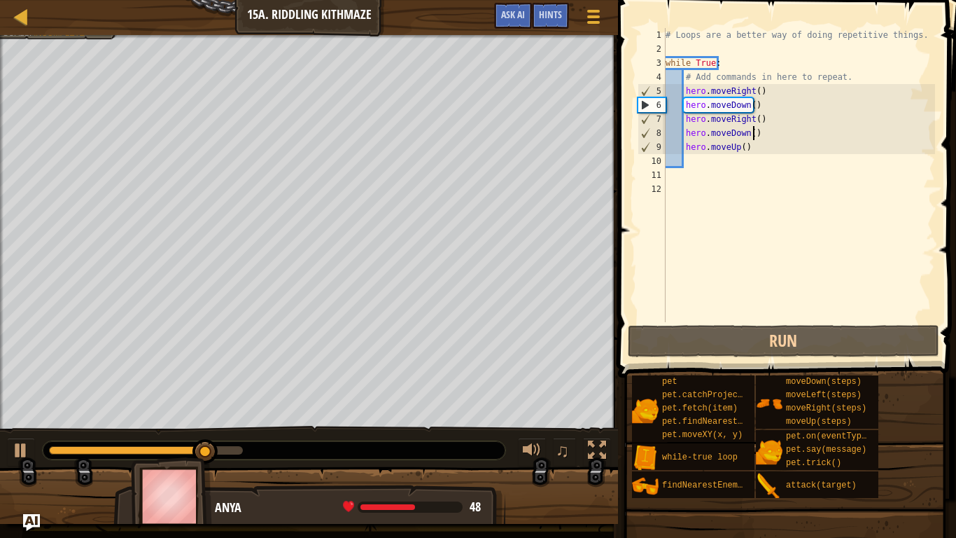
click at [753, 132] on div "# Loops are a better way of doing repetitive things. while True : # Add command…" at bounding box center [799, 189] width 273 height 322
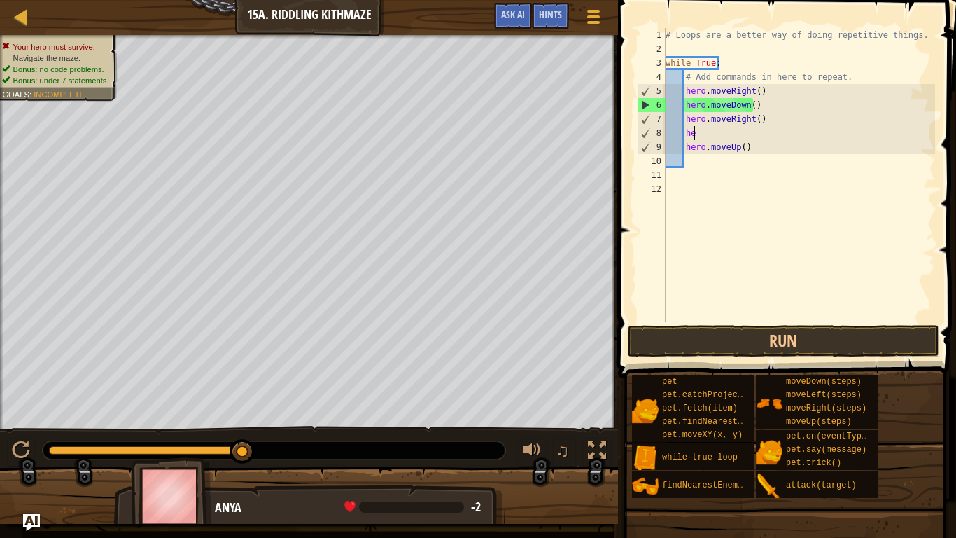
type textarea "h"
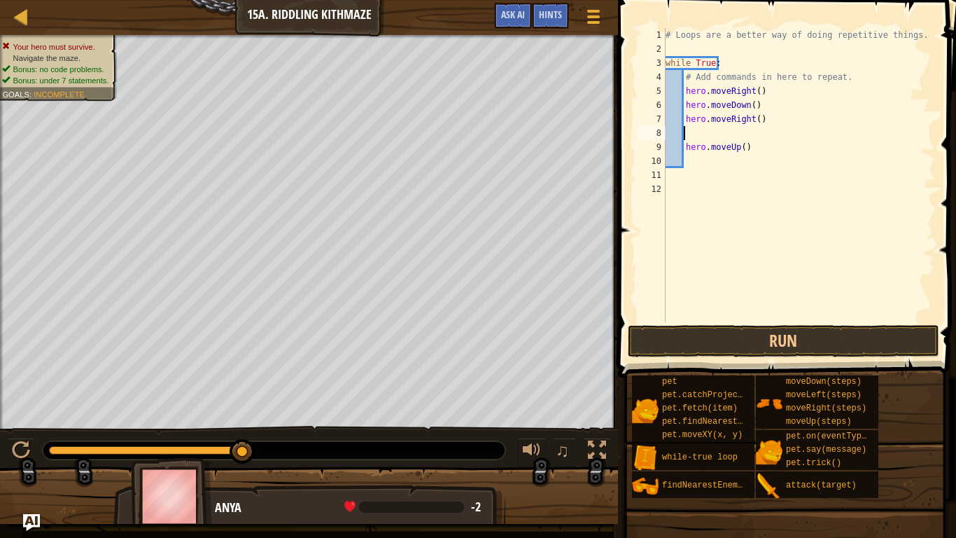
scroll to position [6, 0]
click at [757, 152] on div "# Loops are a better way of doing repetitive things. while True : # Add command…" at bounding box center [799, 189] width 273 height 322
type textarea "h"
type textarea "hero.moveRight()"
click at [699, 128] on div "# Loops are a better way of doing repetitive things. while True : # Add command…" at bounding box center [799, 189] width 273 height 322
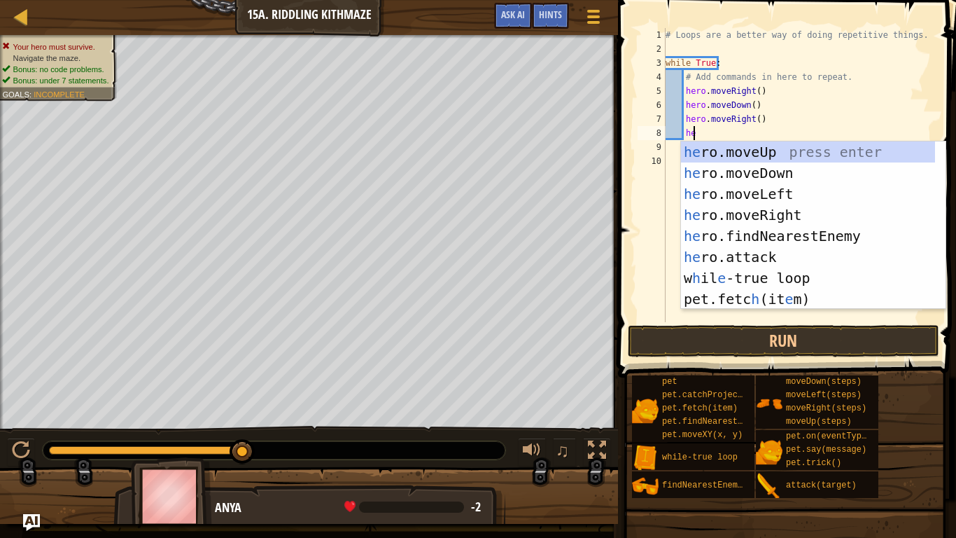
scroll to position [6, 2]
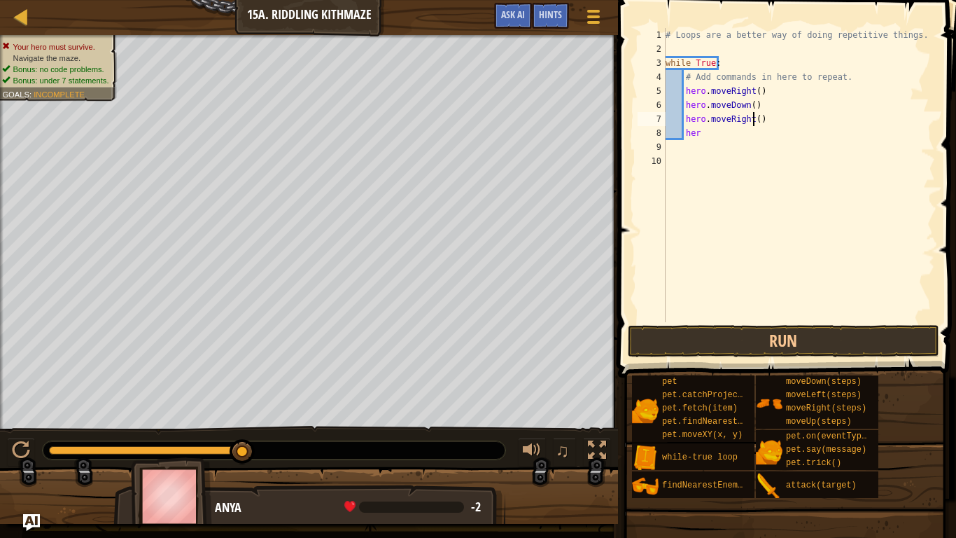
click at [752, 120] on div "# Loops are a better way of doing repetitive things. while True : # Add command…" at bounding box center [799, 189] width 273 height 322
click at [726, 135] on div "# Loops are a better way of doing repetitive things. while True : # Add command…" at bounding box center [799, 189] width 273 height 322
click at [775, 334] on button "Run" at bounding box center [783, 341] width 311 height 32
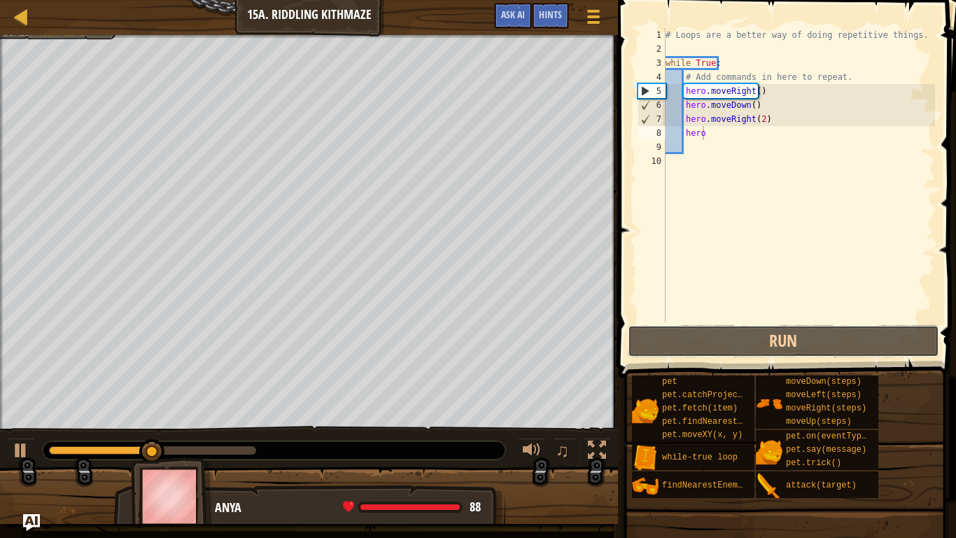
drag, startPoint x: 775, startPoint y: 334, endPoint x: 813, endPoint y: 245, distance: 96.9
click at [813, 245] on div "hero 1 2 3 4 5 6 7 8 9 10 # Loops are a better way of doing repetitive things. …" at bounding box center [785, 216] width 342 height 419
type textarea "hero."
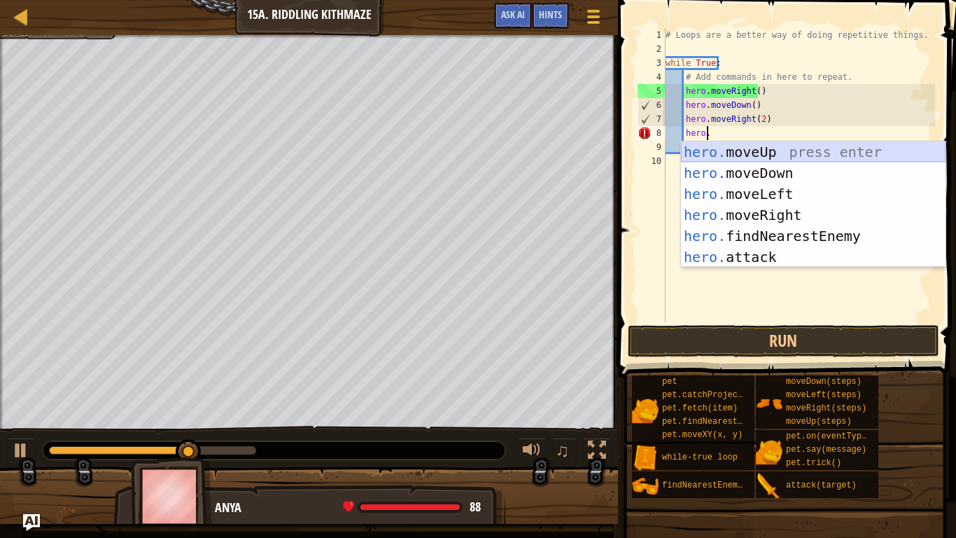
click at [780, 157] on div "hero. moveUp press enter hero. moveDown press enter hero. moveLeft press enter …" at bounding box center [813, 225] width 265 height 168
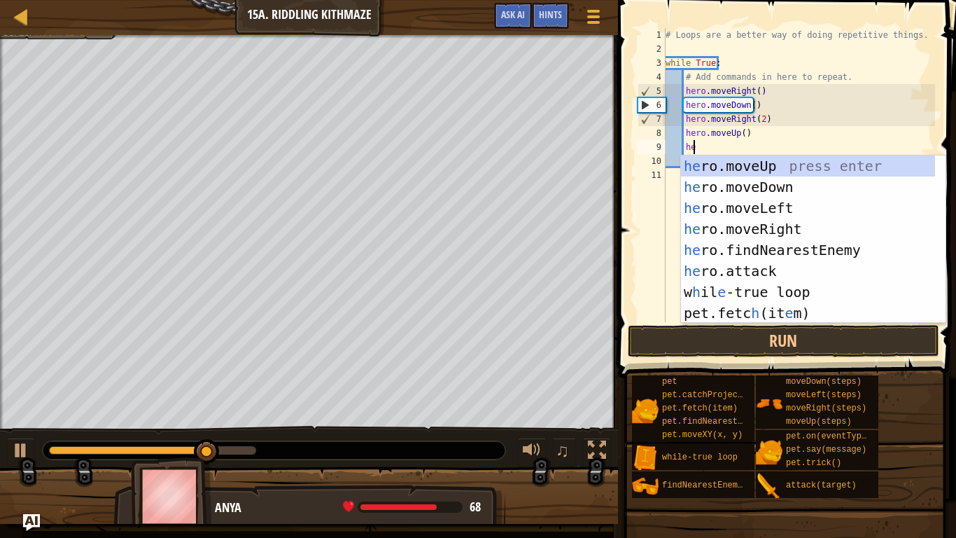
type textarea "her"
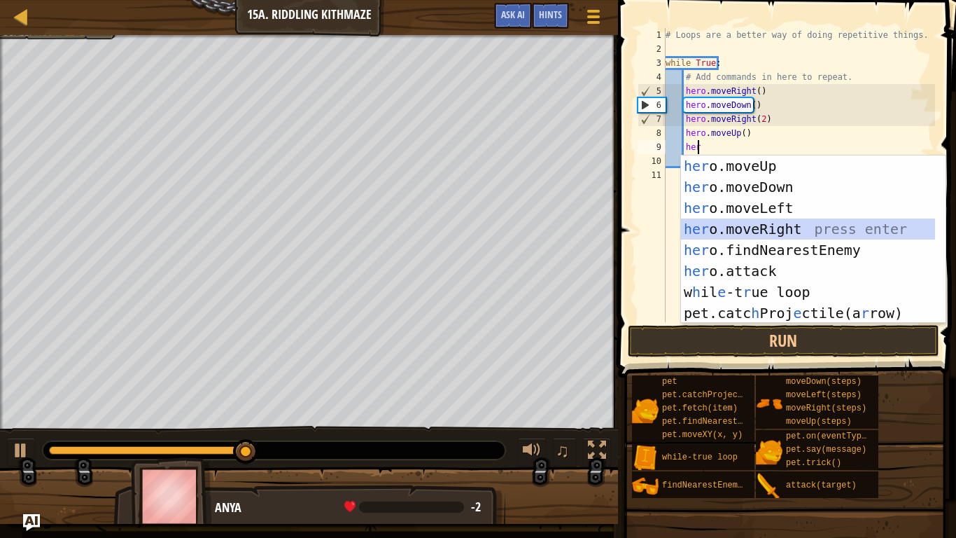
click at [773, 229] on div "her o.moveUp press enter her o.moveDown press enter her o.moveLeft press enter …" at bounding box center [808, 260] width 254 height 210
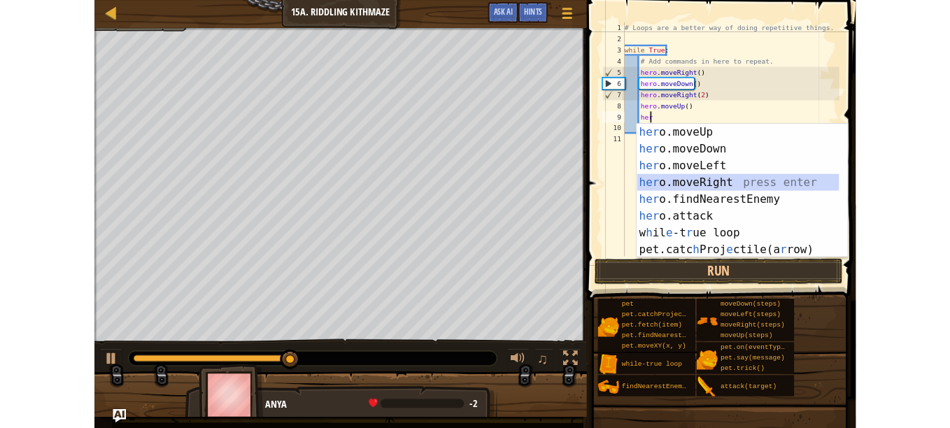
scroll to position [6, 1]
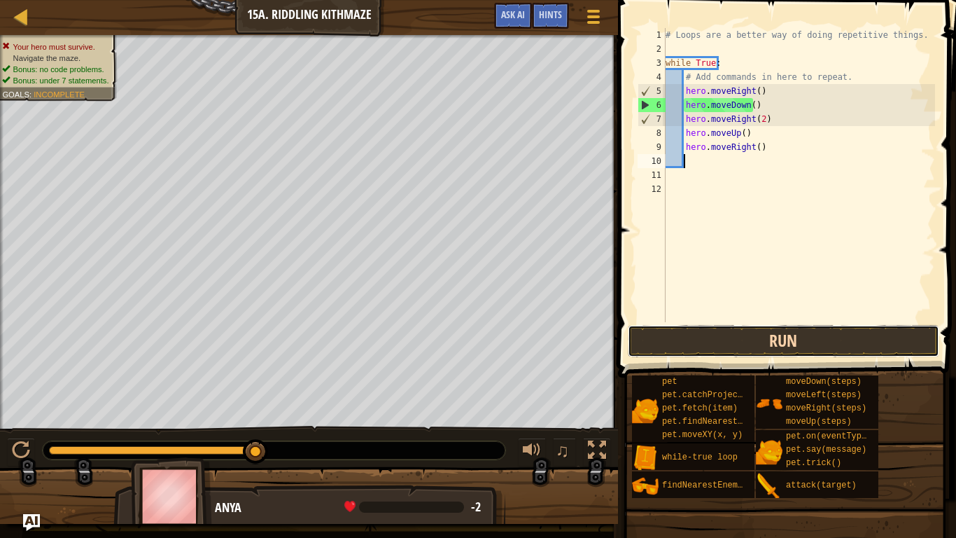
click at [762, 338] on button "Run" at bounding box center [783, 341] width 311 height 32
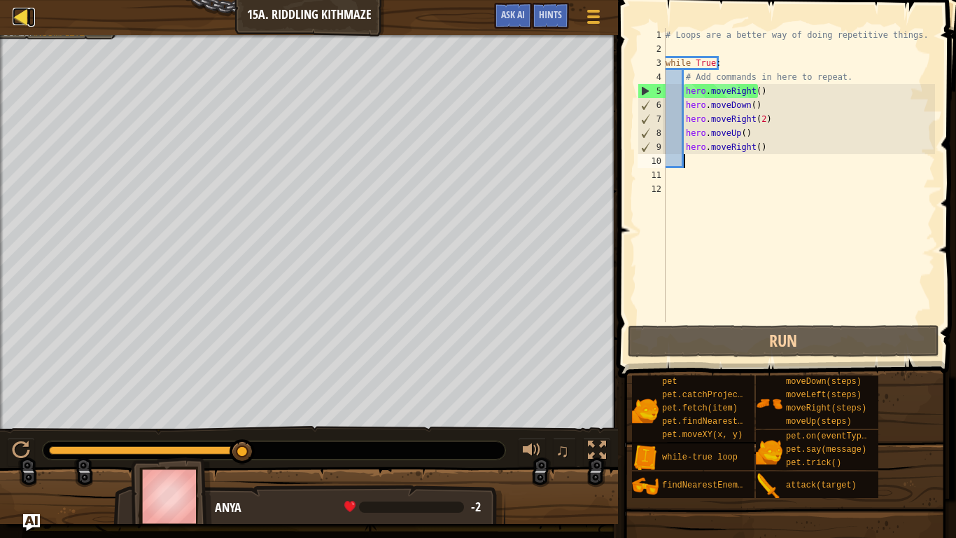
click at [21, 15] on div at bounding box center [21, 16] width 17 height 17
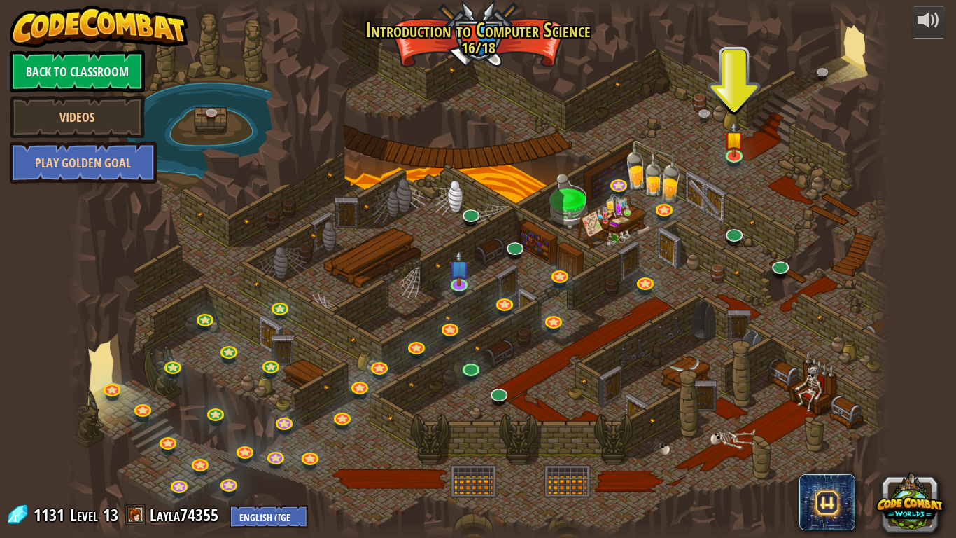
drag, startPoint x: 446, startPoint y: 55, endPoint x: 423, endPoint y: 140, distance: 88.3
click at [423, 140] on div at bounding box center [478, 269] width 822 height 538
